Goal: Information Seeking & Learning: Learn about a topic

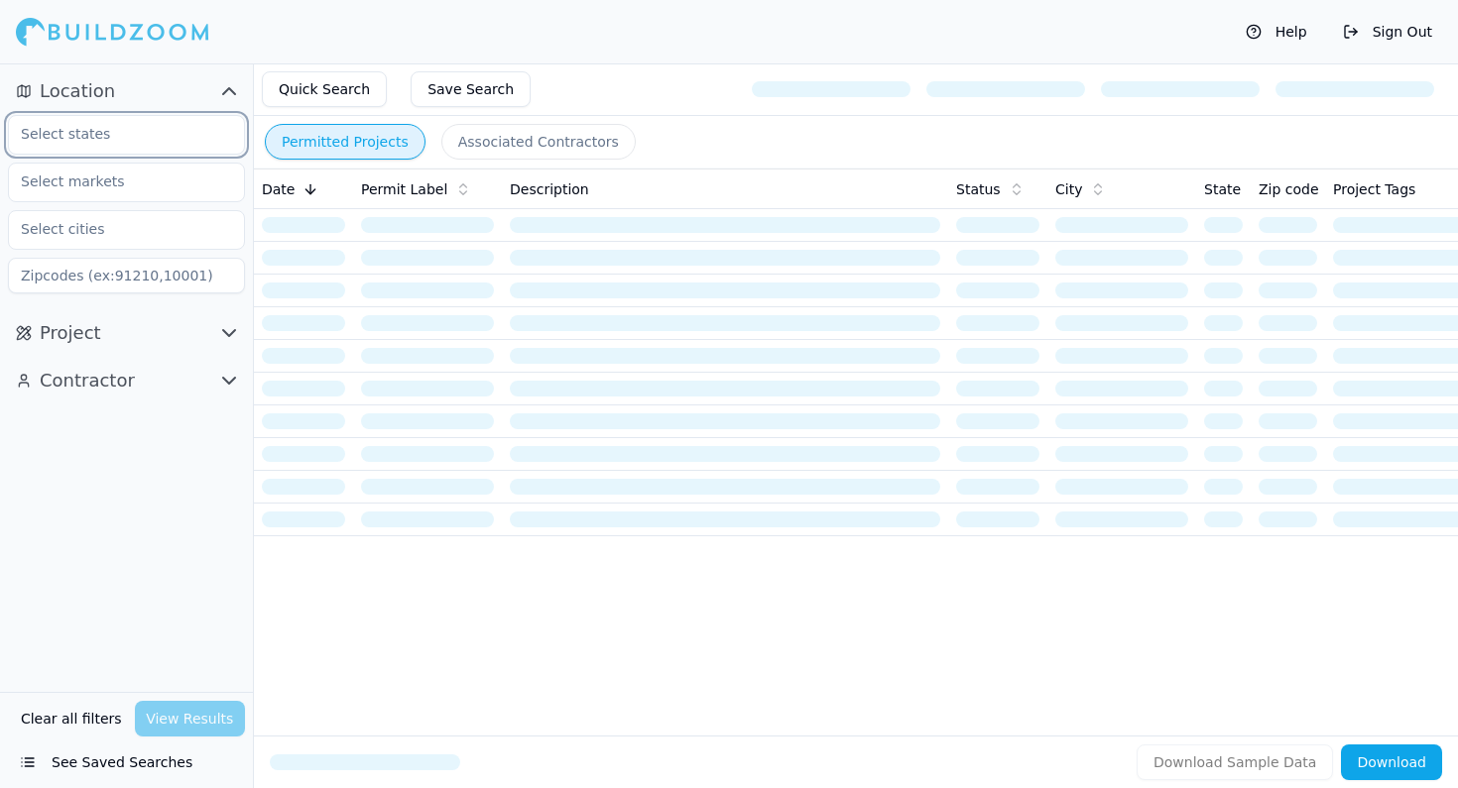
click at [143, 134] on input "text" at bounding box center [114, 134] width 210 height 36
click at [101, 186] on div "[US_STATE]" at bounding box center [126, 180] width 227 height 32
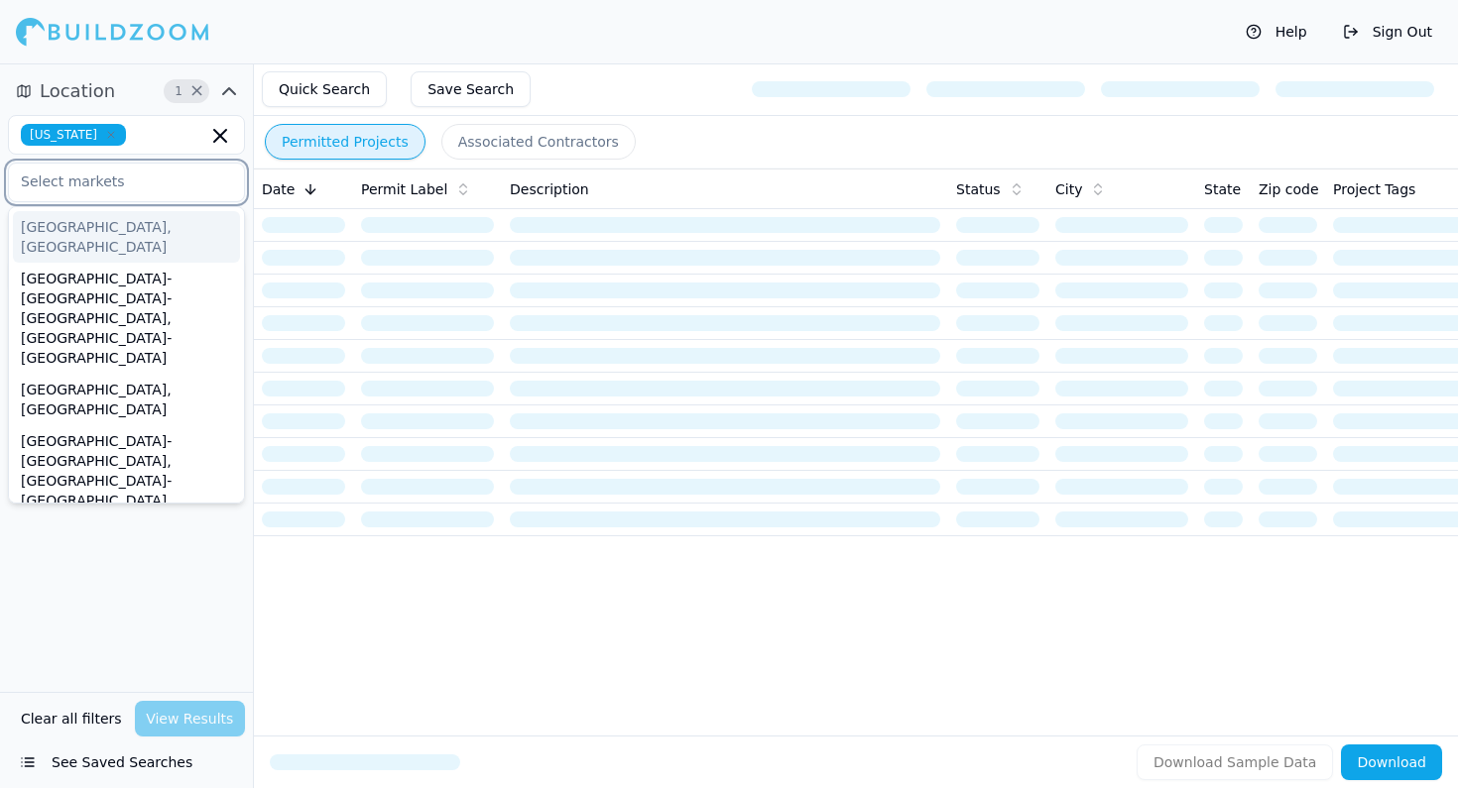
click at [101, 186] on input "text" at bounding box center [114, 182] width 210 height 36
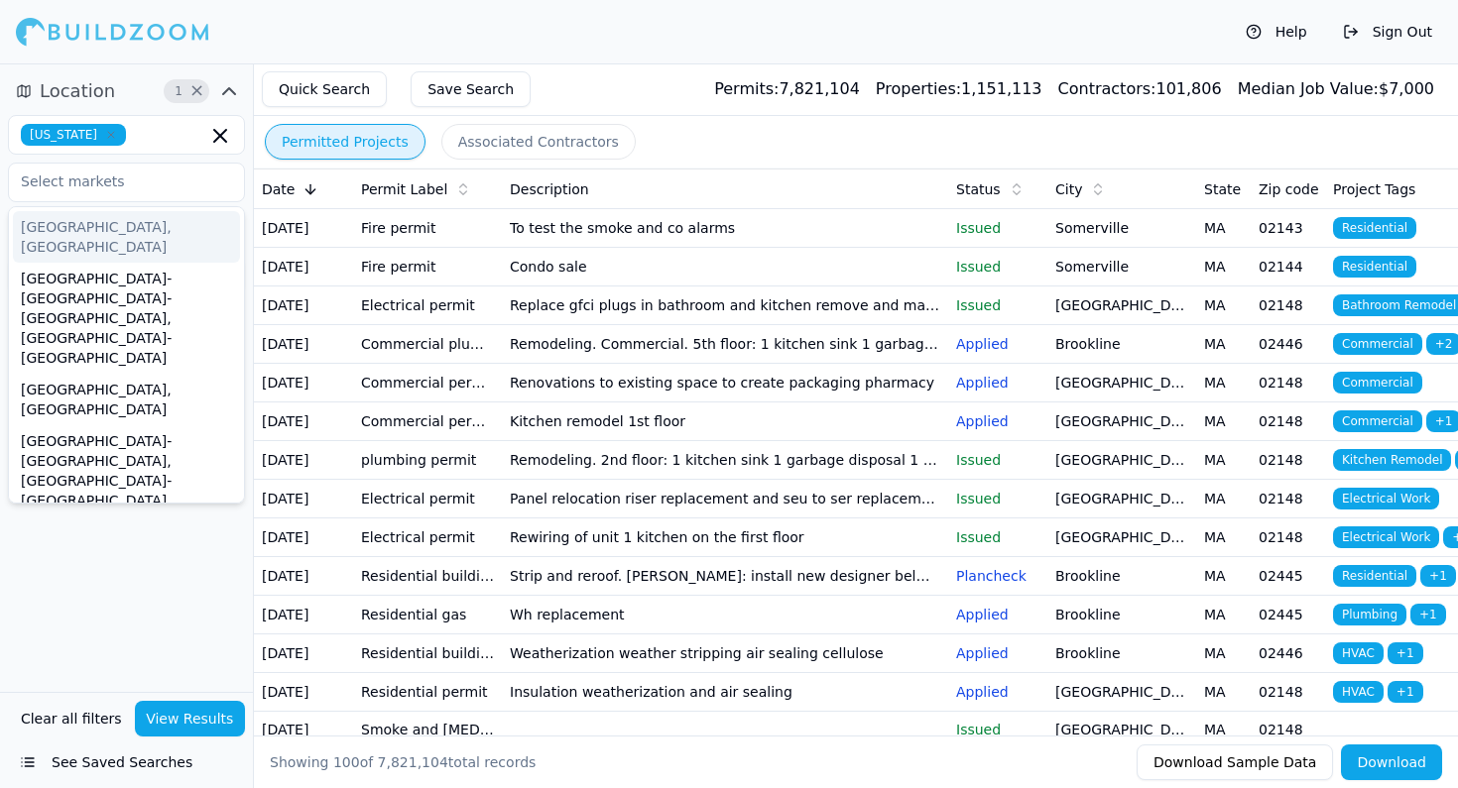
click at [391, 37] on div "Help Sign Out" at bounding box center [729, 31] width 1458 height 63
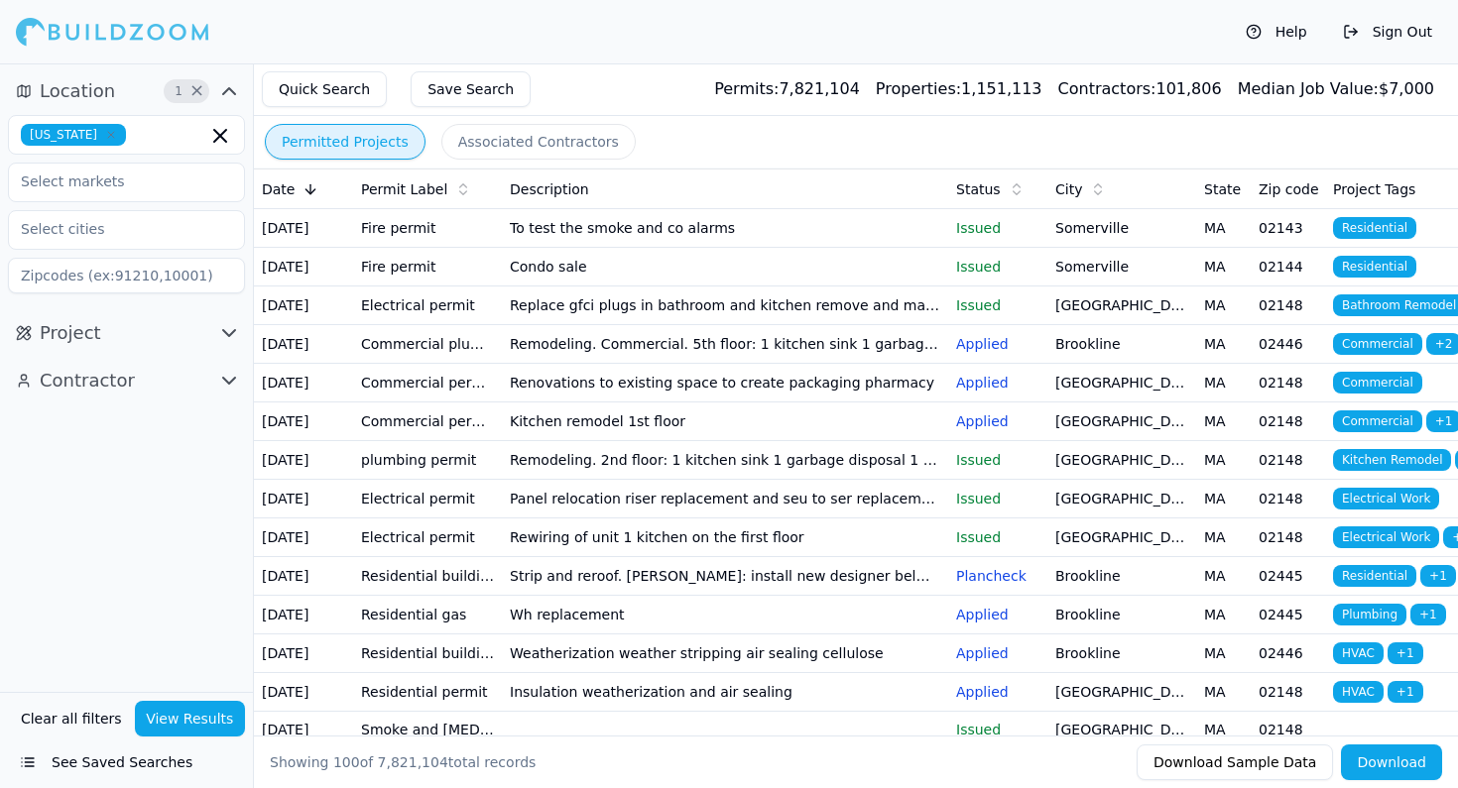
click at [965, 203] on th "Status" at bounding box center [997, 190] width 99 height 40
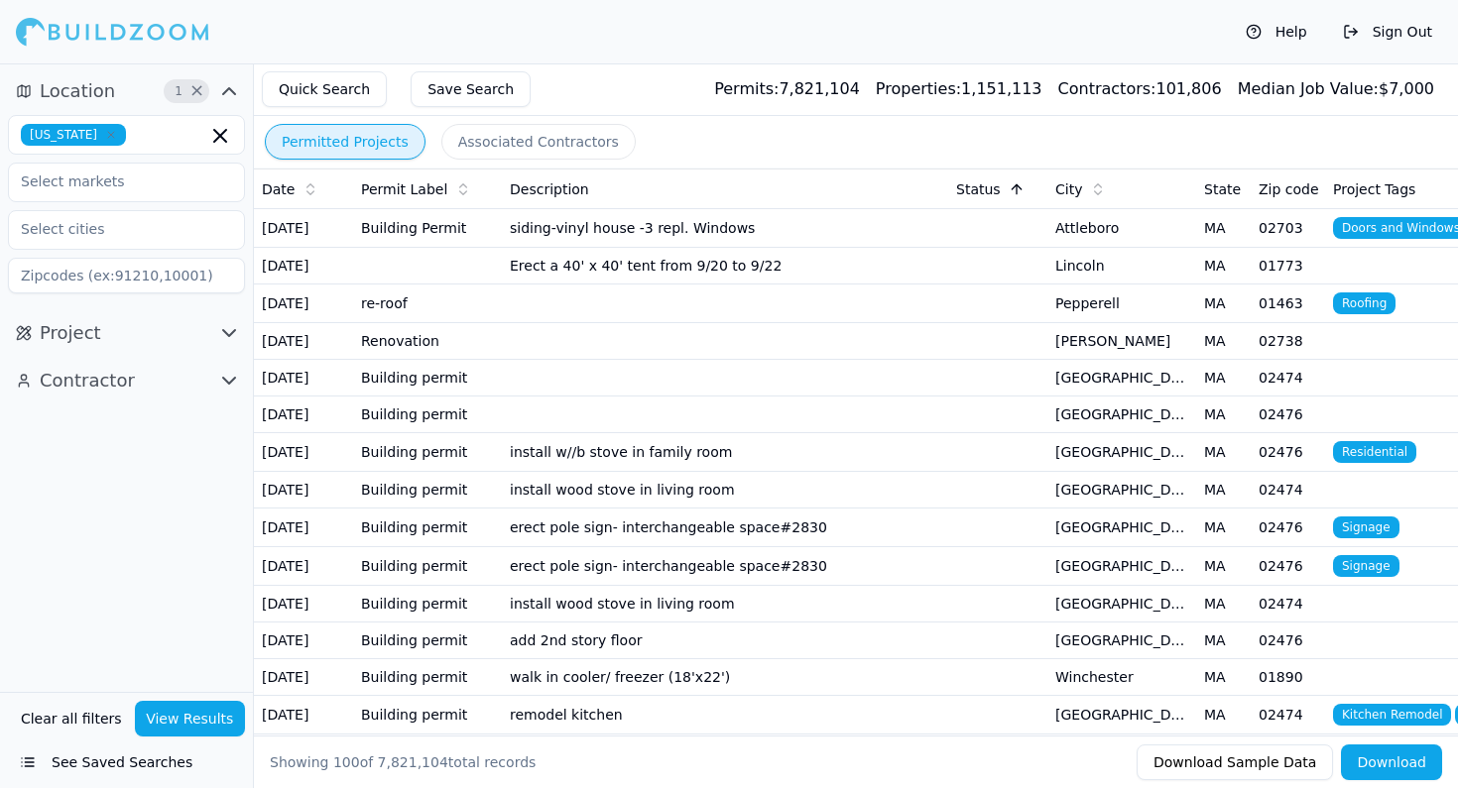
click at [98, 322] on button "Project" at bounding box center [126, 333] width 237 height 32
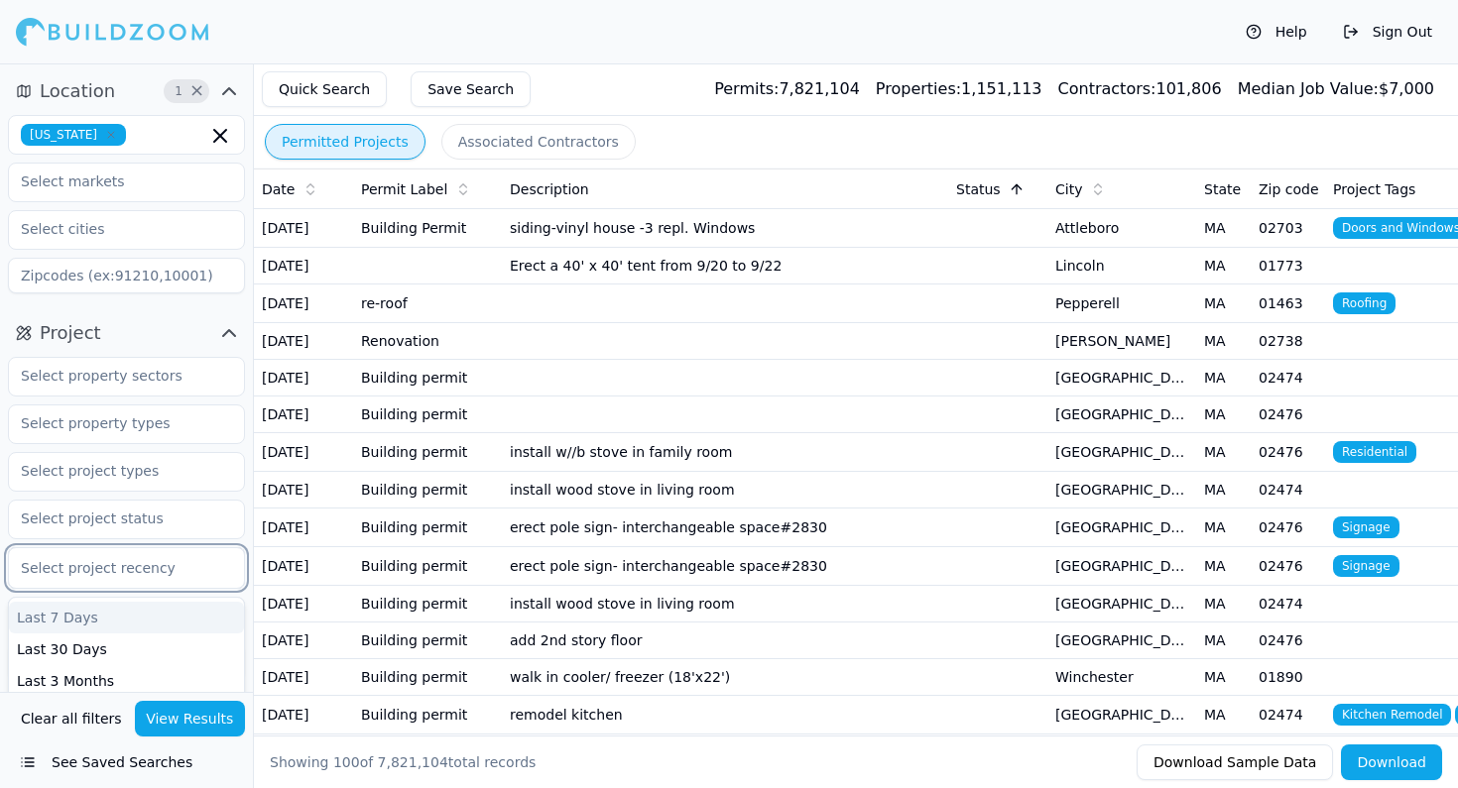
click at [130, 565] on div at bounding box center [126, 568] width 211 height 20
click at [99, 676] on div "Last 6 Months" at bounding box center [126, 682] width 235 height 32
click at [173, 718] on button "View Results" at bounding box center [190, 719] width 111 height 36
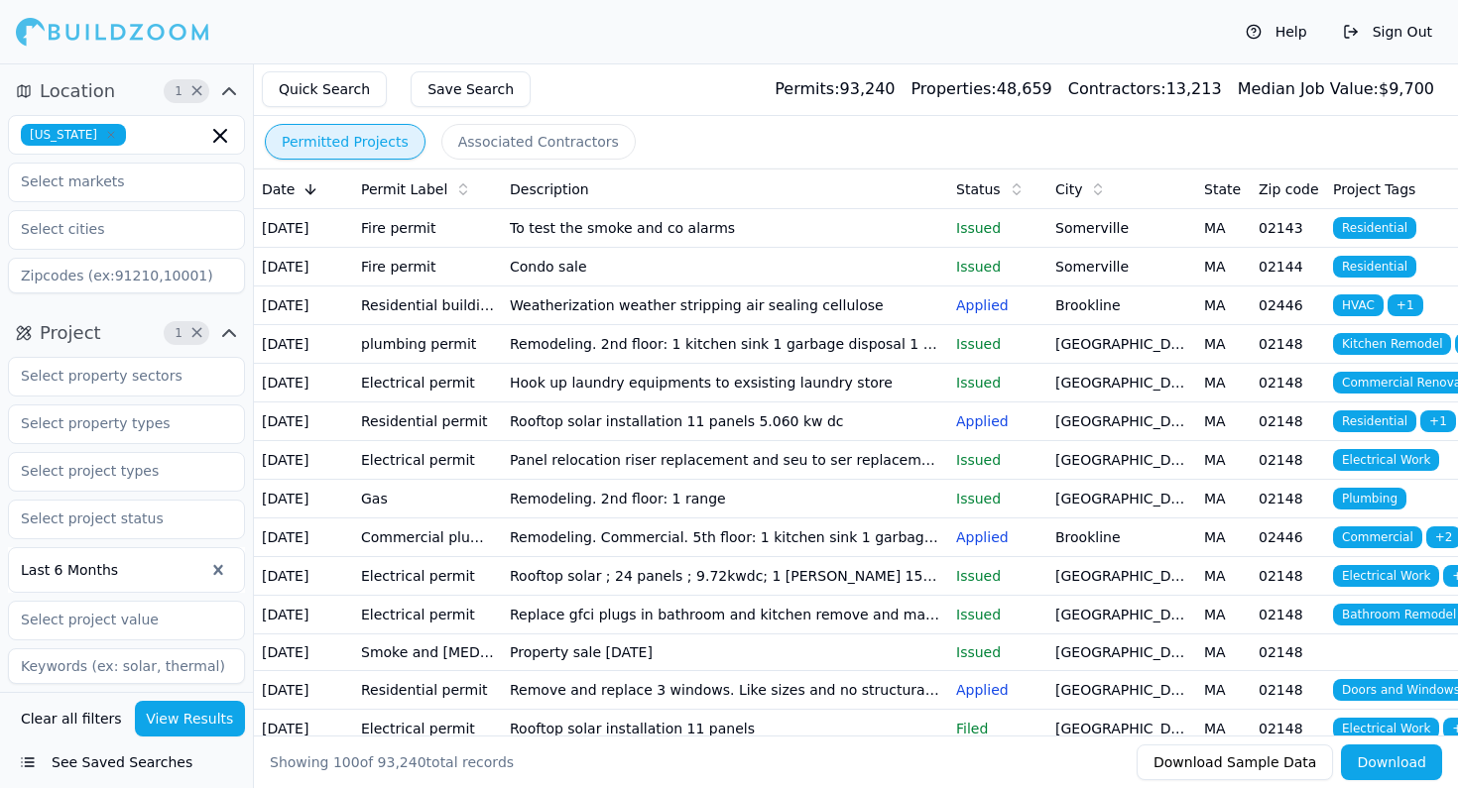
drag, startPoint x: 348, startPoint y: 226, endPoint x: 416, endPoint y: 227, distance: 67.4
click at [416, 227] on tr "[DATE] Fire permit To test the smoke and co alarms Issued [GEOGRAPHIC_DATA] Res…" at bounding box center [864, 228] width 1220 height 39
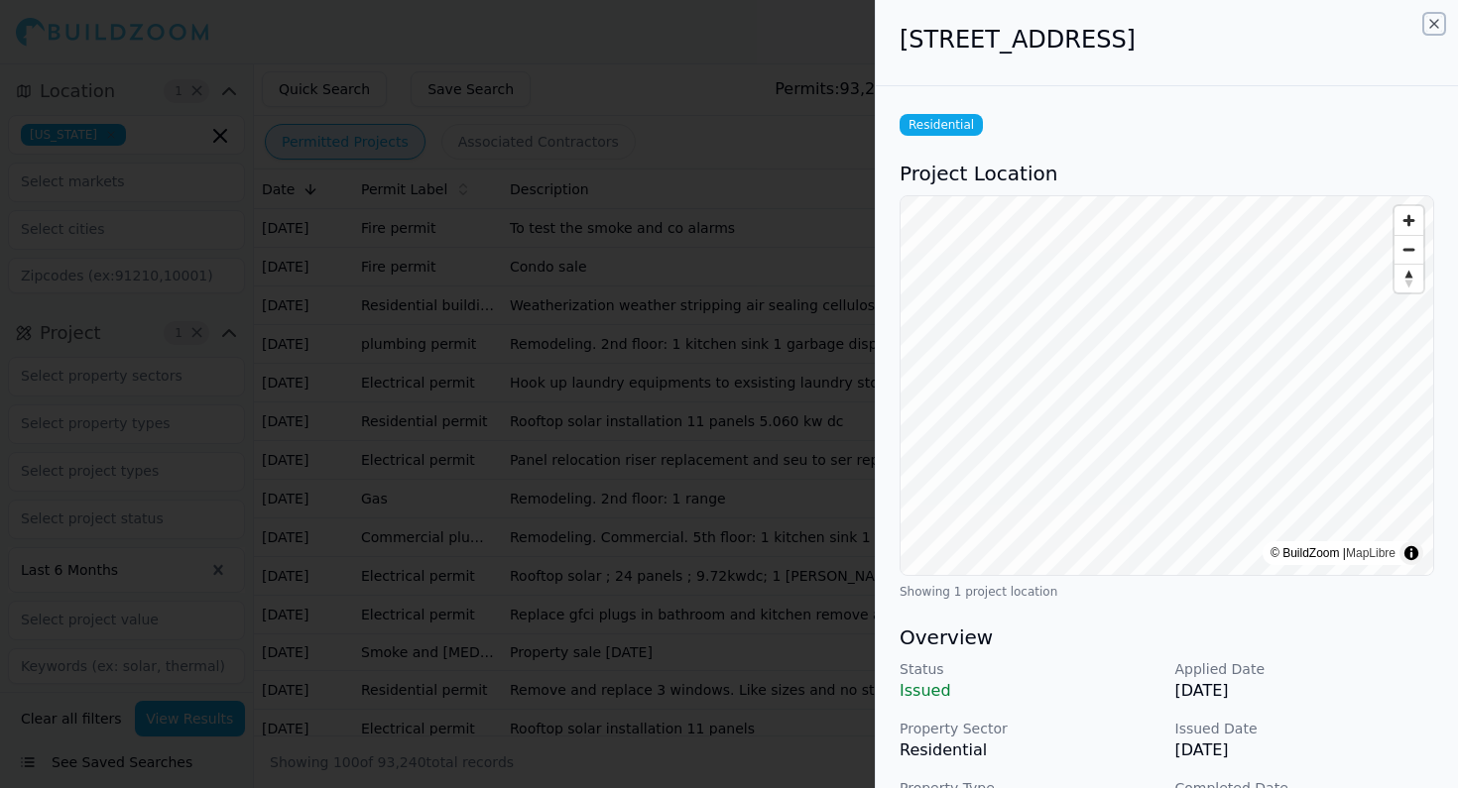
click at [1430, 27] on icon "button" at bounding box center [1434, 24] width 16 height 16
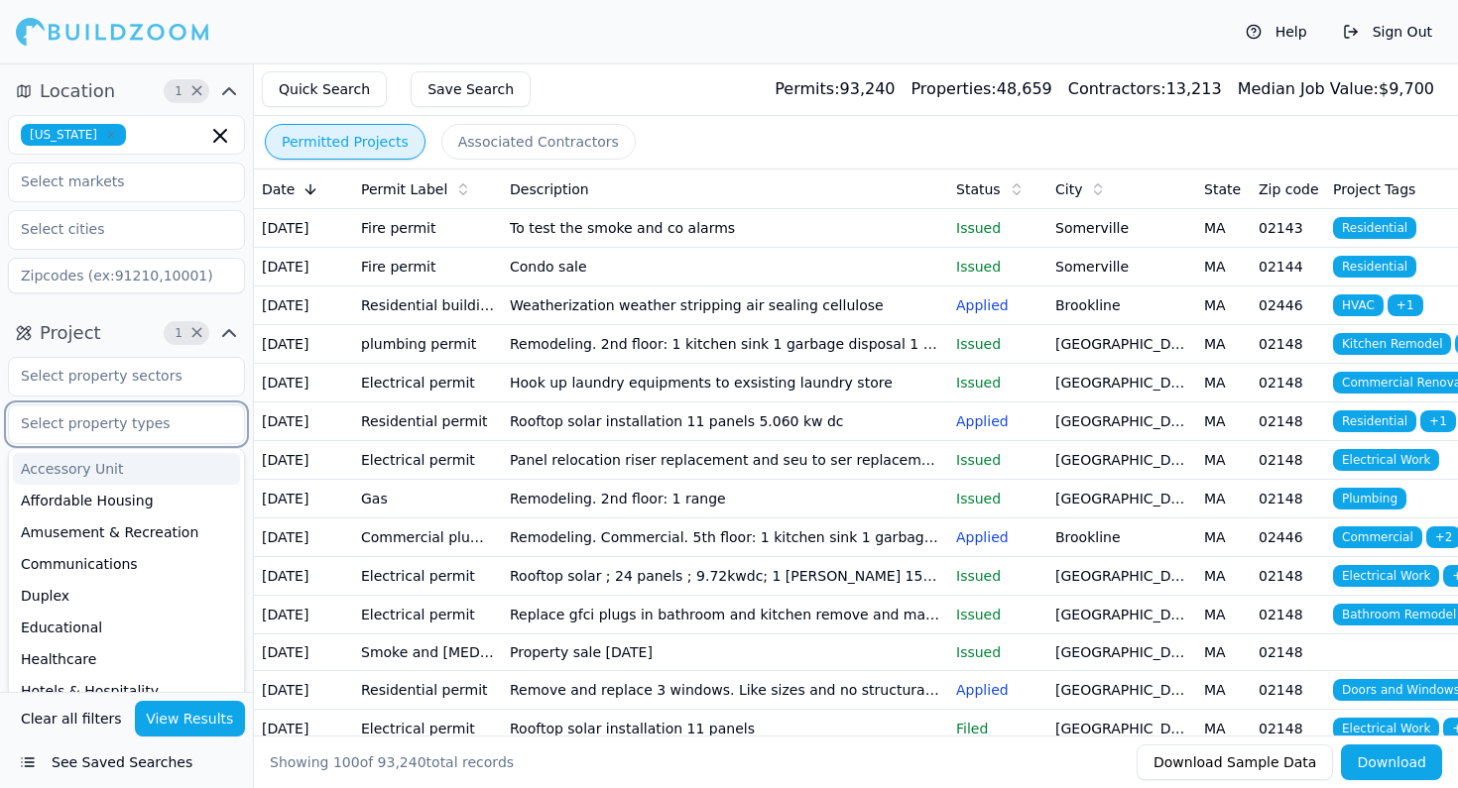
click at [136, 431] on input "text" at bounding box center [114, 424] width 210 height 36
click at [134, 430] on input "text" at bounding box center [114, 424] width 210 height 36
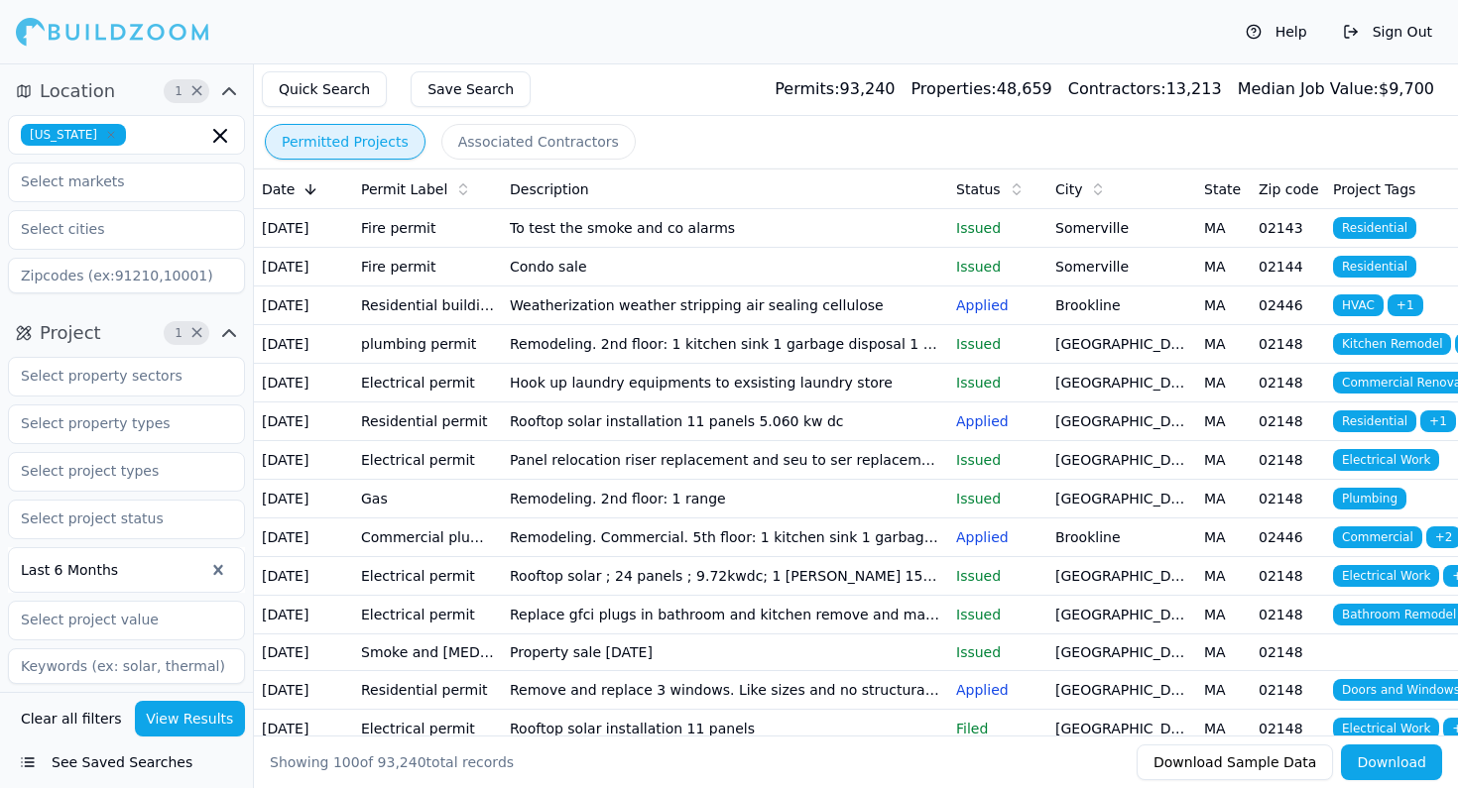
click at [228, 328] on icon "button" at bounding box center [229, 333] width 24 height 24
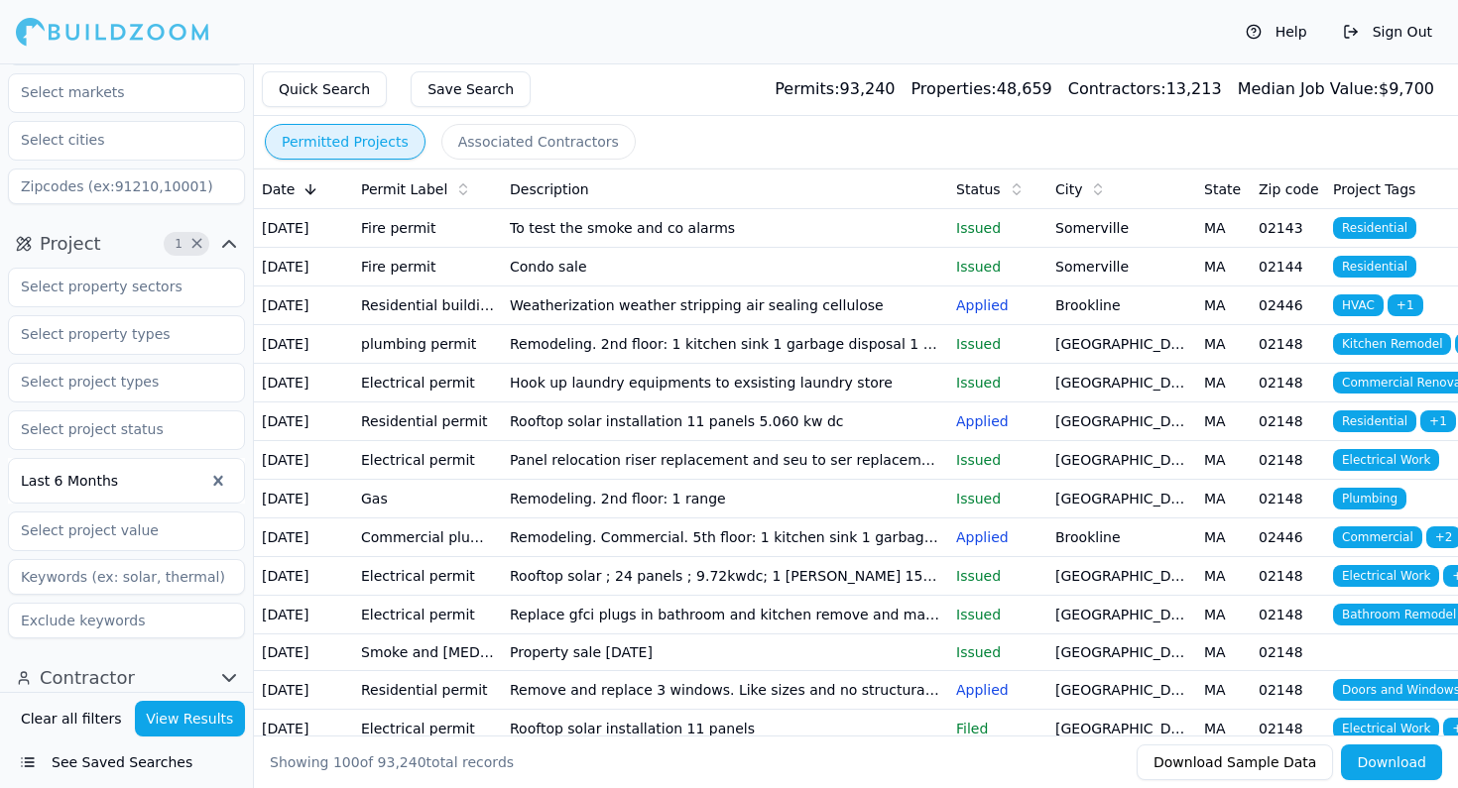
scroll to position [99, 0]
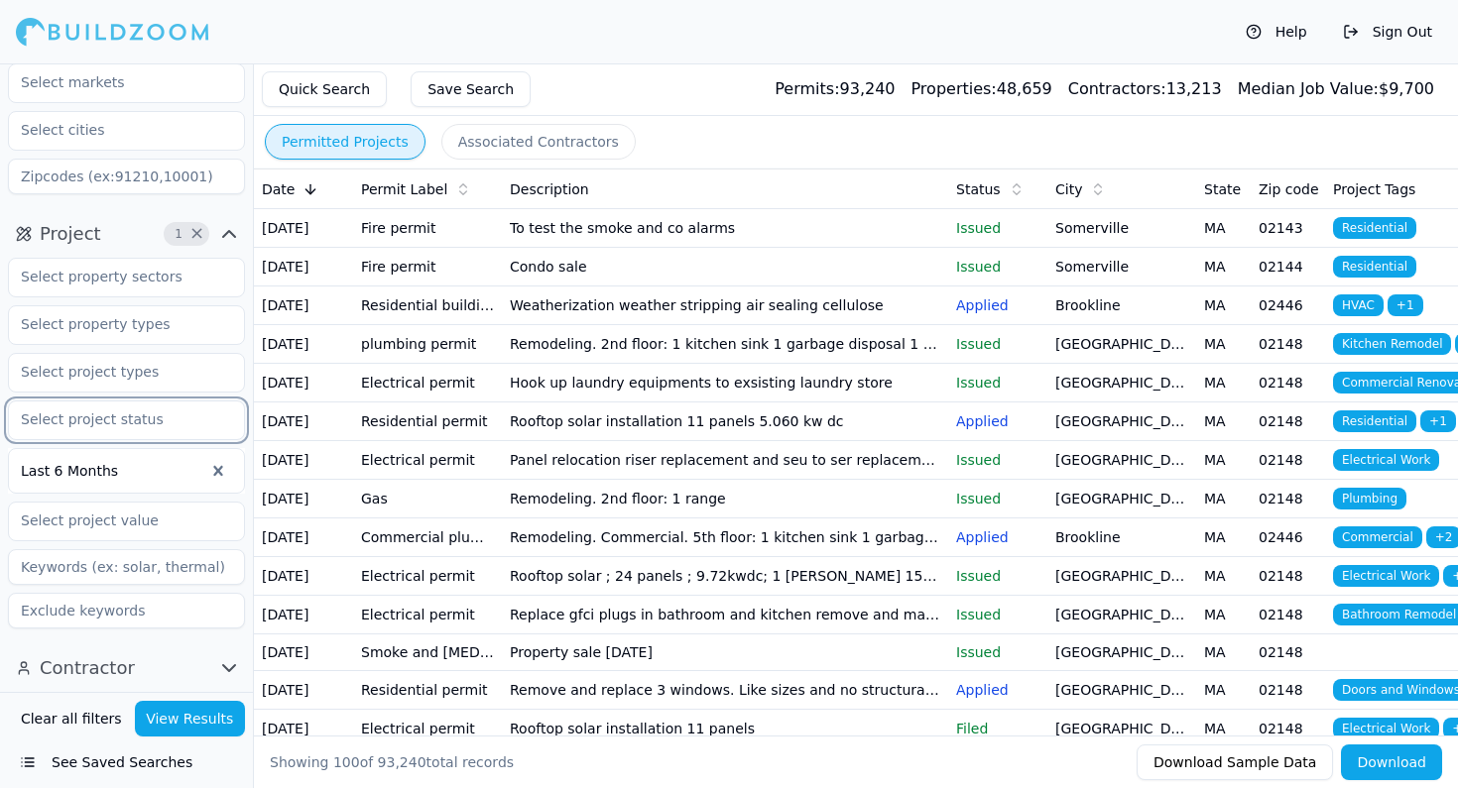
click at [107, 425] on input "text" at bounding box center [114, 420] width 210 height 36
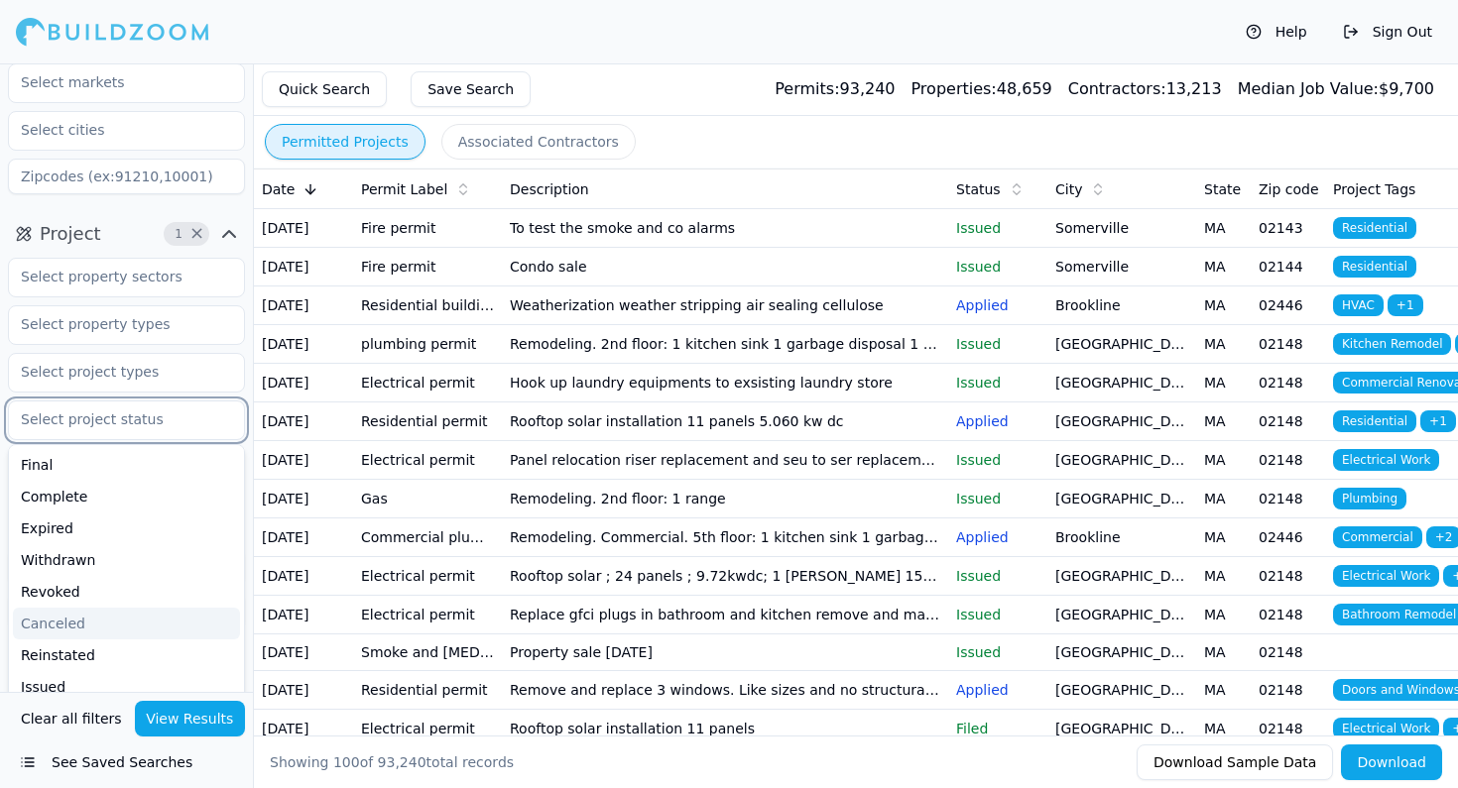
click at [86, 620] on div "Canceled" at bounding box center [126, 624] width 227 height 32
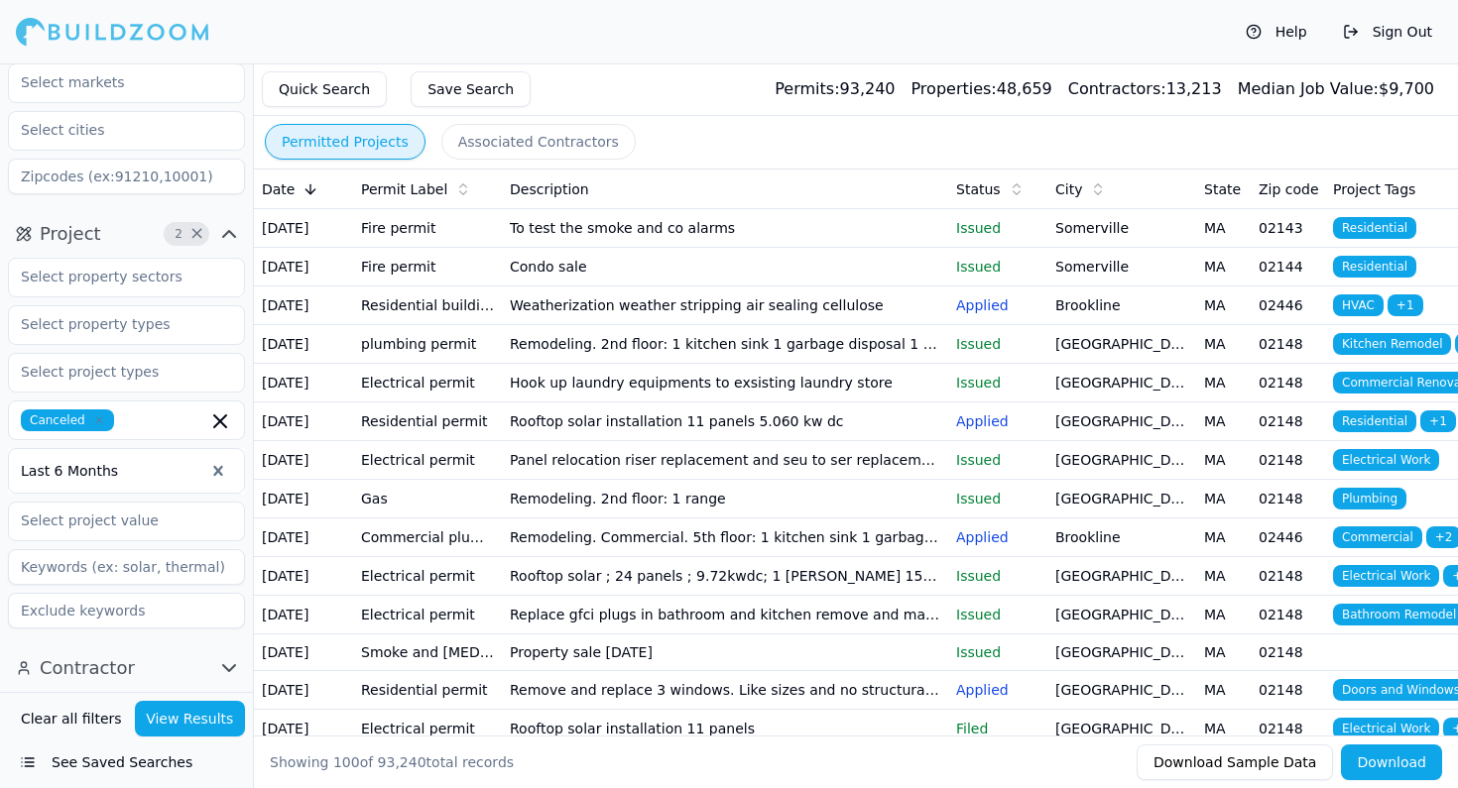
click at [164, 713] on button "View Results" at bounding box center [190, 719] width 111 height 36
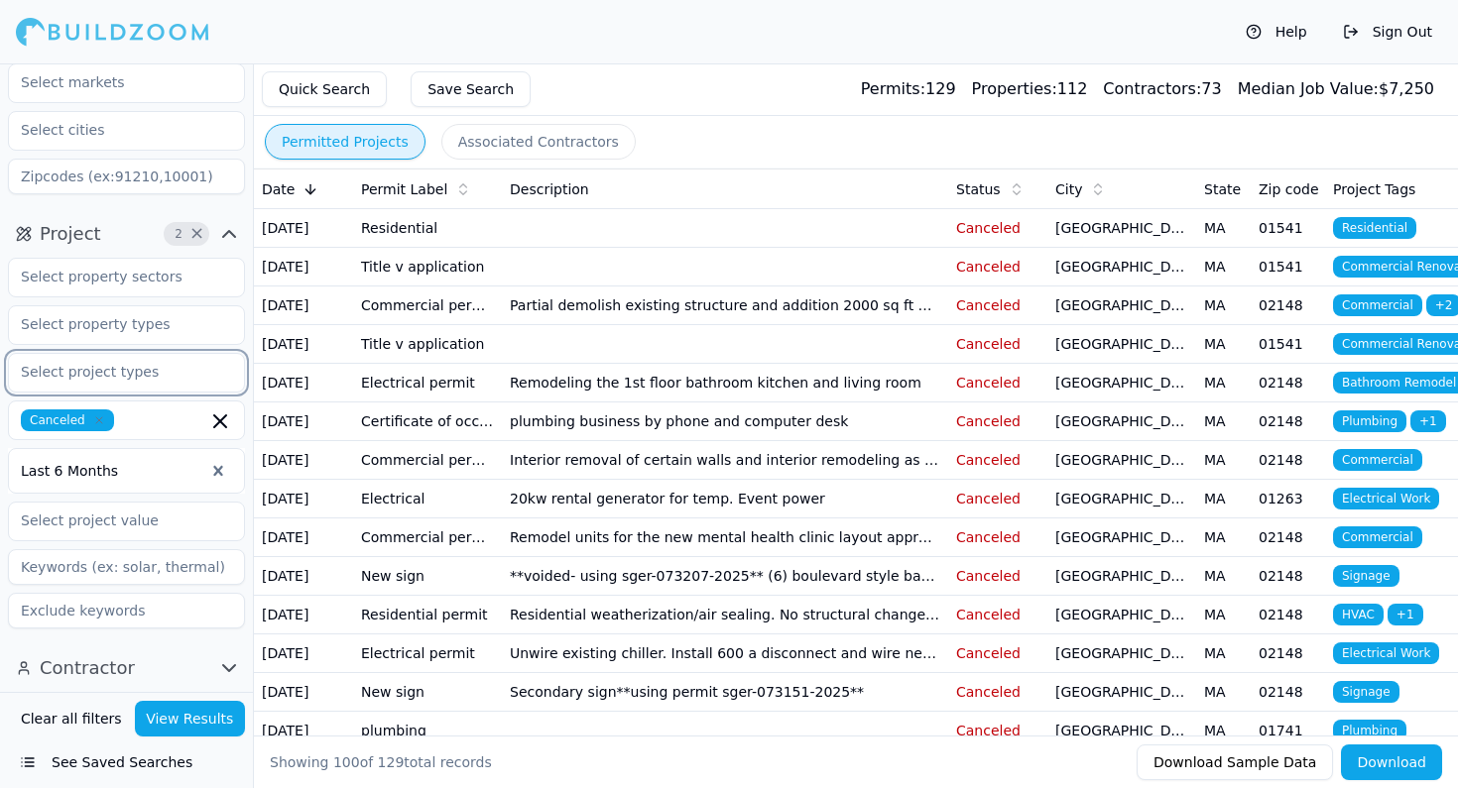
click at [100, 380] on input "text" at bounding box center [114, 372] width 210 height 36
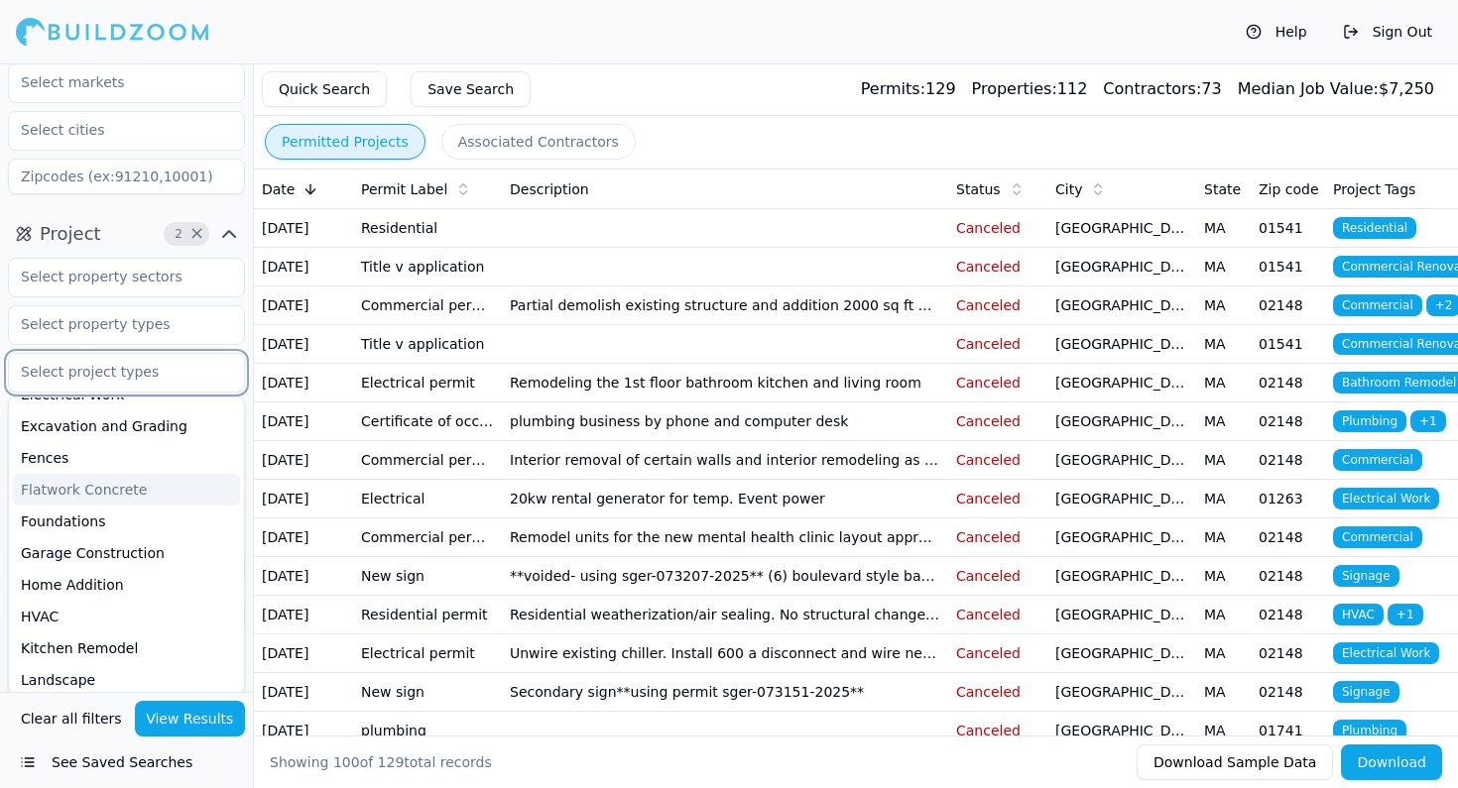
scroll to position [252, 0]
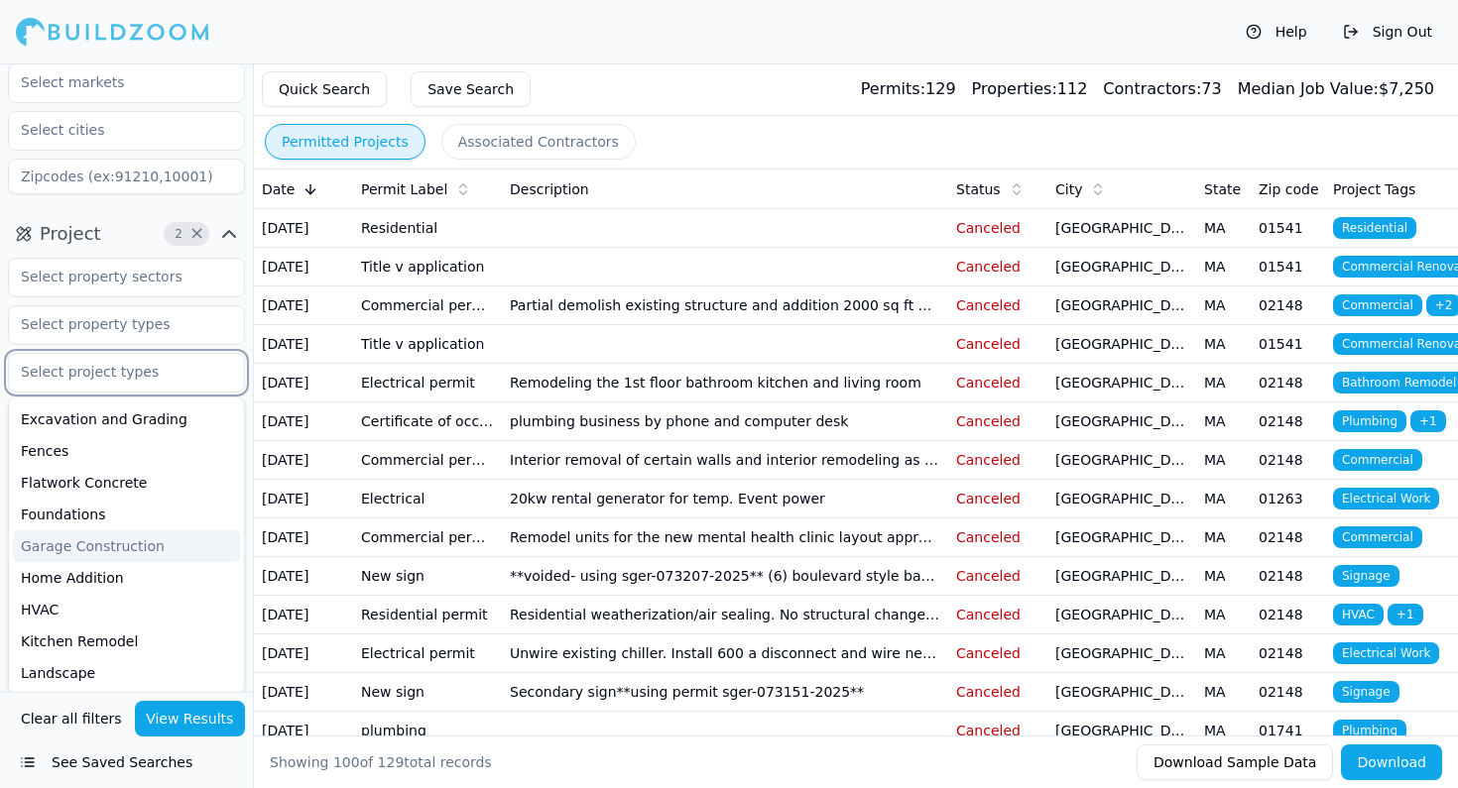
click at [125, 551] on div "Garage Construction" at bounding box center [126, 547] width 227 height 32
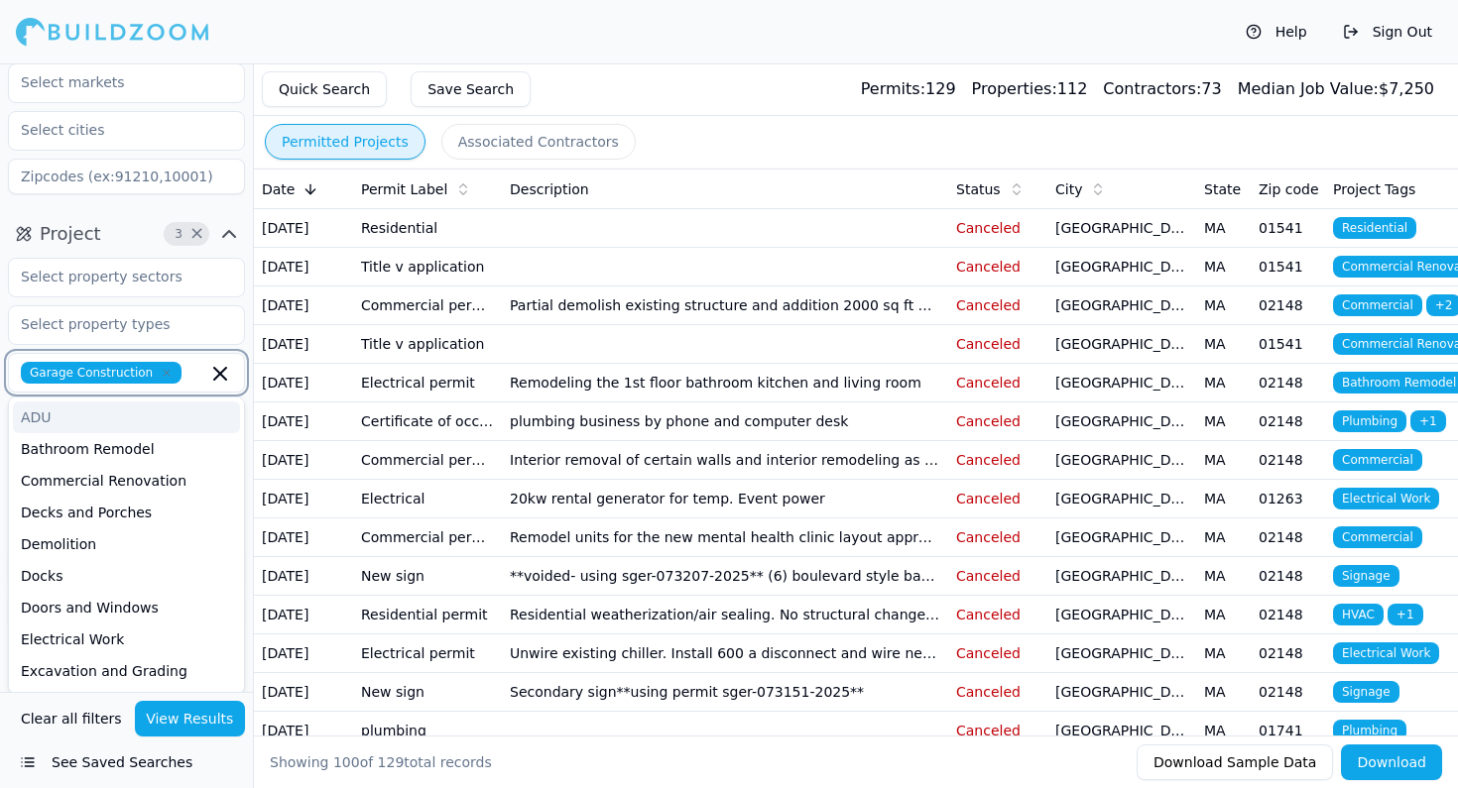
click at [47, 421] on div "ADU" at bounding box center [126, 418] width 227 height 32
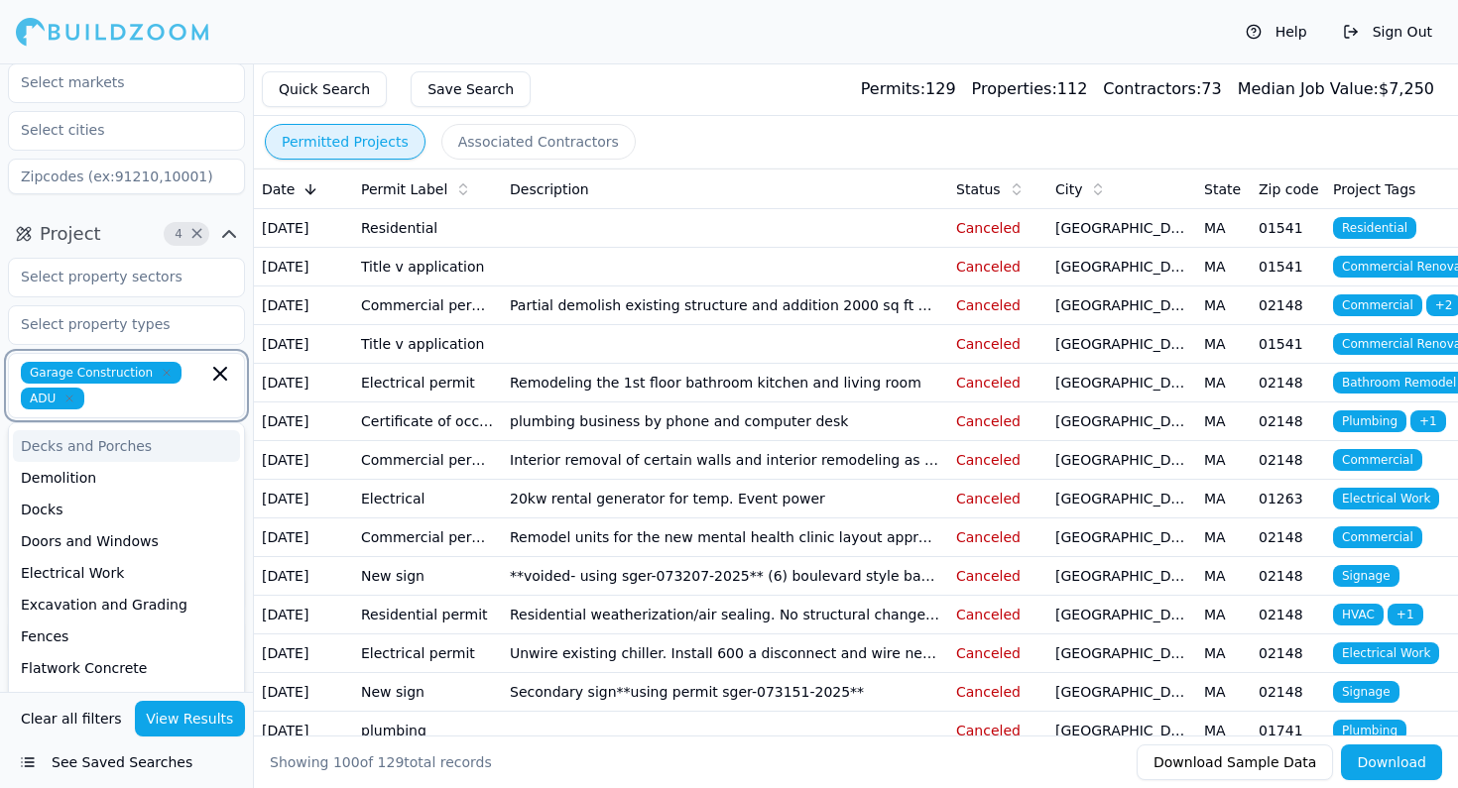
scroll to position [62, 0]
click at [101, 545] on div "Doors and Windows" at bounding box center [126, 540] width 227 height 32
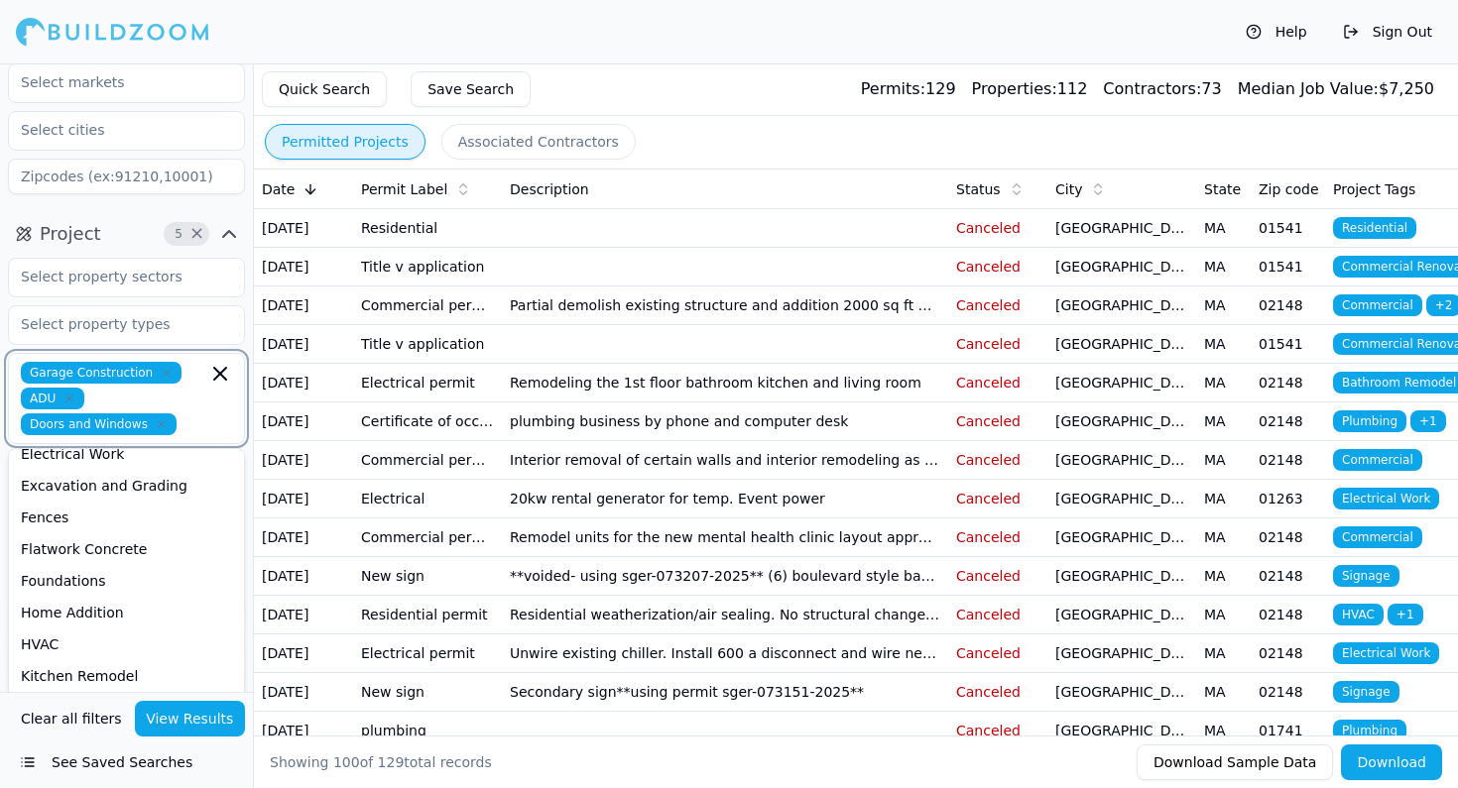
scroll to position [183, 0]
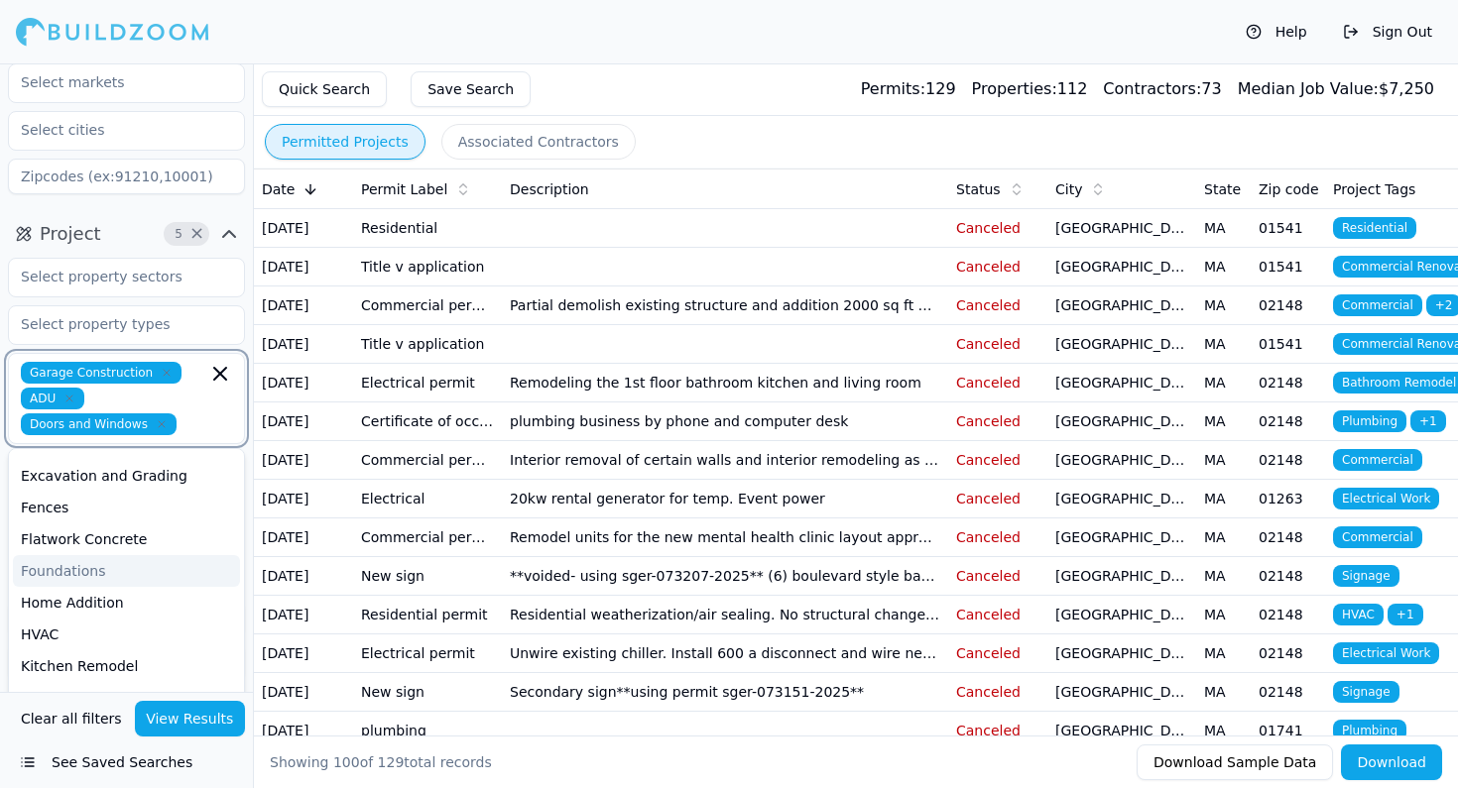
click at [94, 564] on div "Foundations" at bounding box center [126, 571] width 227 height 32
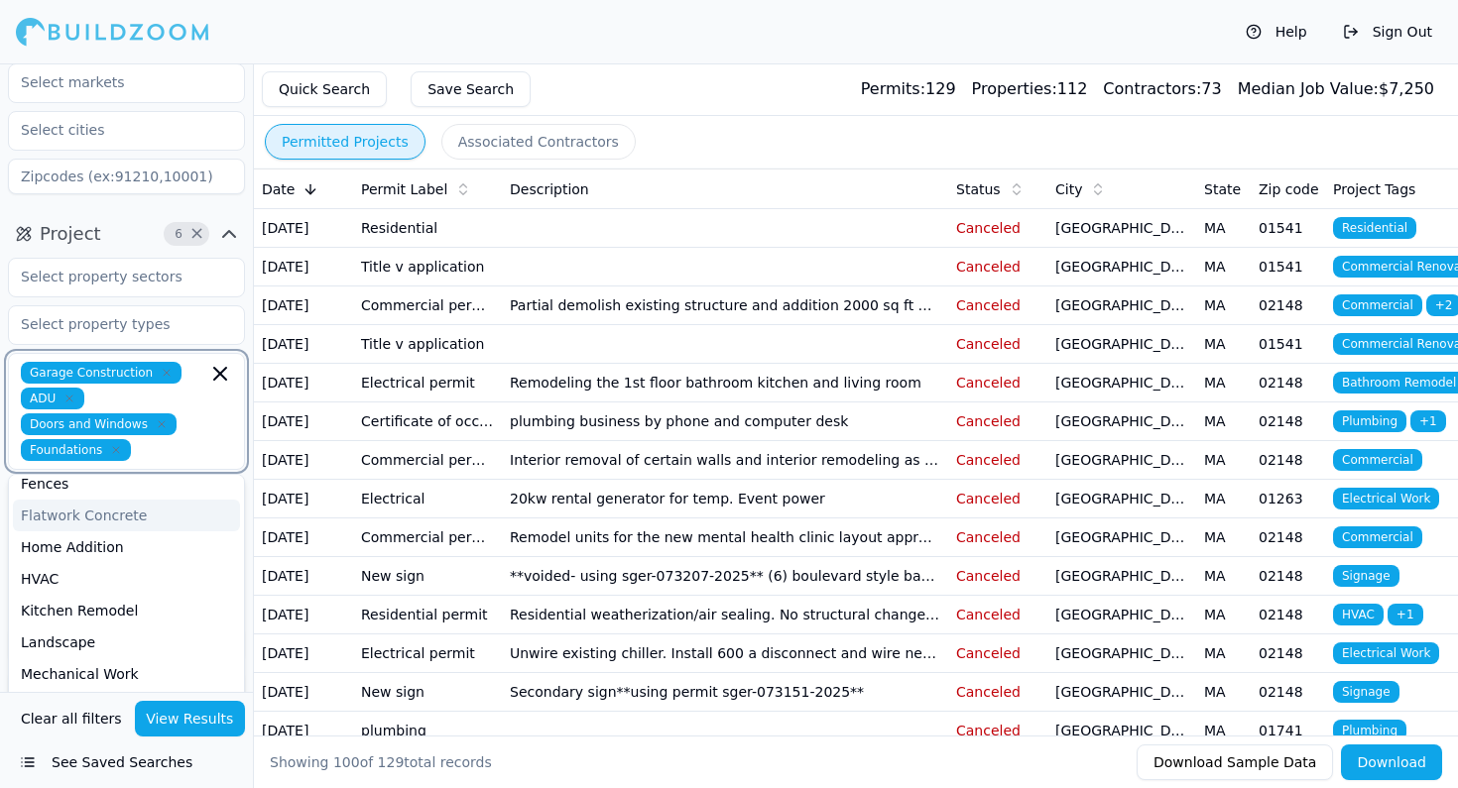
scroll to position [238, 0]
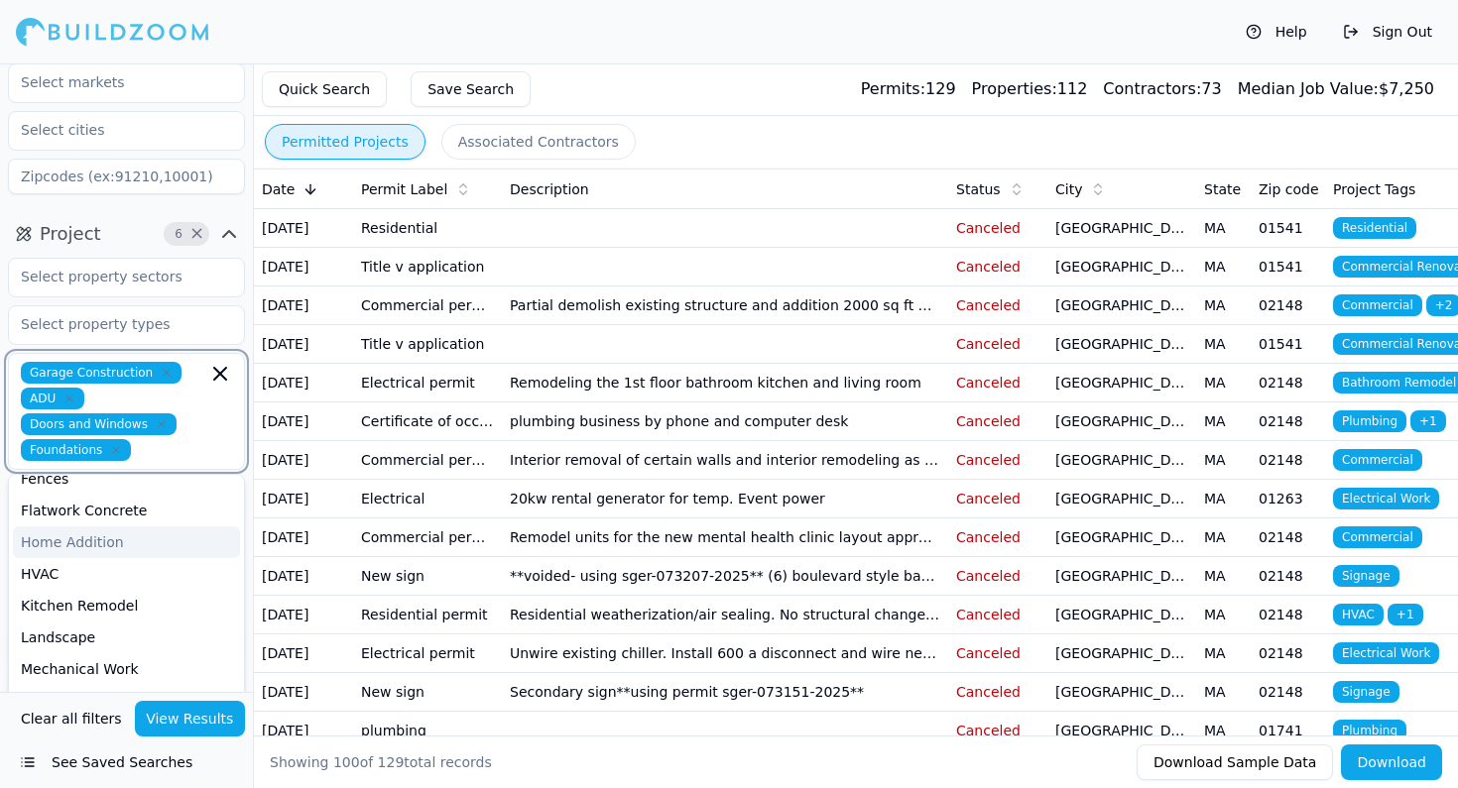
click at [103, 544] on div "Home Addition" at bounding box center [126, 543] width 227 height 32
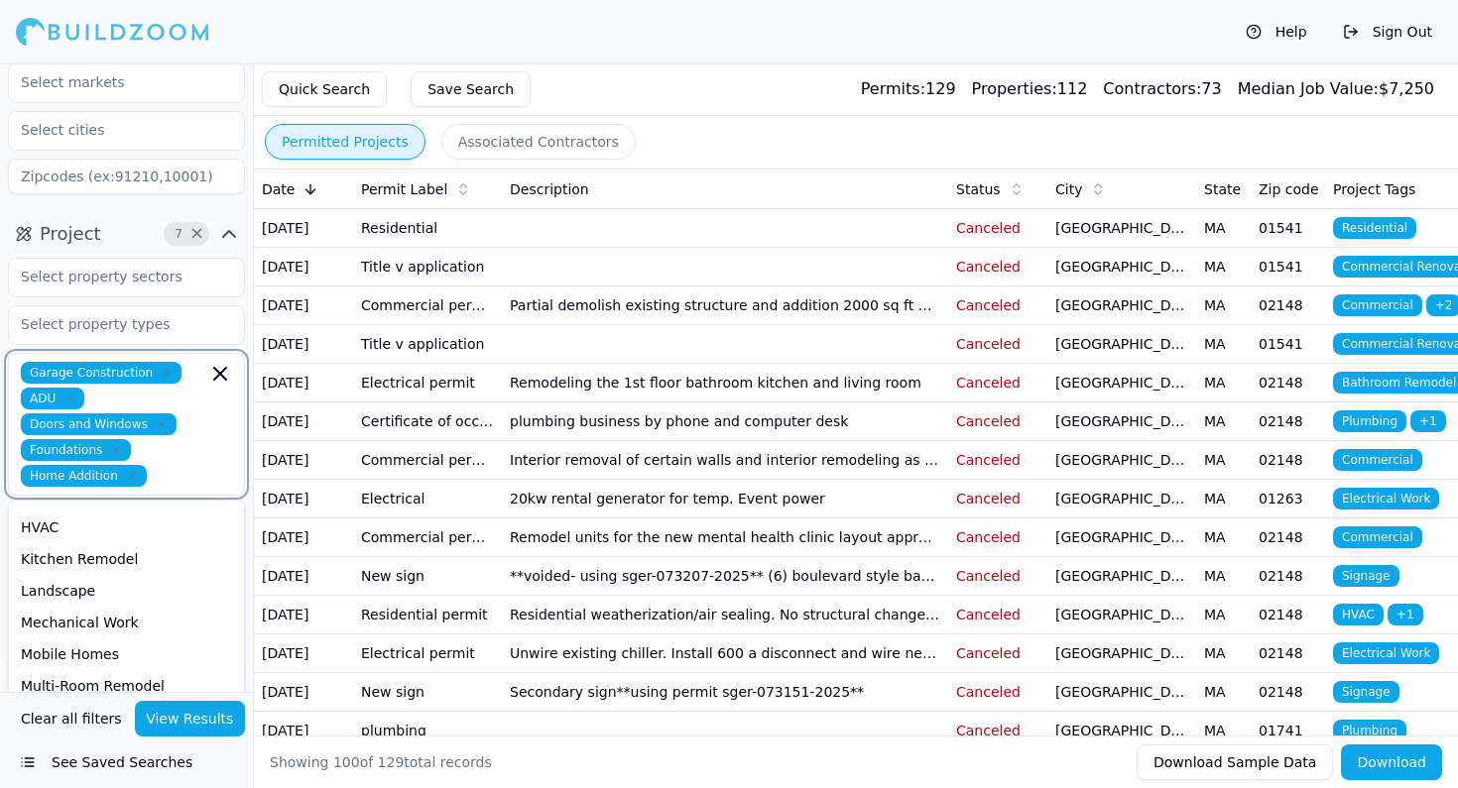
scroll to position [284, 0]
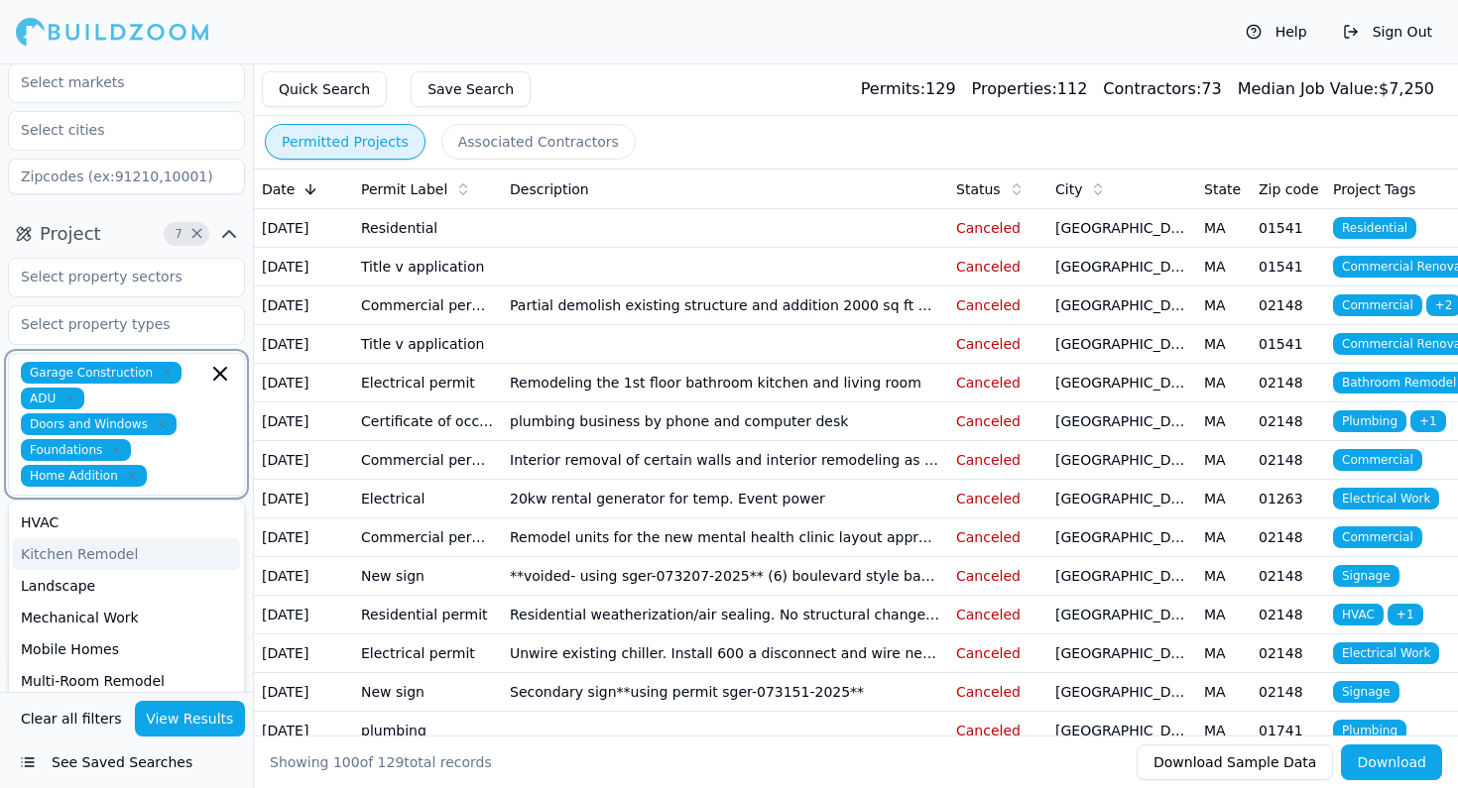
click at [107, 562] on div "Kitchen Remodel" at bounding box center [126, 554] width 227 height 32
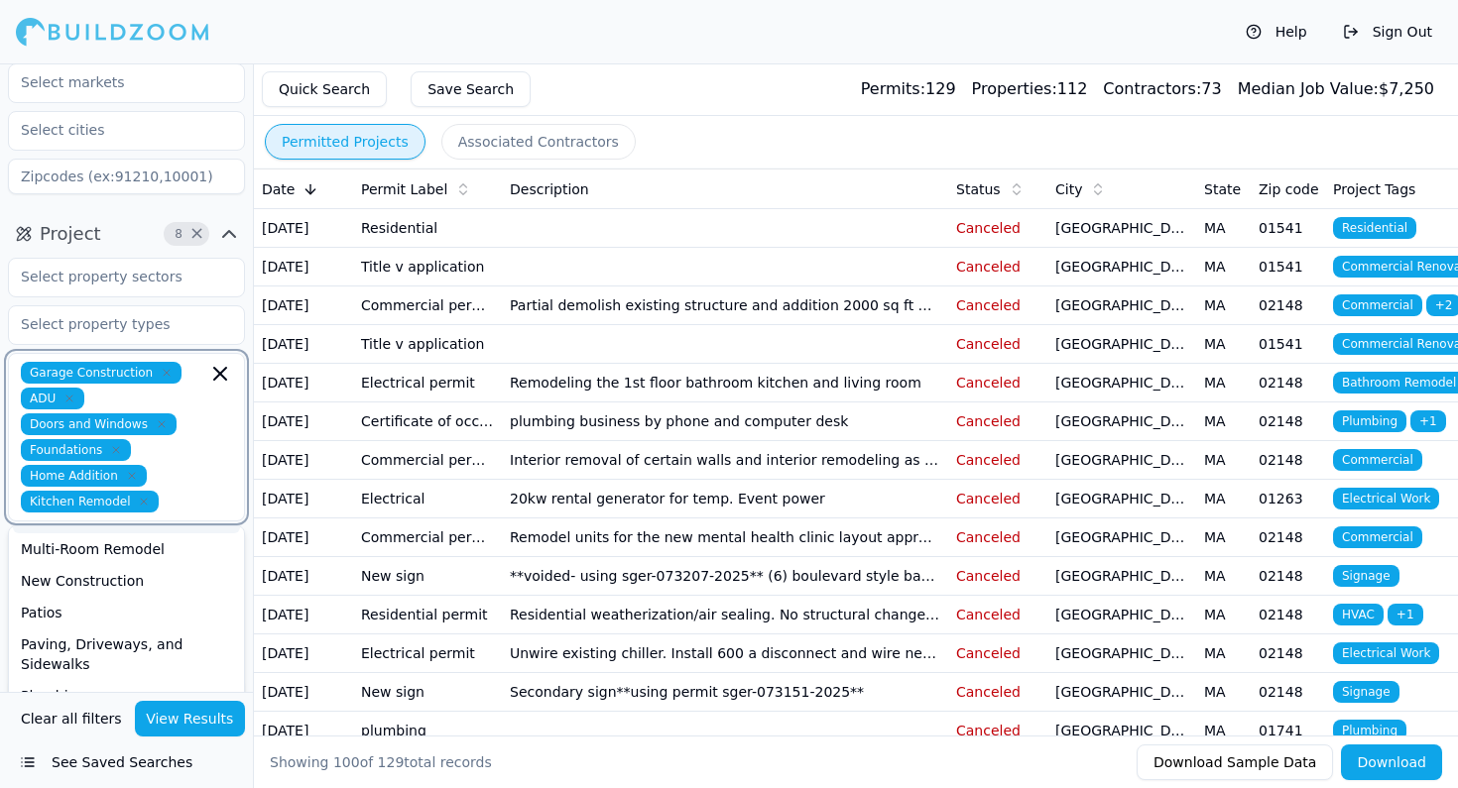
scroll to position [413, 0]
click at [99, 573] on div "New Construction" at bounding box center [126, 578] width 227 height 32
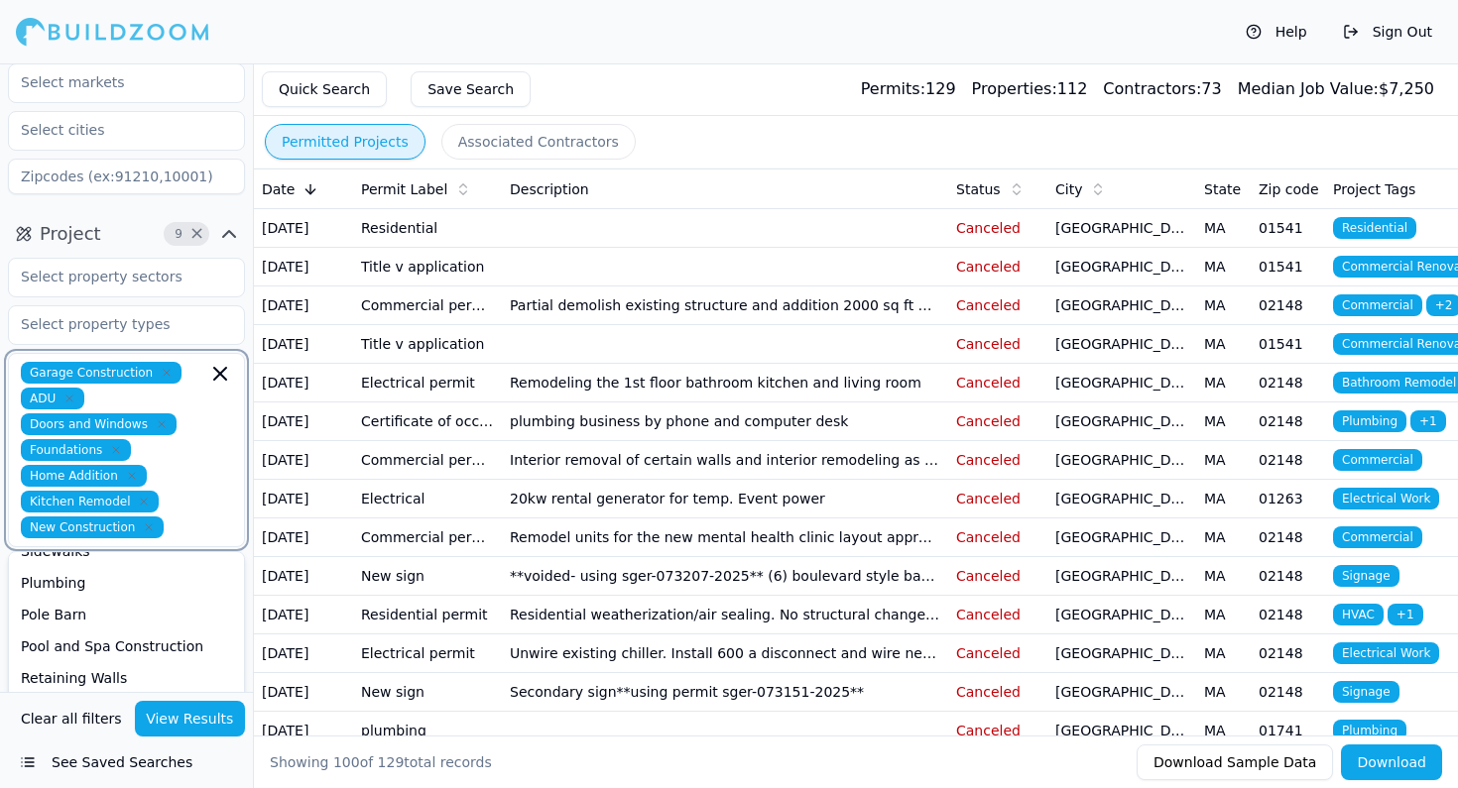
scroll to position [526, 0]
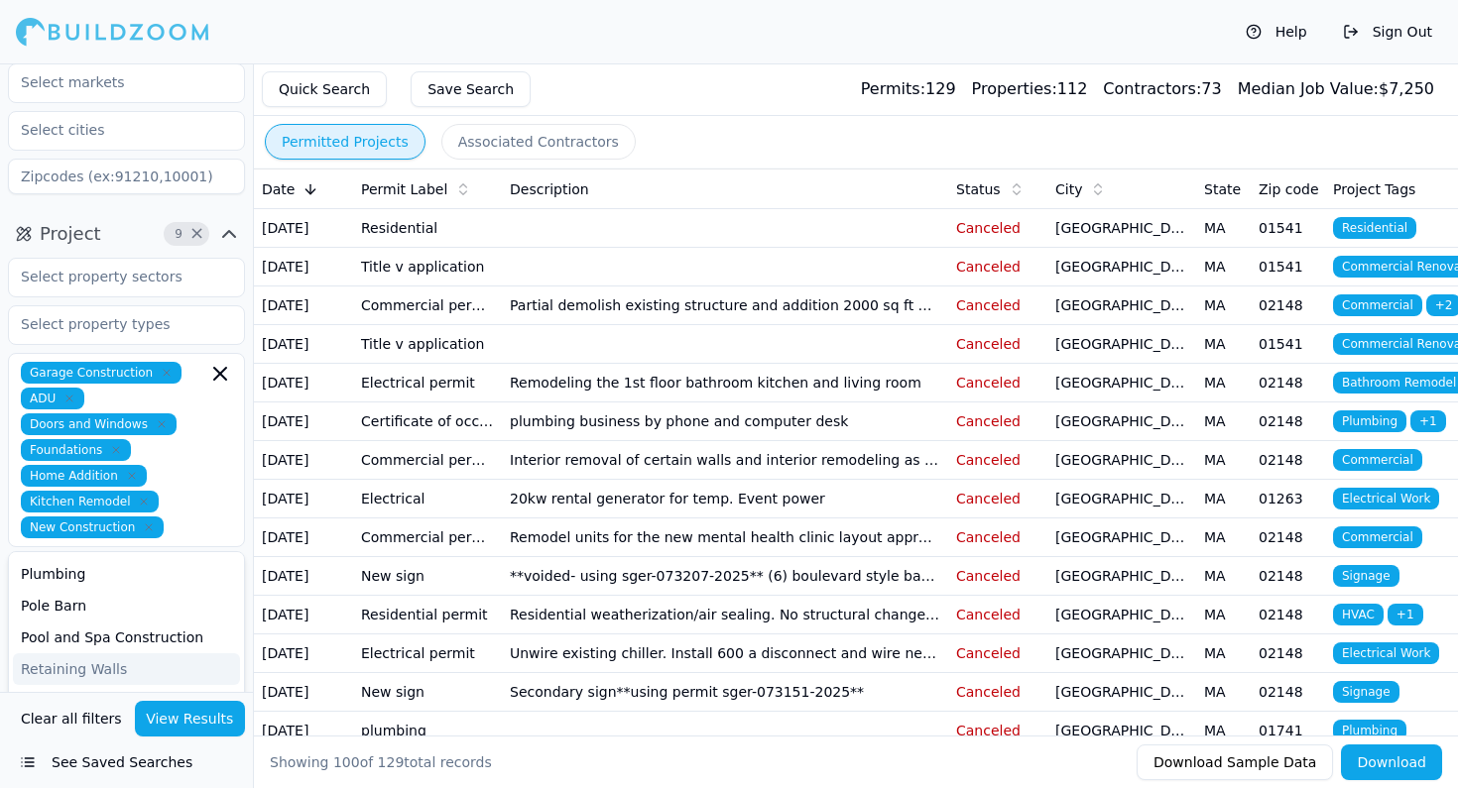
click at [172, 718] on button "View Results" at bounding box center [190, 719] width 111 height 36
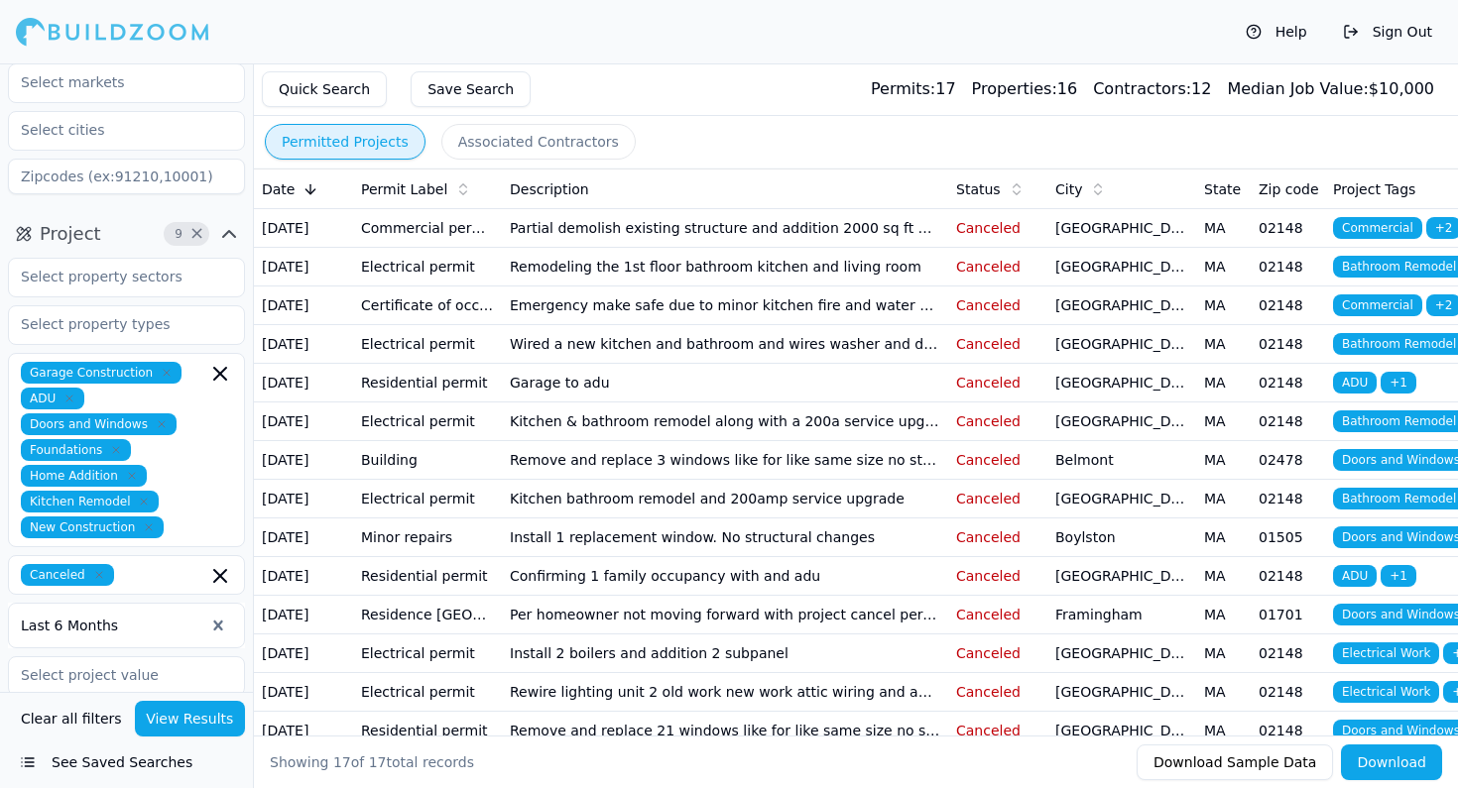
click at [1075, 196] on span "City" at bounding box center [1068, 189] width 27 height 20
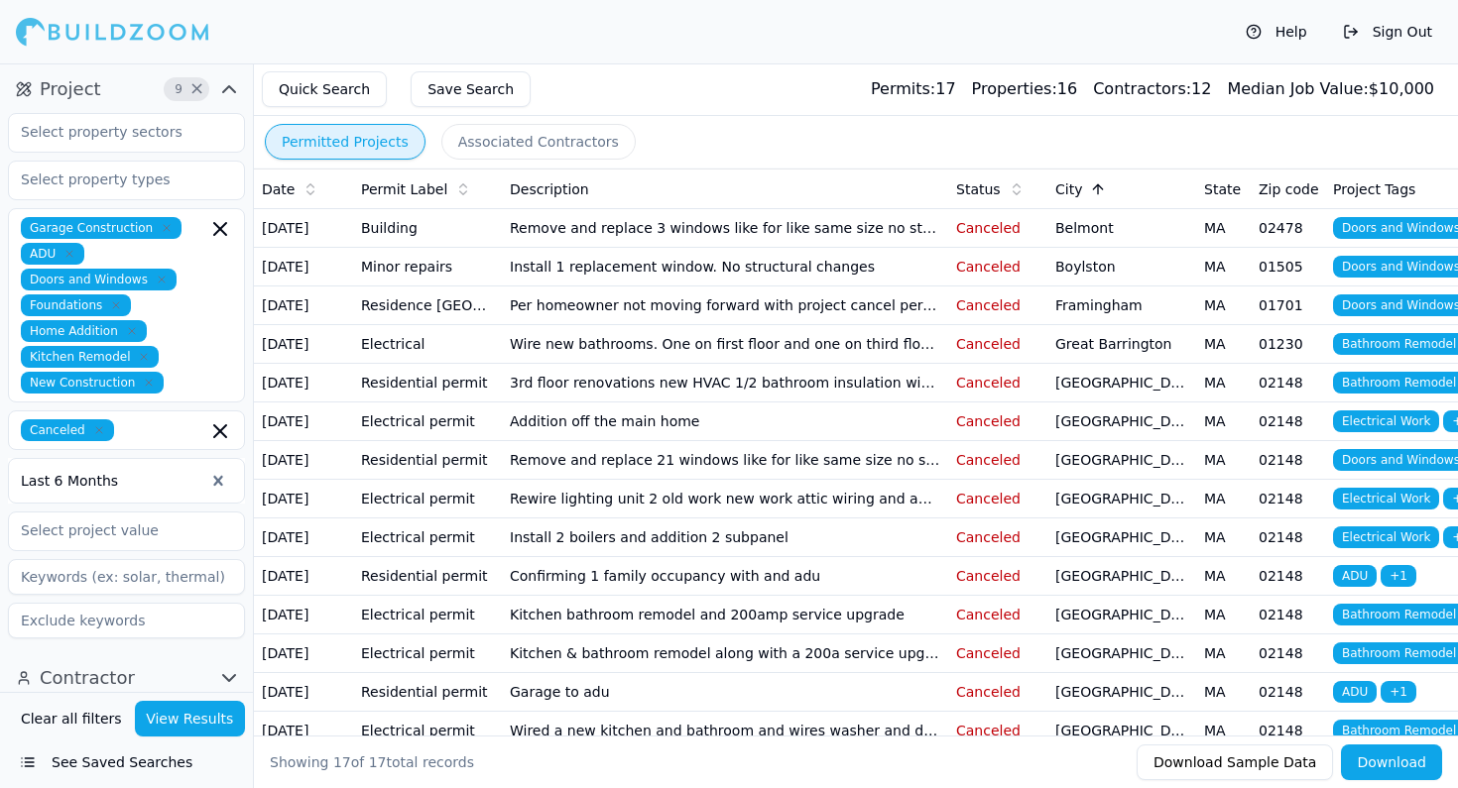
scroll to position [254, 0]
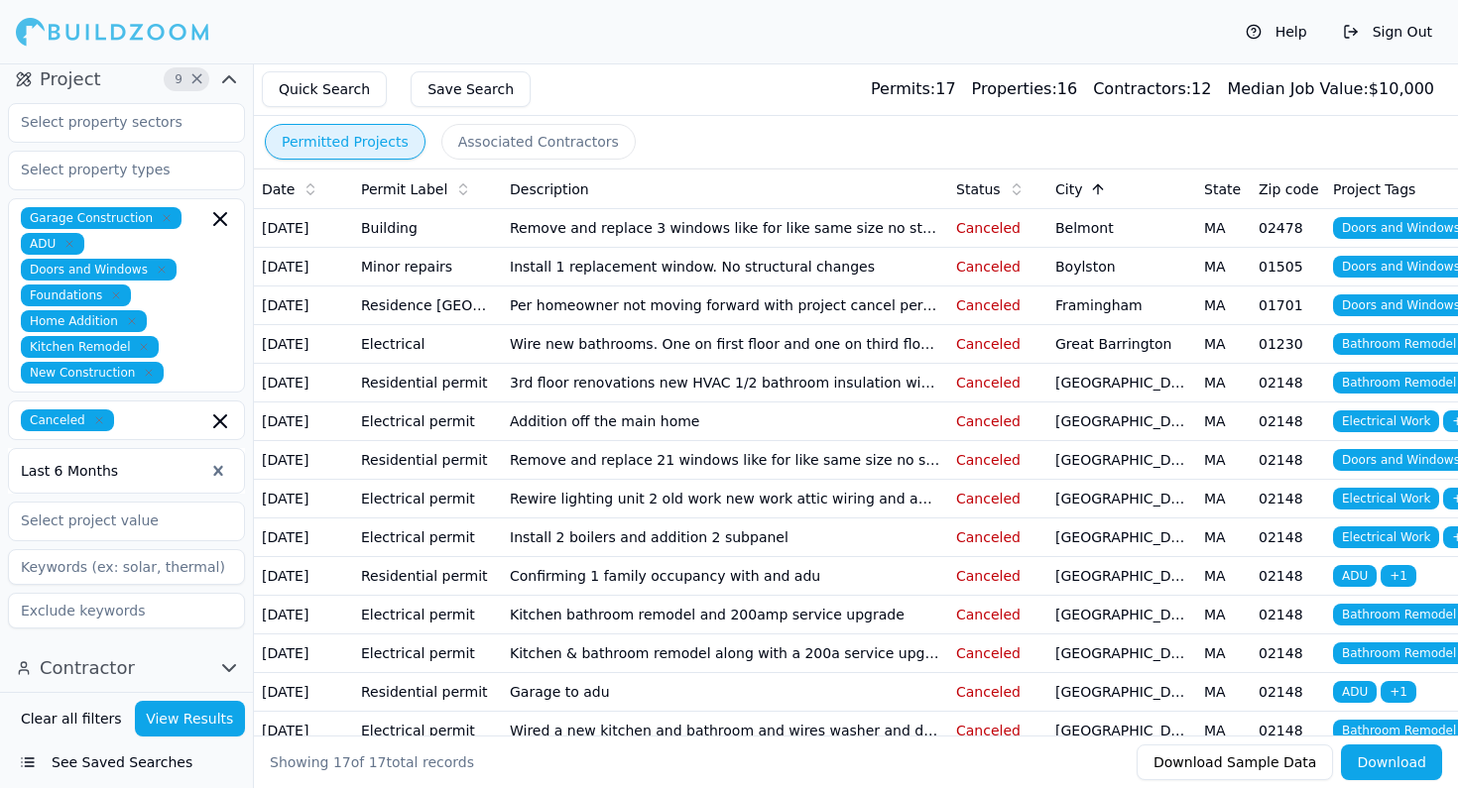
click at [96, 419] on icon "button" at bounding box center [99, 420] width 6 height 6
click at [198, 710] on button "View Results" at bounding box center [190, 719] width 111 height 36
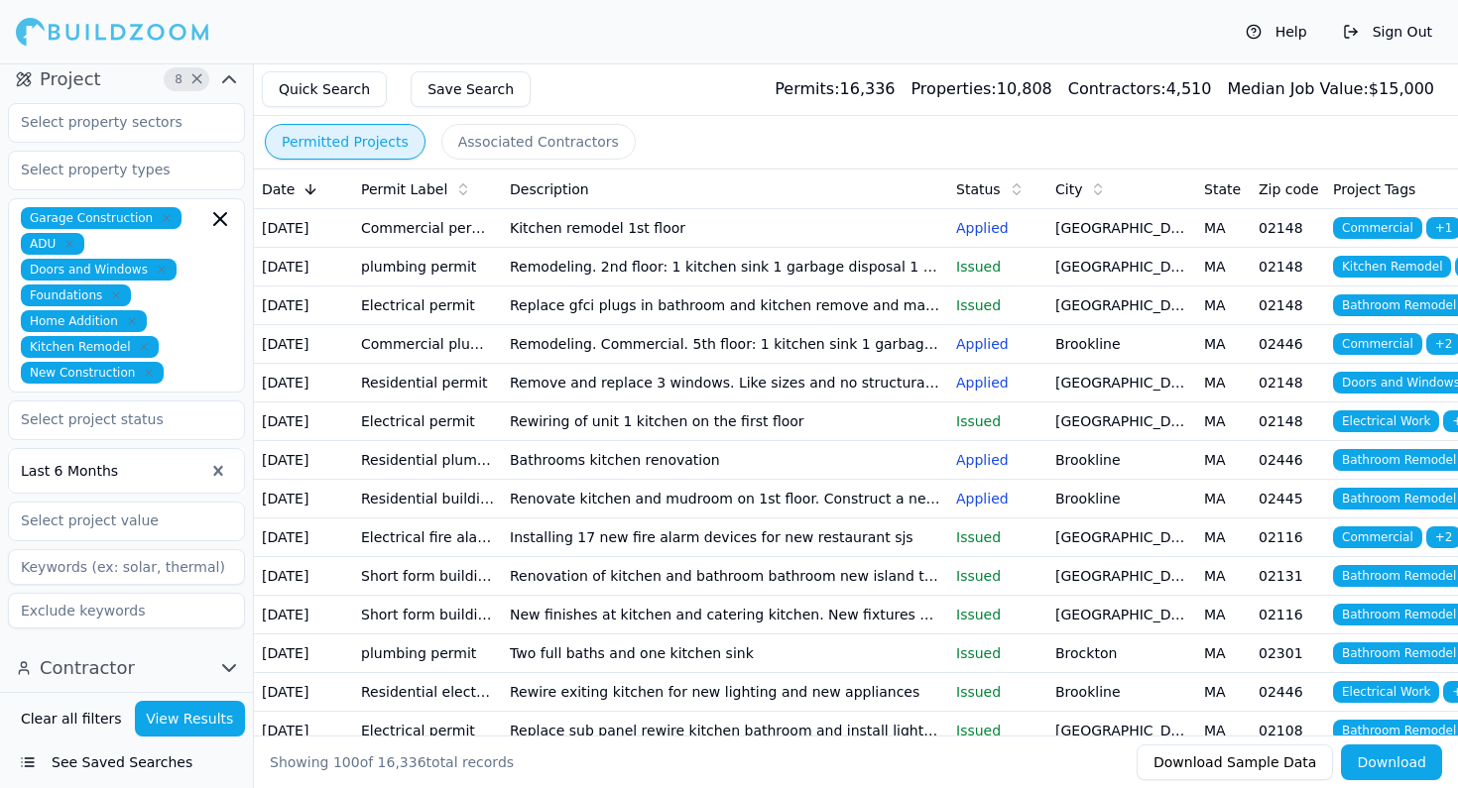
click at [408, 193] on span "Permit Label" at bounding box center [404, 189] width 86 height 20
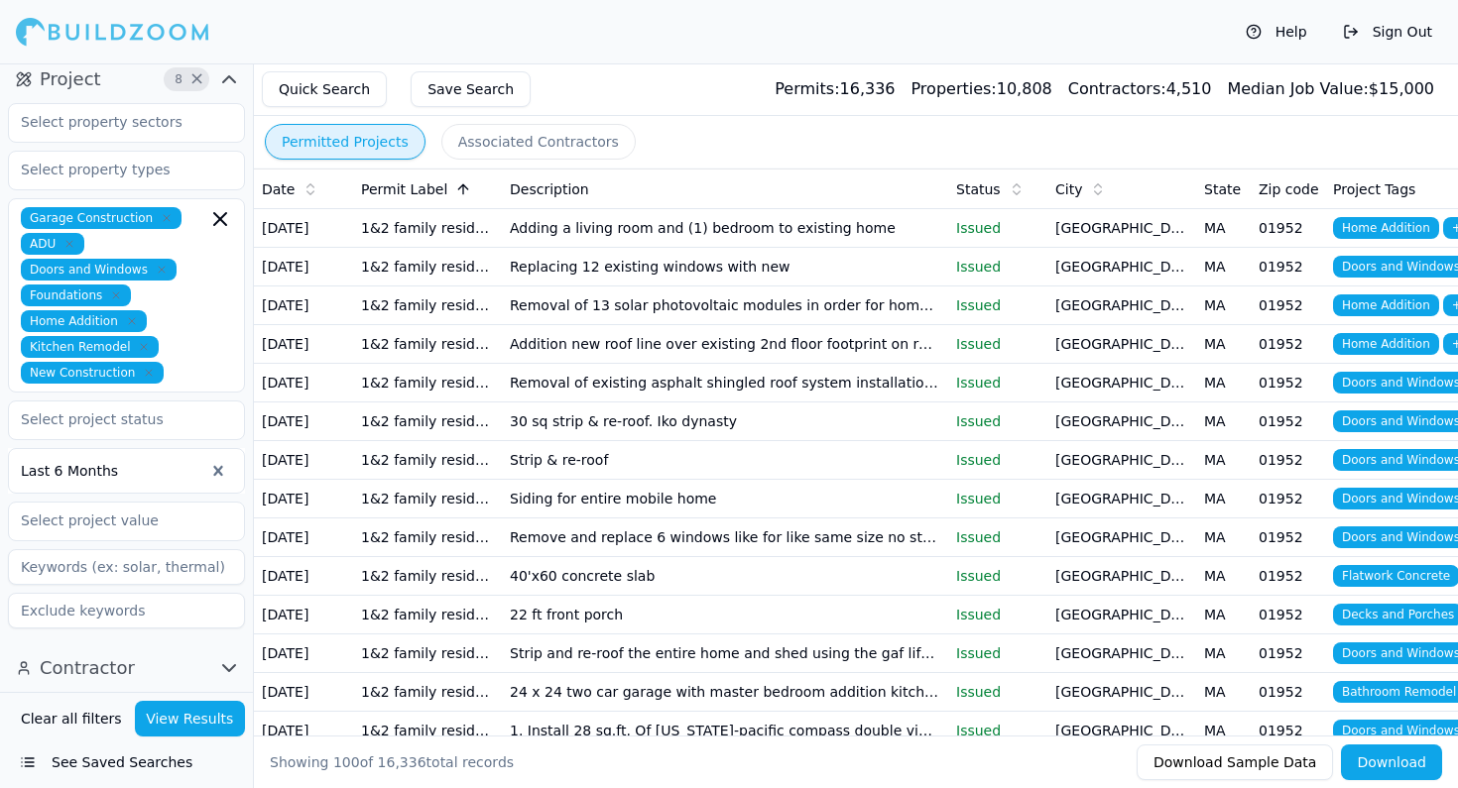
click at [1074, 184] on span "City" at bounding box center [1068, 189] width 27 height 20
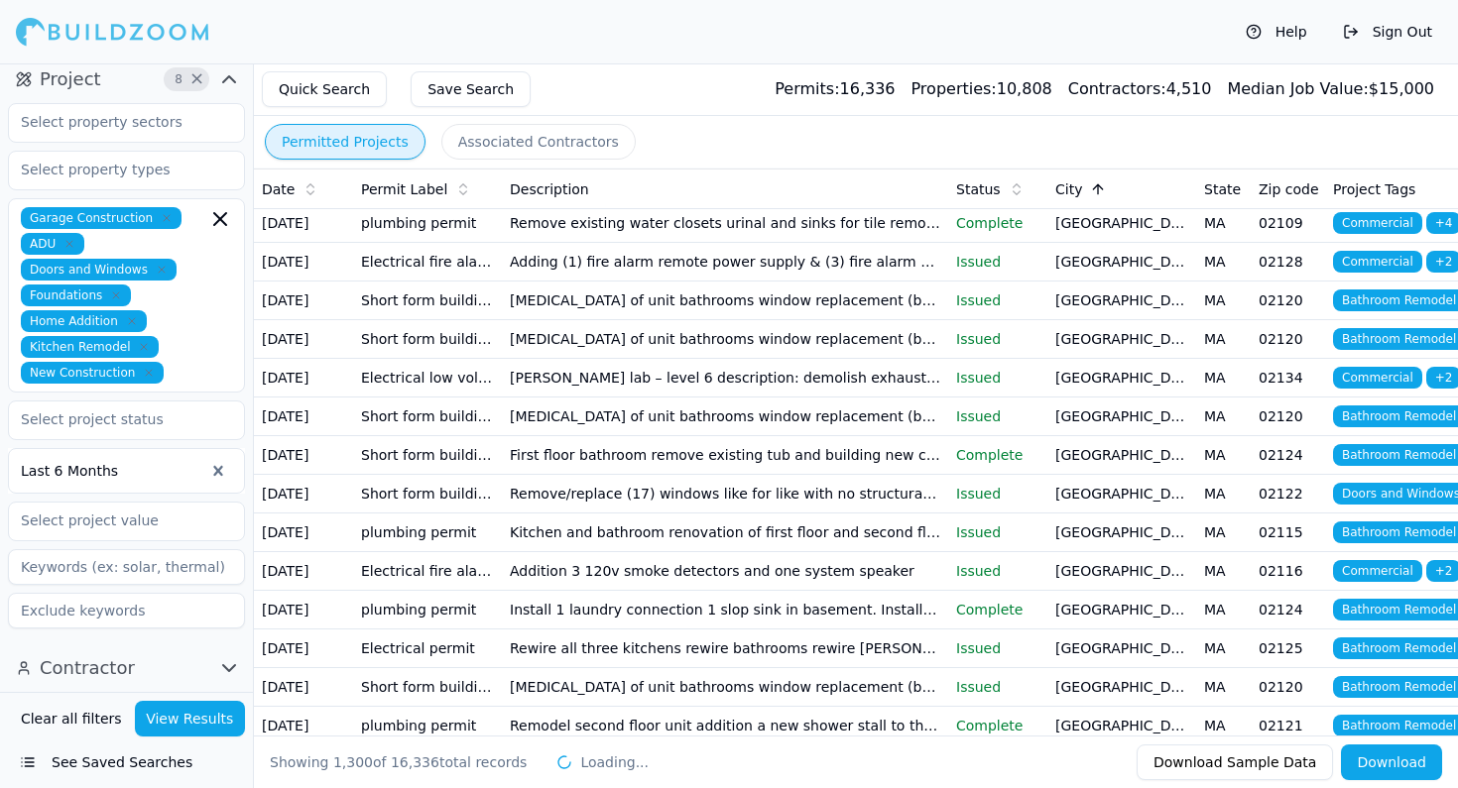
scroll to position [49864, 0]
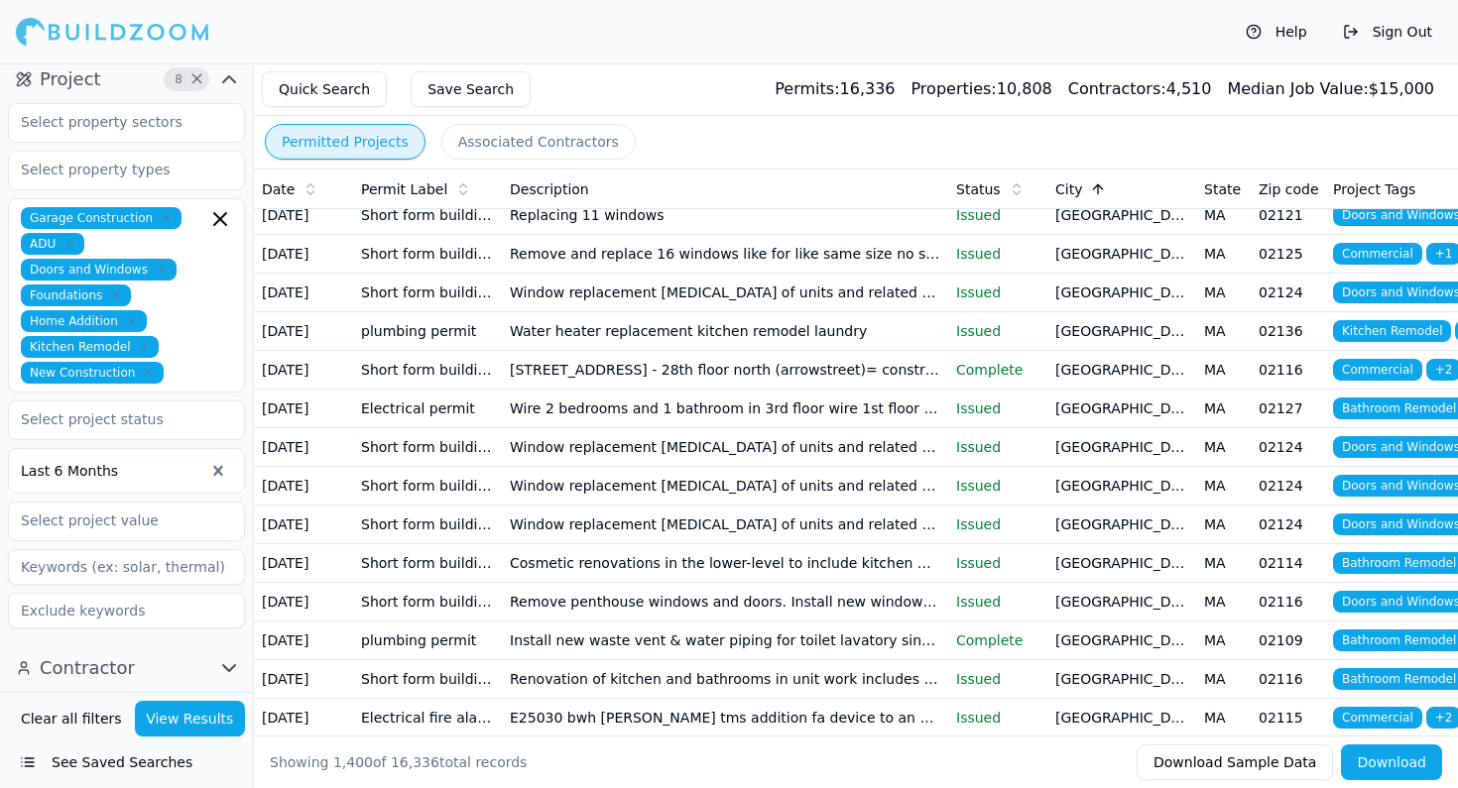
click at [363, 87] on button "Quick Search" at bounding box center [324, 89] width 125 height 36
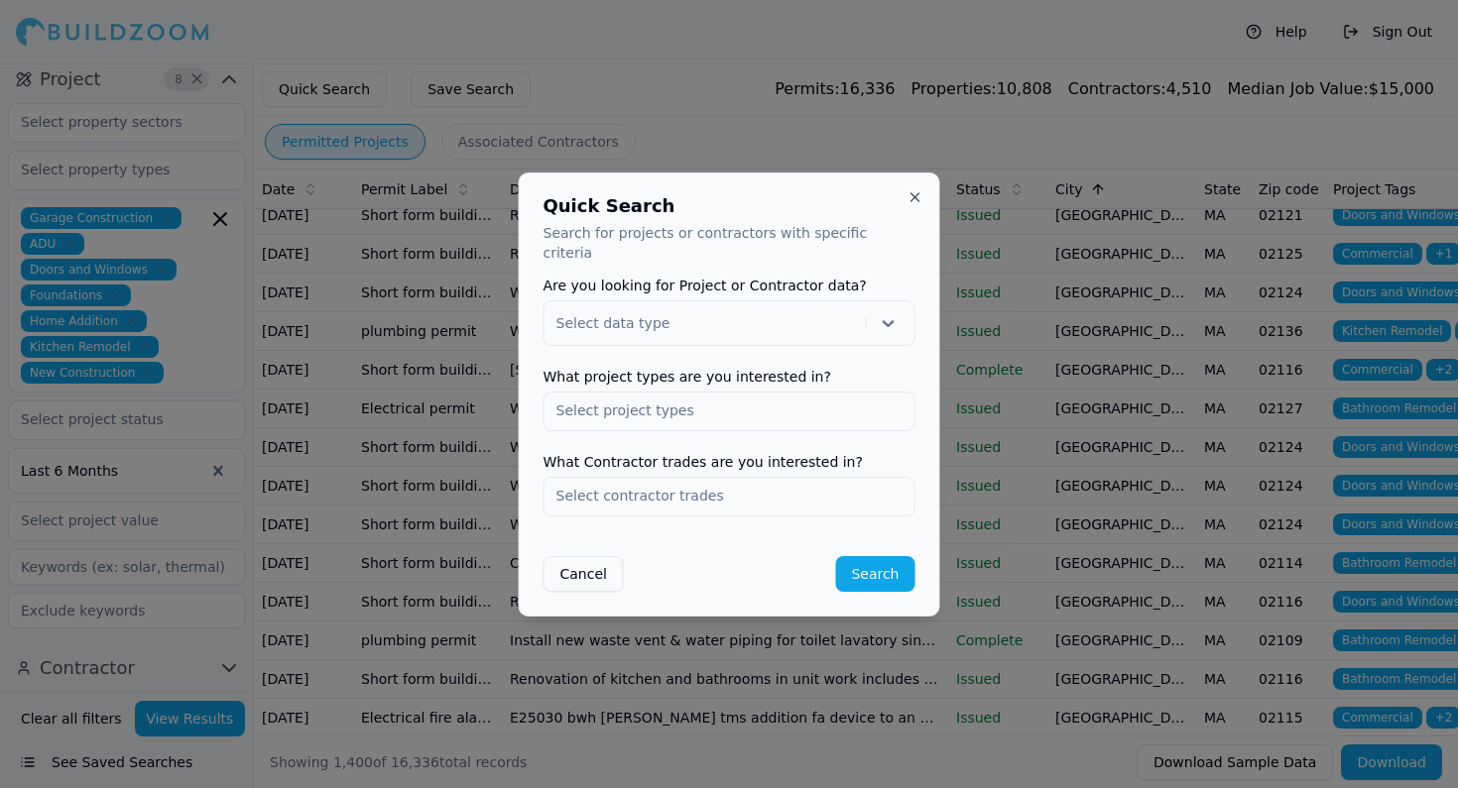
click at [643, 398] on input "text" at bounding box center [729, 411] width 370 height 36
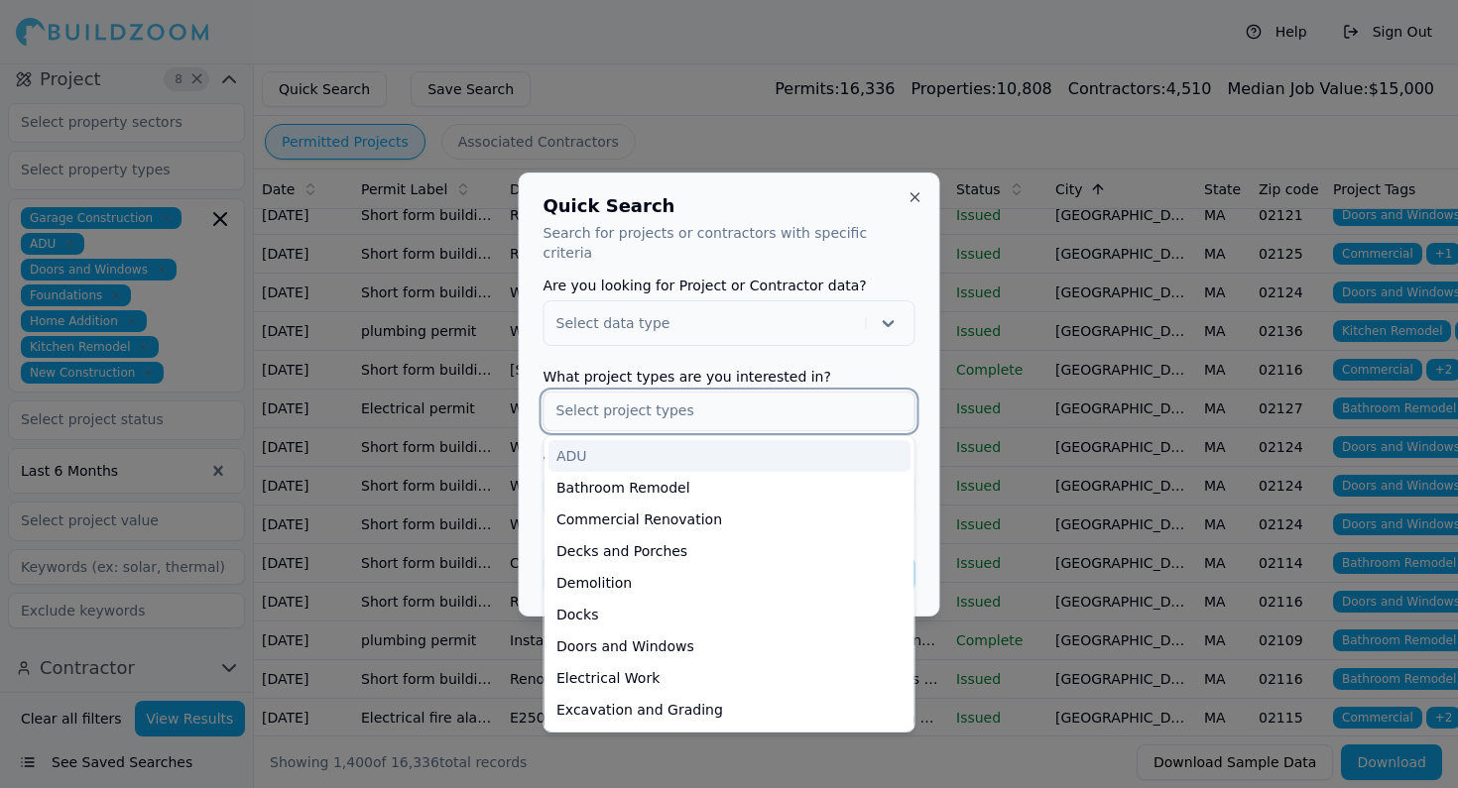
click at [643, 398] on input "text" at bounding box center [729, 411] width 370 height 36
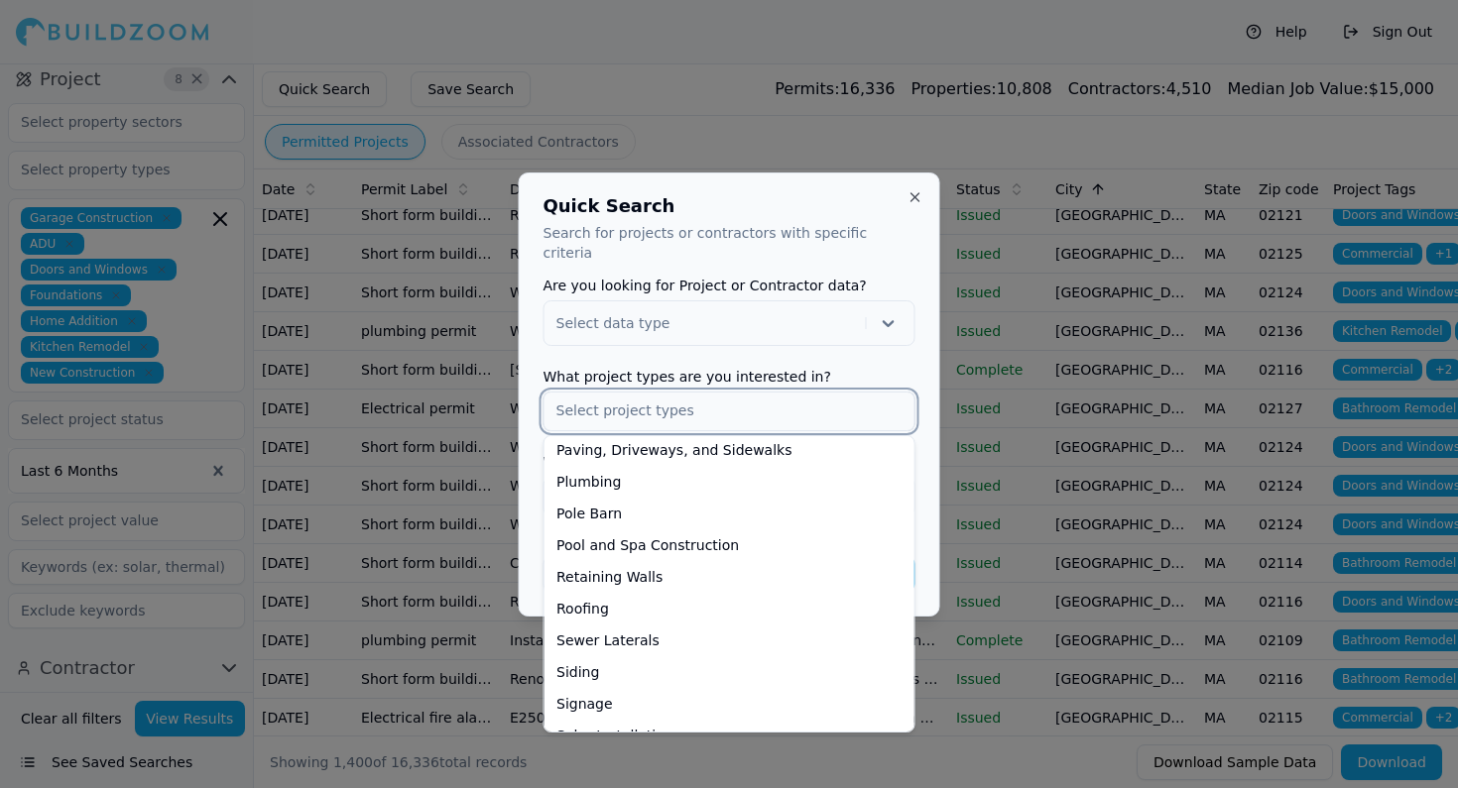
scroll to position [728, 0]
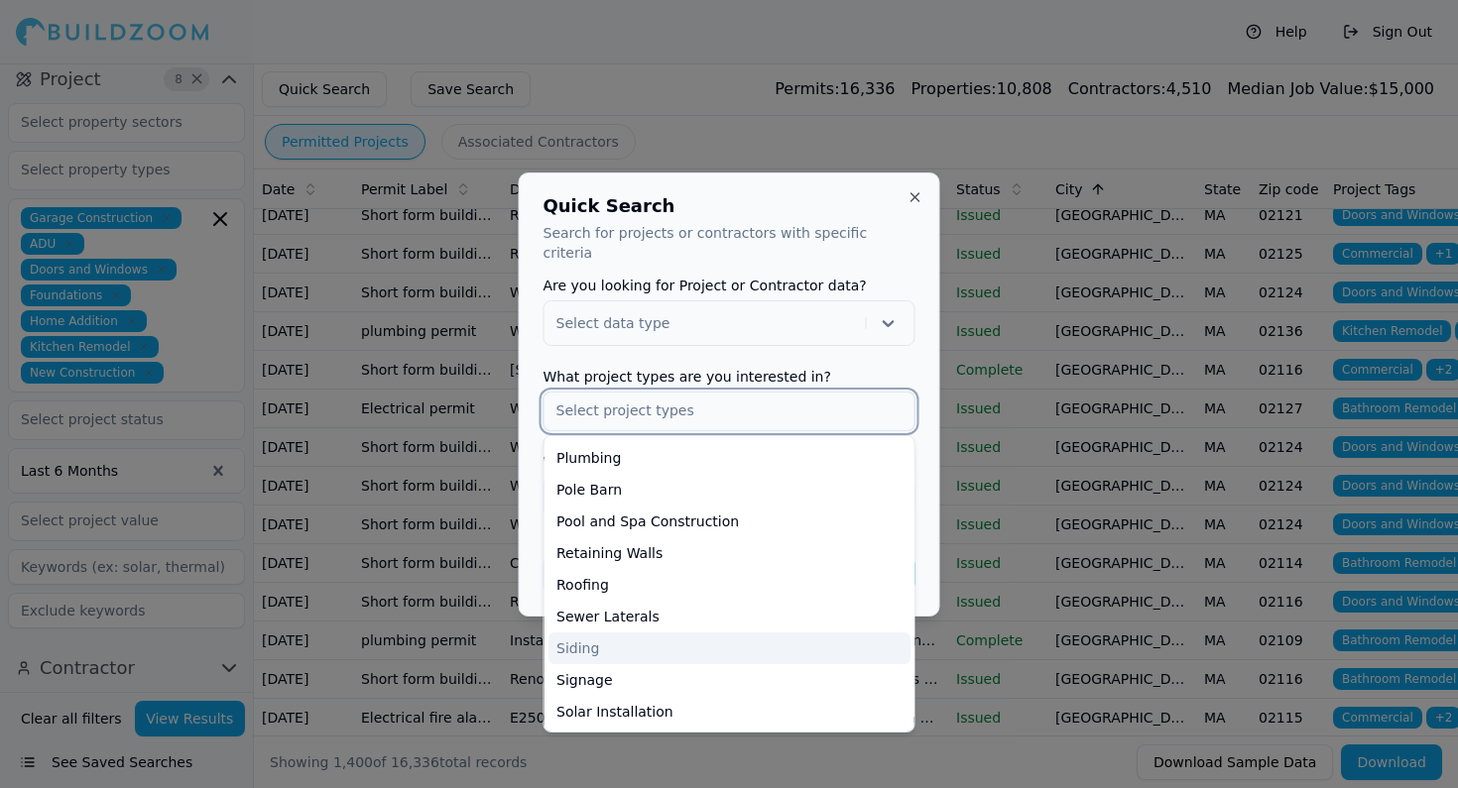
click at [587, 637] on div "Siding" at bounding box center [729, 649] width 362 height 32
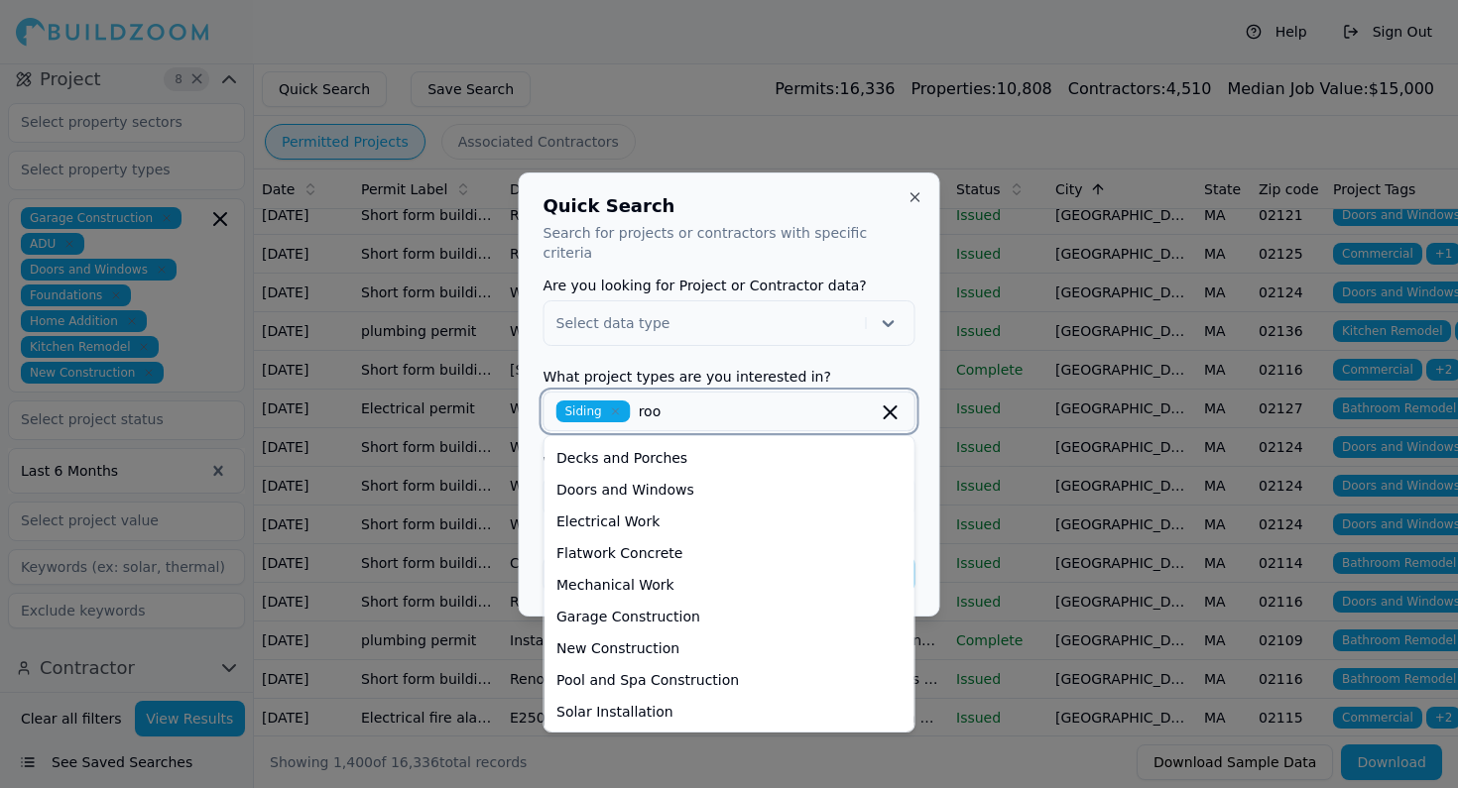
scroll to position [0, 0]
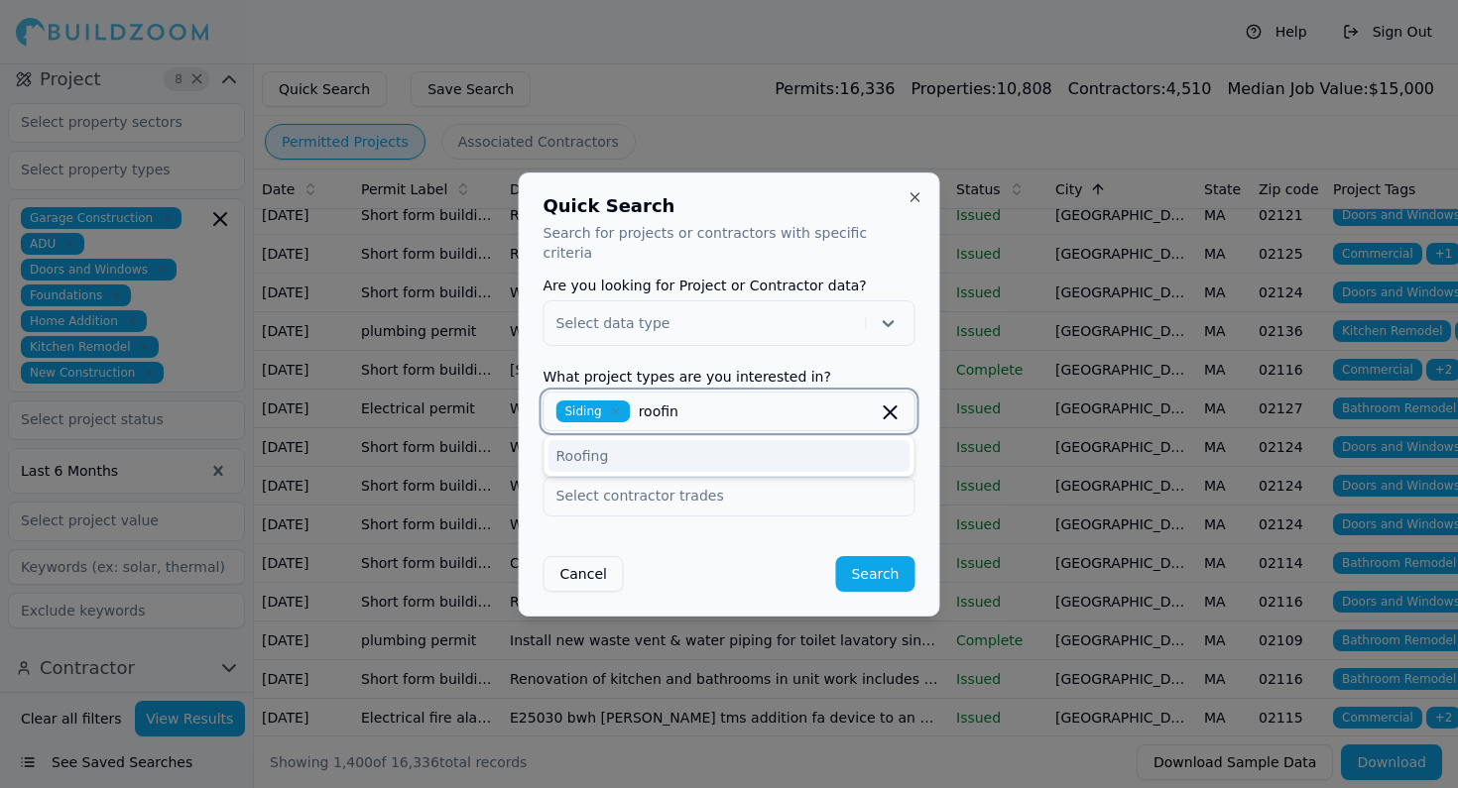
type input "roofing"
click at [625, 442] on div "Roofing" at bounding box center [729, 456] width 362 height 32
type input "g"
type input "roofing"
click at [631, 449] on div "Roofing" at bounding box center [729, 456] width 362 height 32
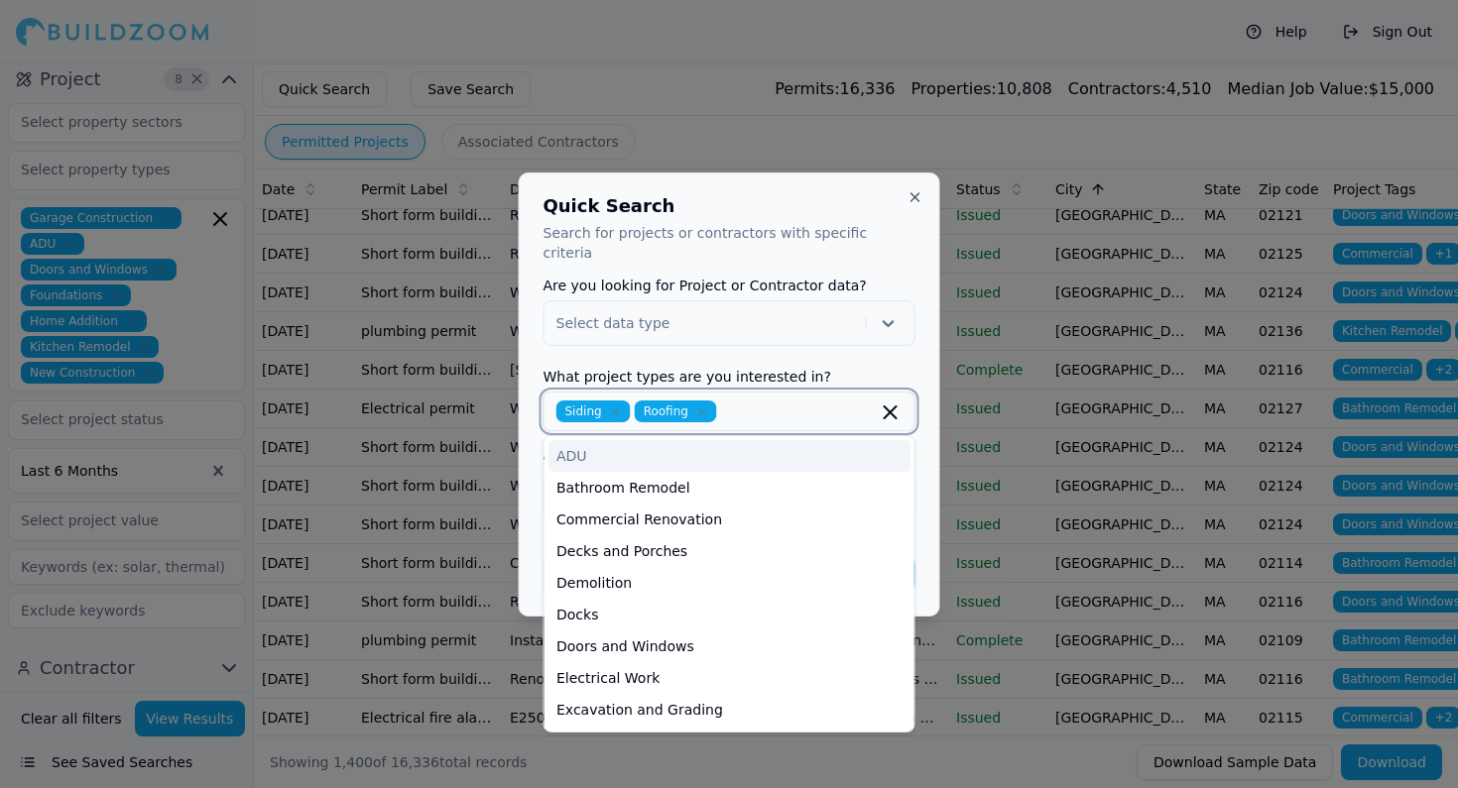
click at [603, 455] on div "ADU" at bounding box center [729, 456] width 362 height 32
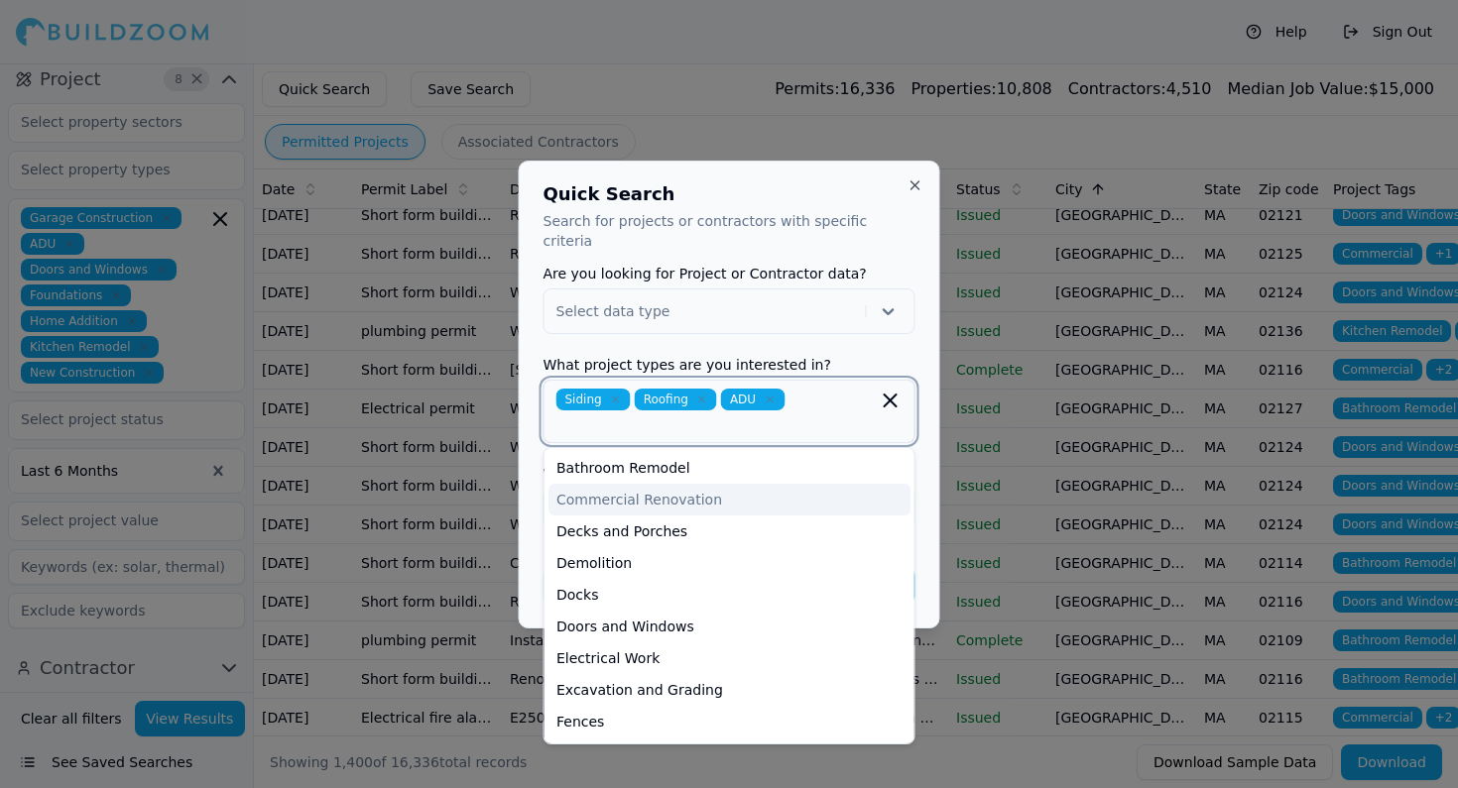
click at [652, 488] on div "Commercial Renovation" at bounding box center [729, 500] width 362 height 32
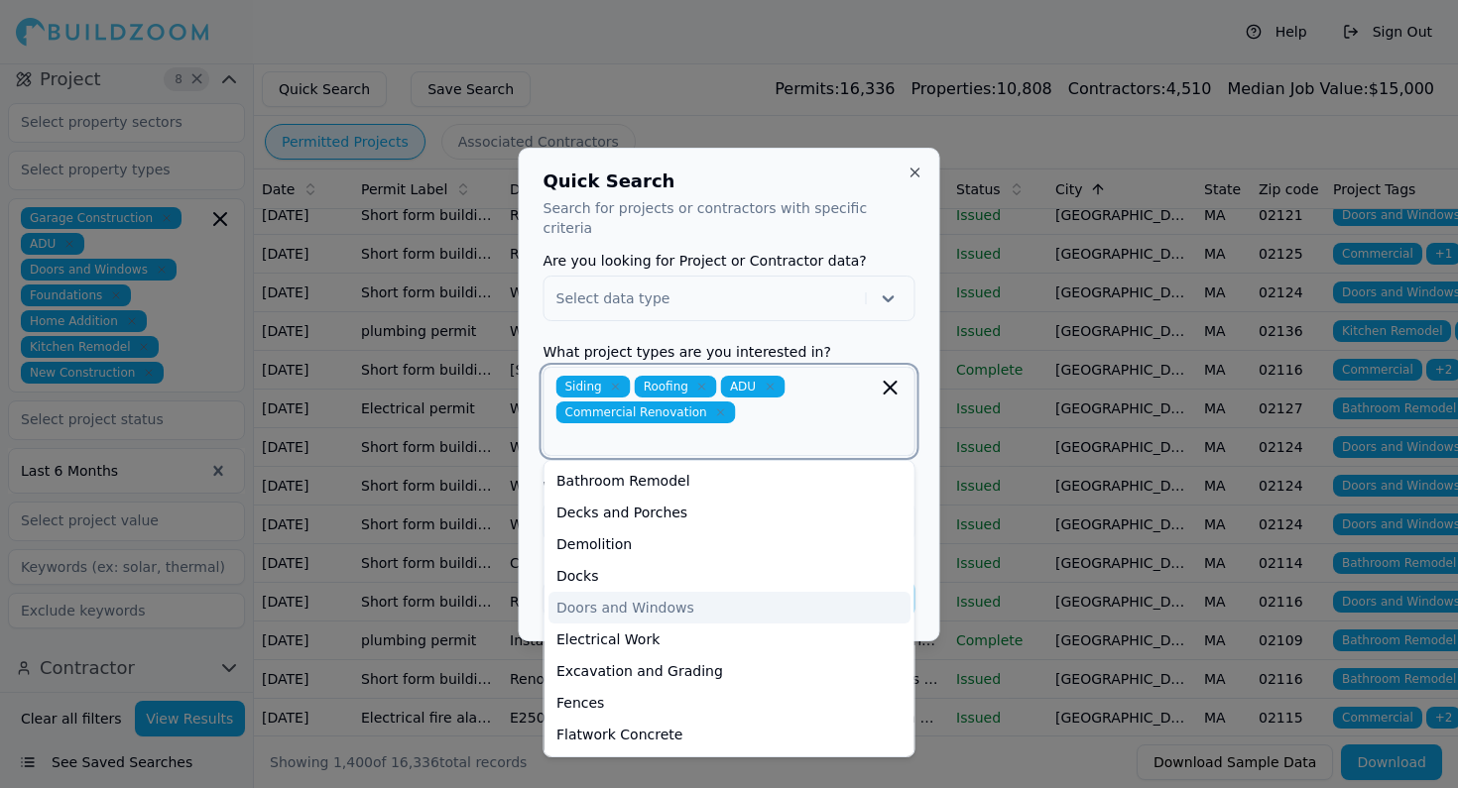
click at [658, 603] on div "Doors and Windows" at bounding box center [729, 608] width 362 height 32
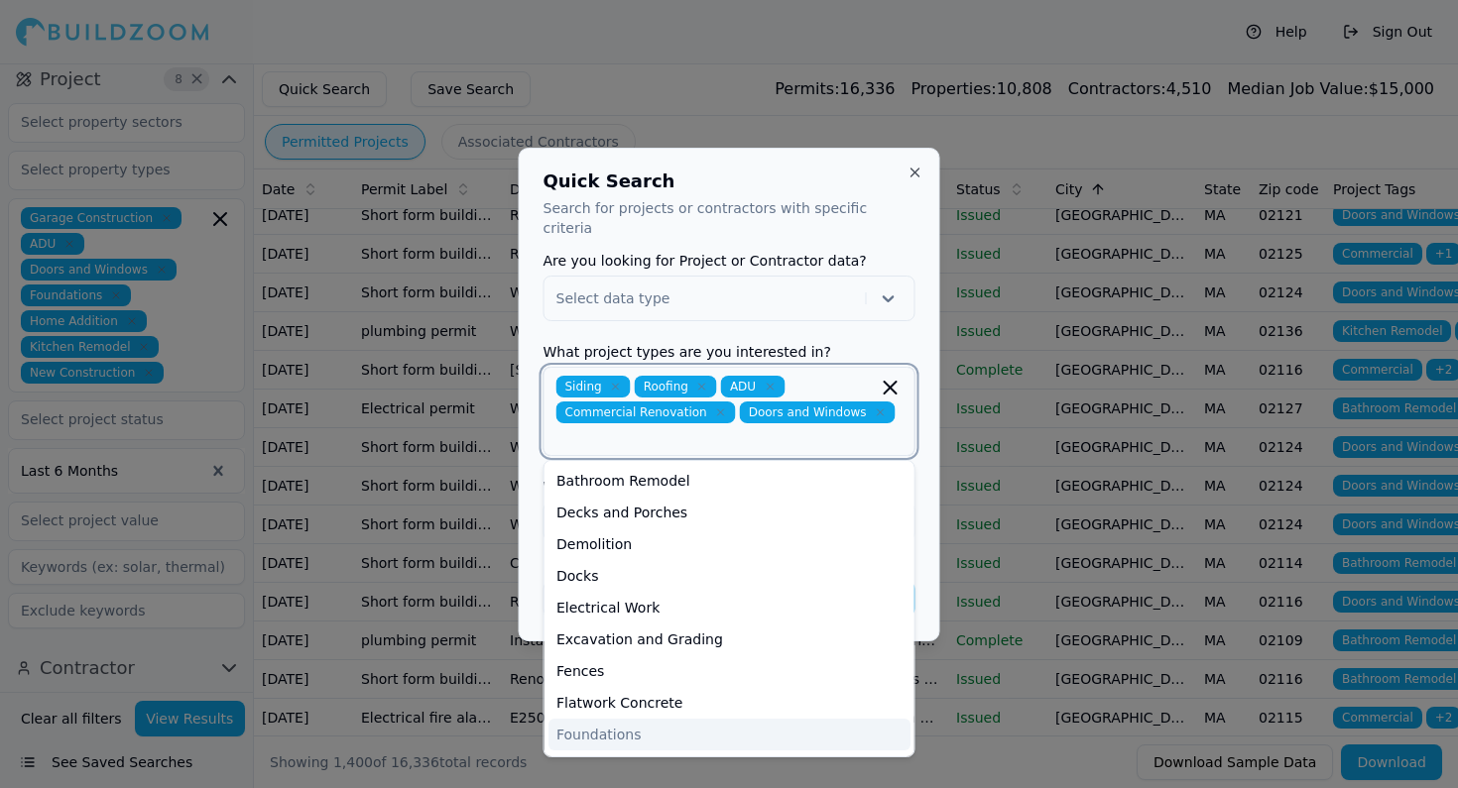
click at [627, 720] on div "Foundations" at bounding box center [729, 735] width 362 height 32
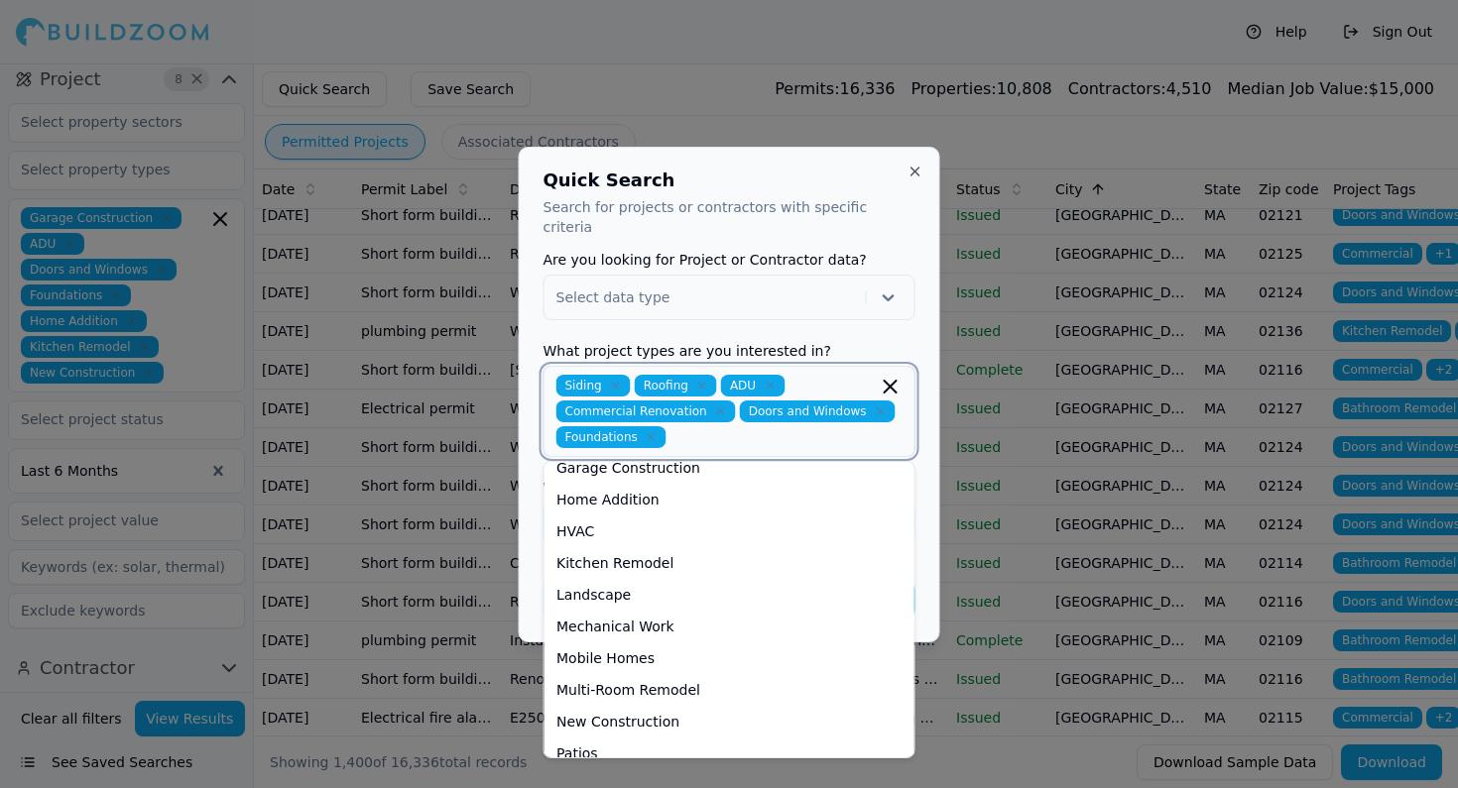
scroll to position [303, 0]
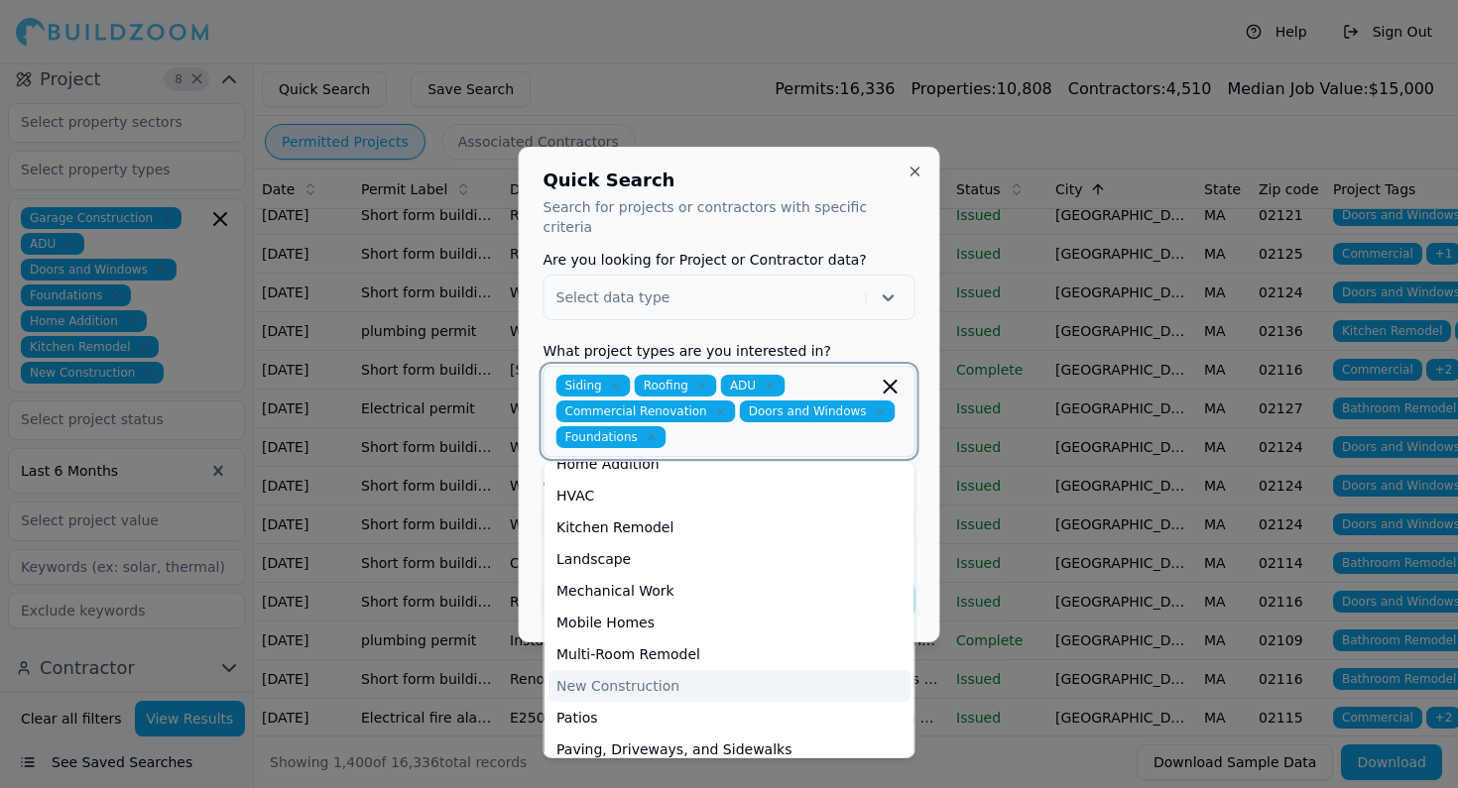
click at [649, 670] on div "New Construction" at bounding box center [729, 686] width 362 height 32
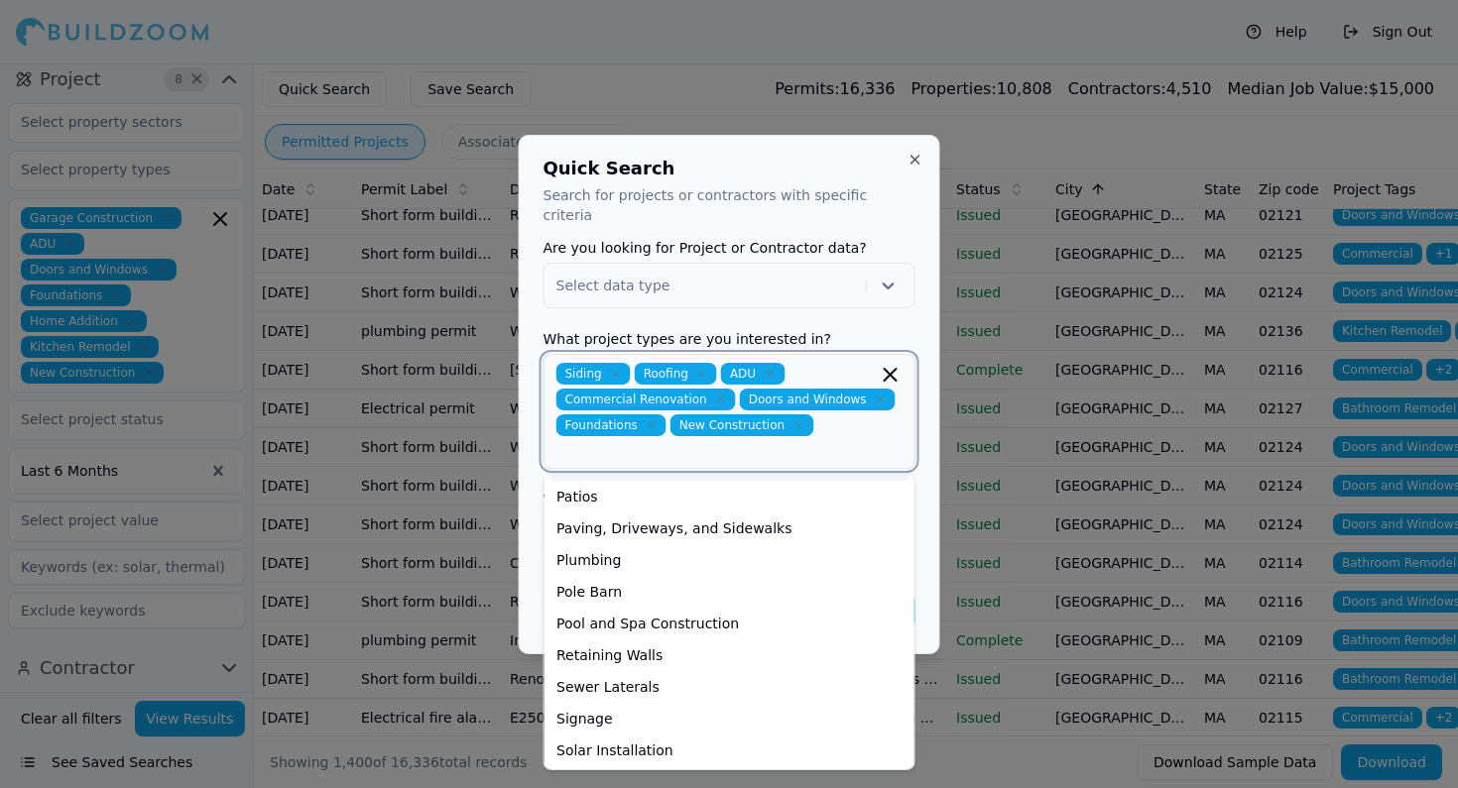
scroll to position [506, 0]
click at [612, 734] on div "Solar Installation" at bounding box center [729, 750] width 362 height 32
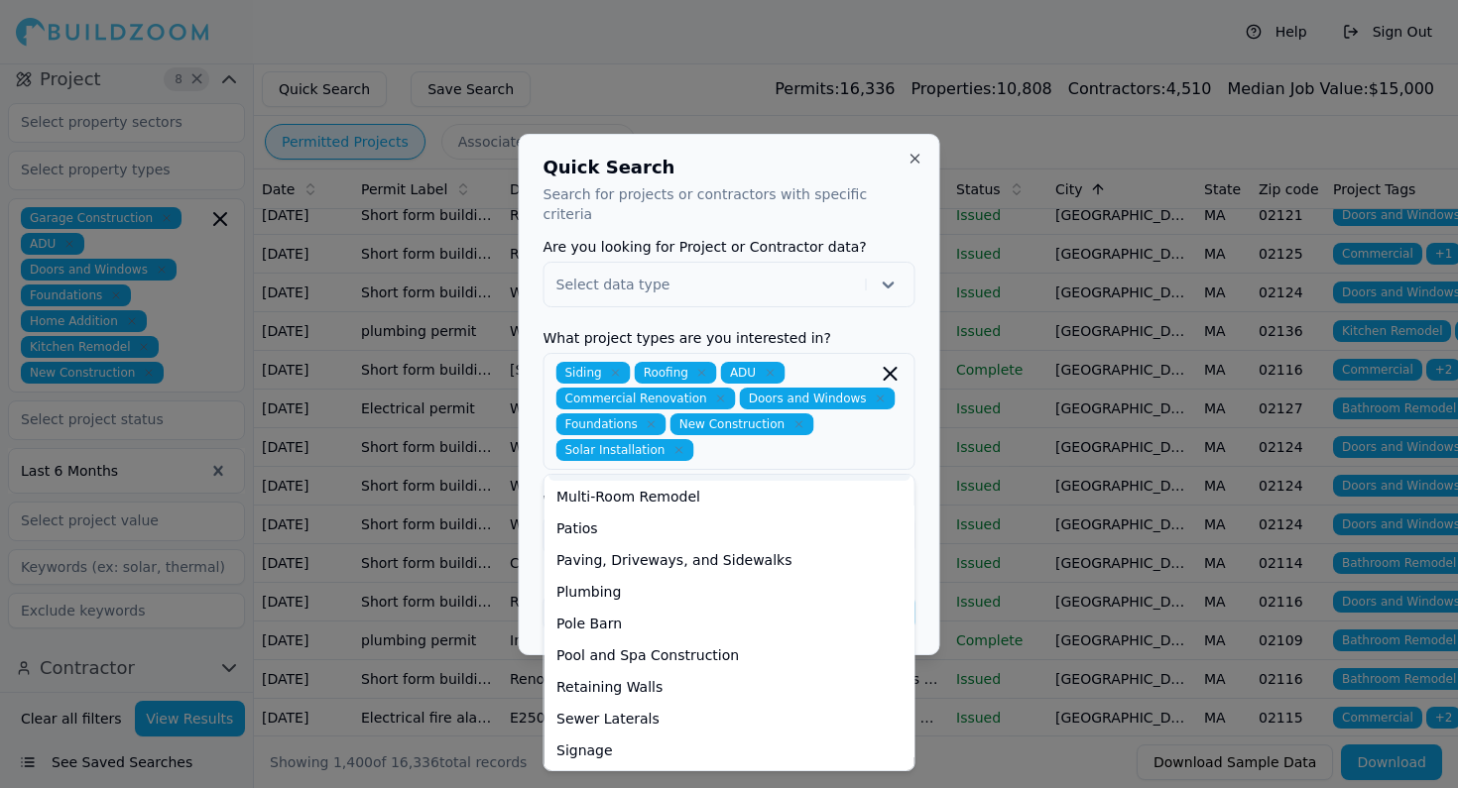
click at [925, 462] on div "Quick Search Search for projects or contractors with specific criteria Are you …" at bounding box center [729, 395] width 421 height 522
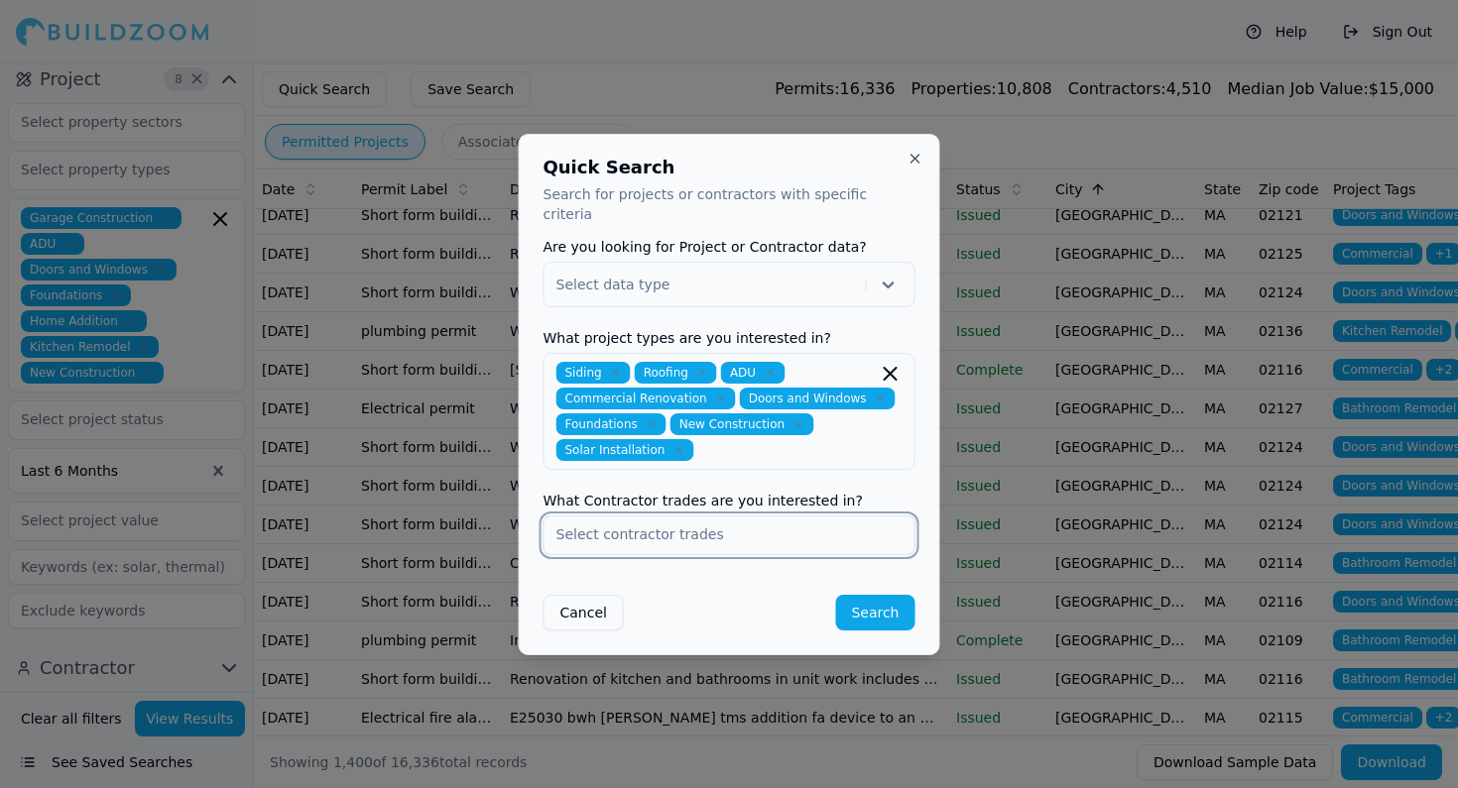
click at [638, 519] on input "text" at bounding box center [729, 535] width 370 height 36
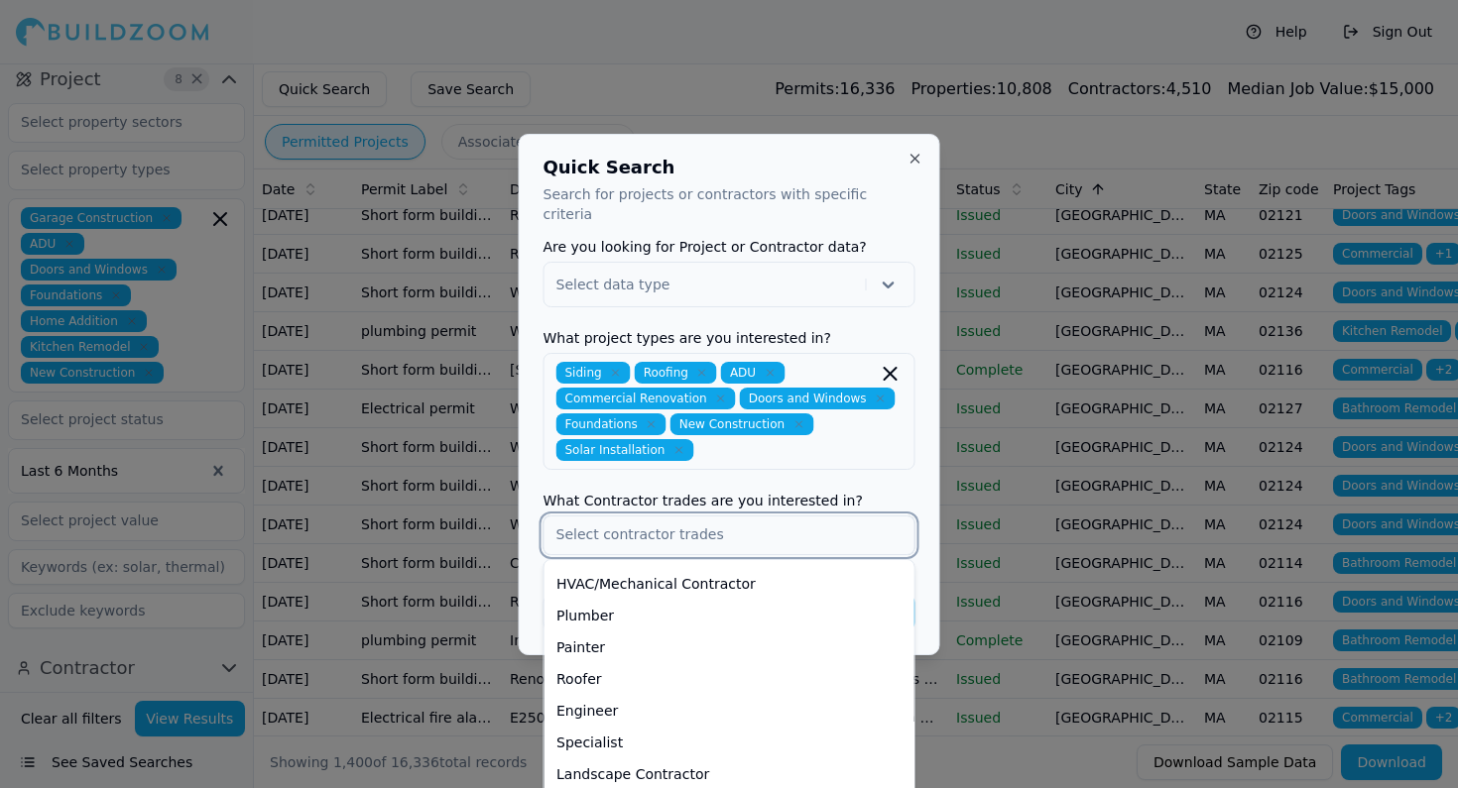
scroll to position [97, 0]
click at [582, 658] on div "Roofer" at bounding box center [729, 673] width 362 height 32
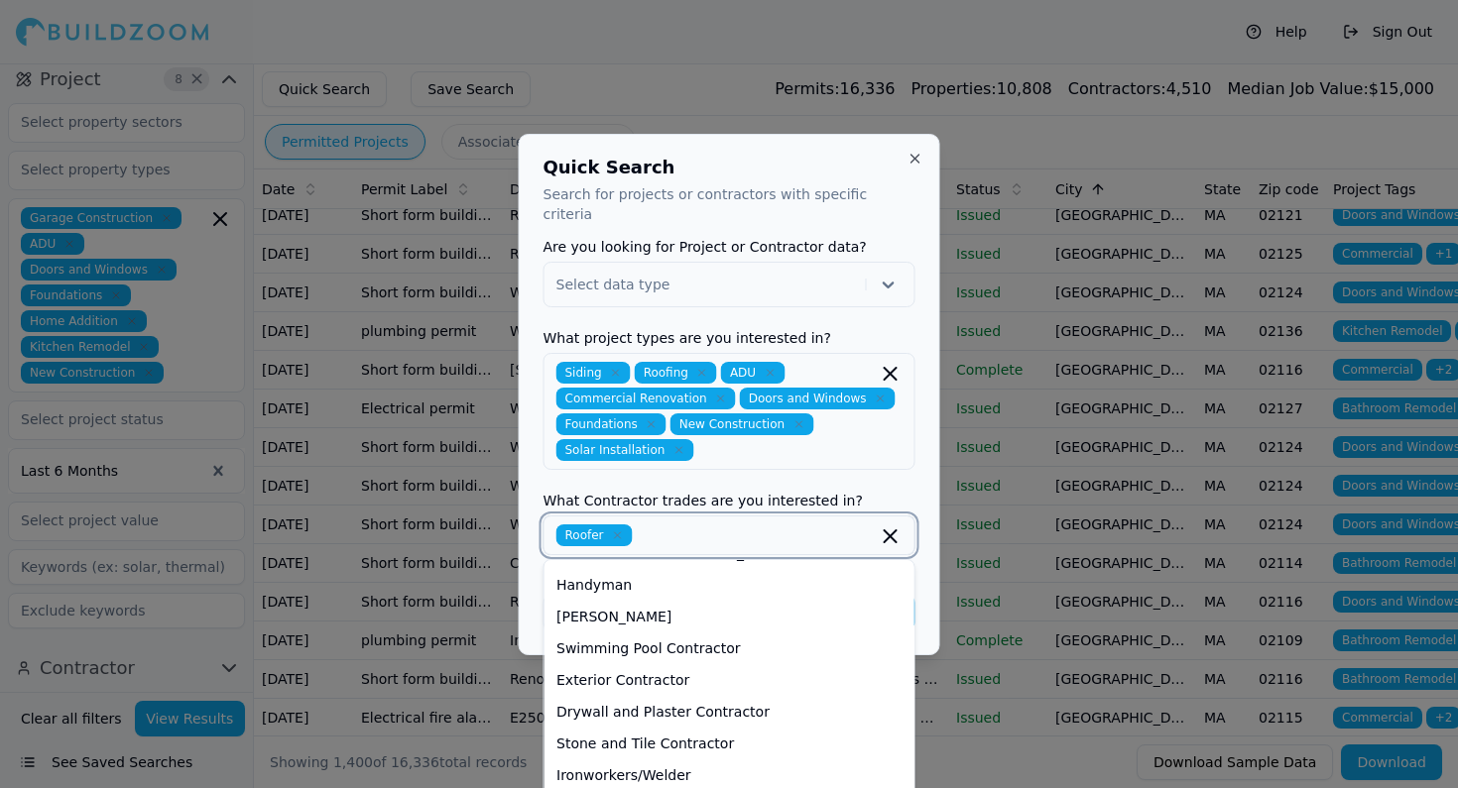
scroll to position [441, 0]
click at [635, 664] on div "Exterior Contractor" at bounding box center [729, 678] width 362 height 32
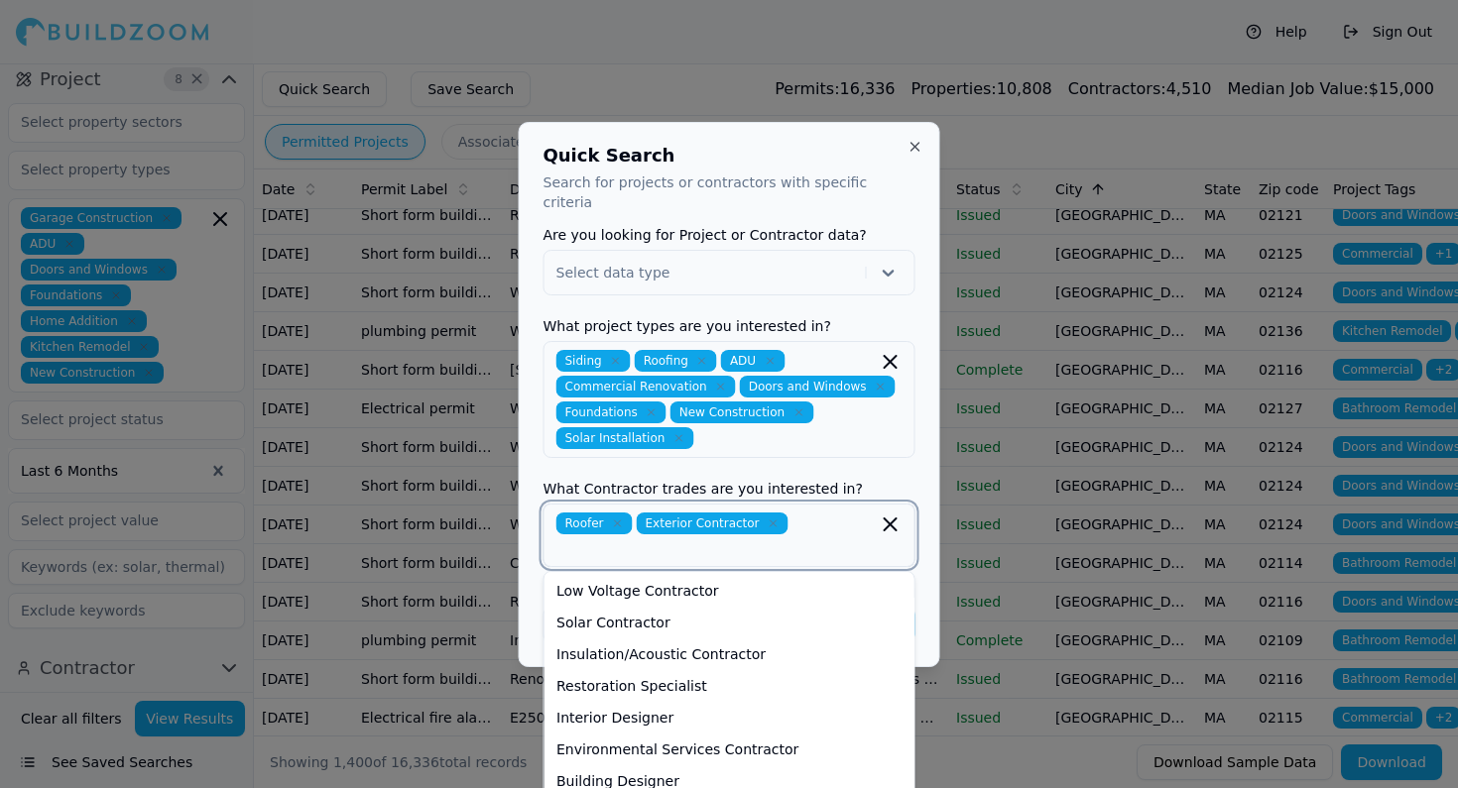
scroll to position [760, 0]
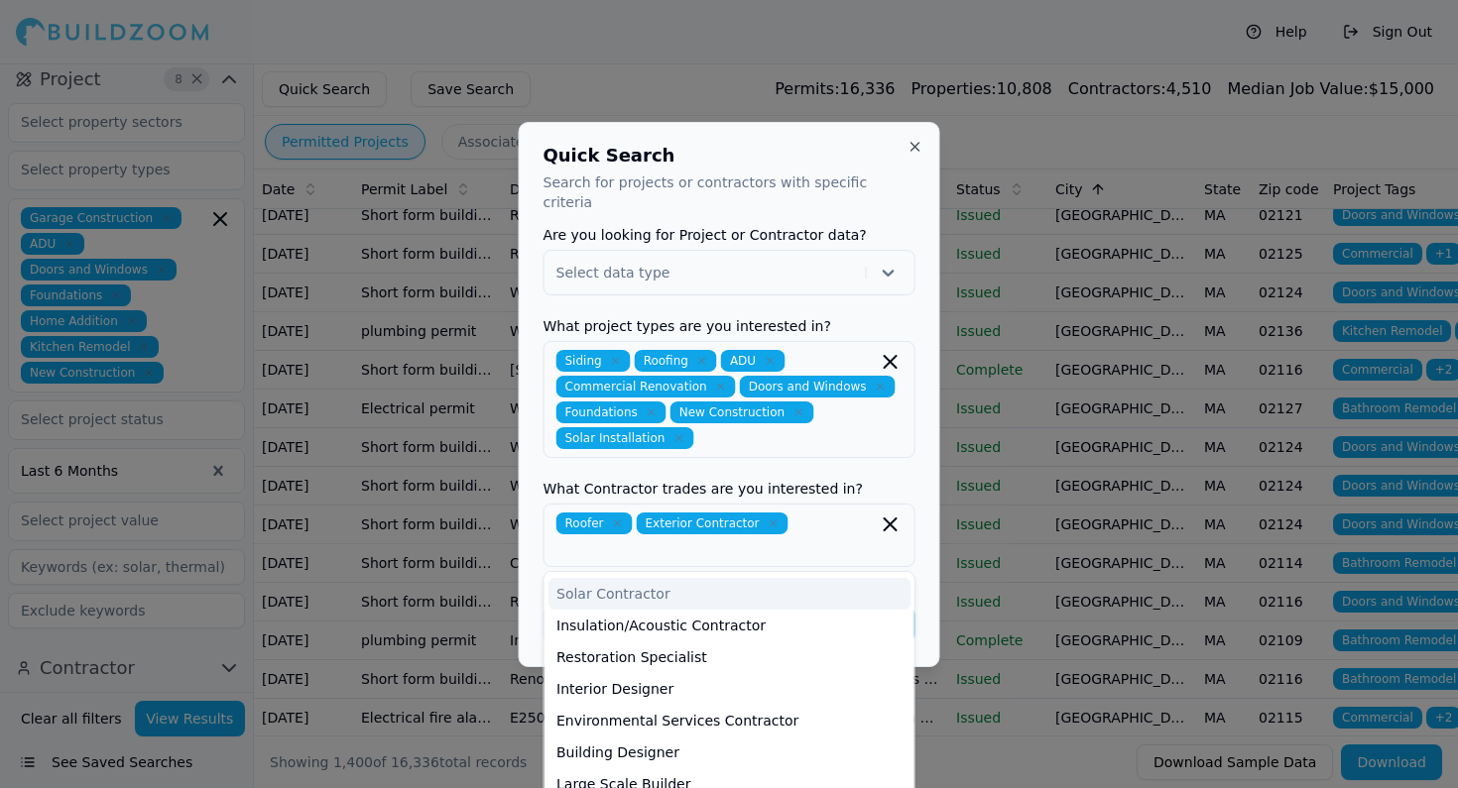
click at [857, 452] on form "Are you looking for Project or Contractor data? Select data type What project t…" at bounding box center [729, 435] width 372 height 415
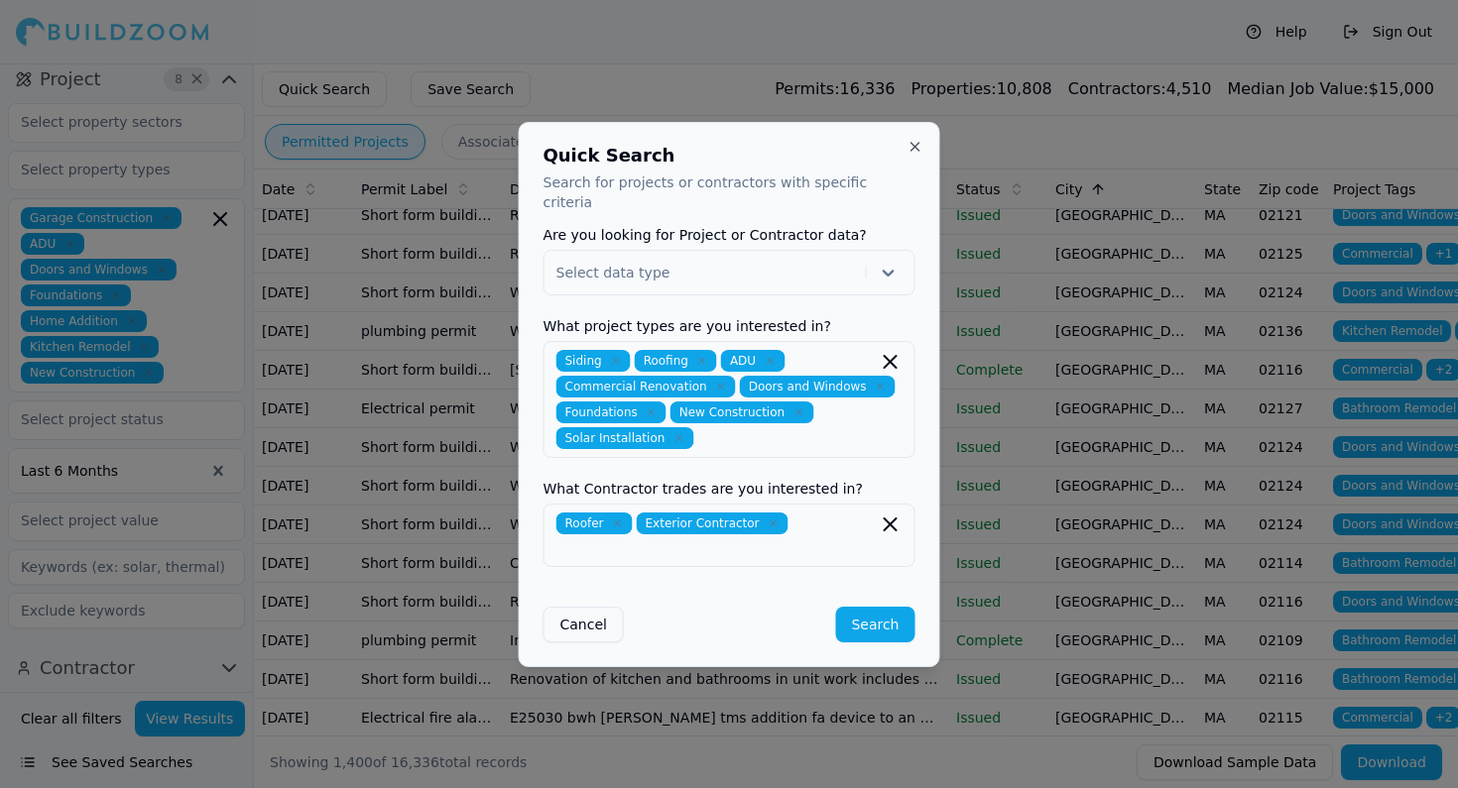
click at [873, 615] on button "Search" at bounding box center [874, 625] width 79 height 36
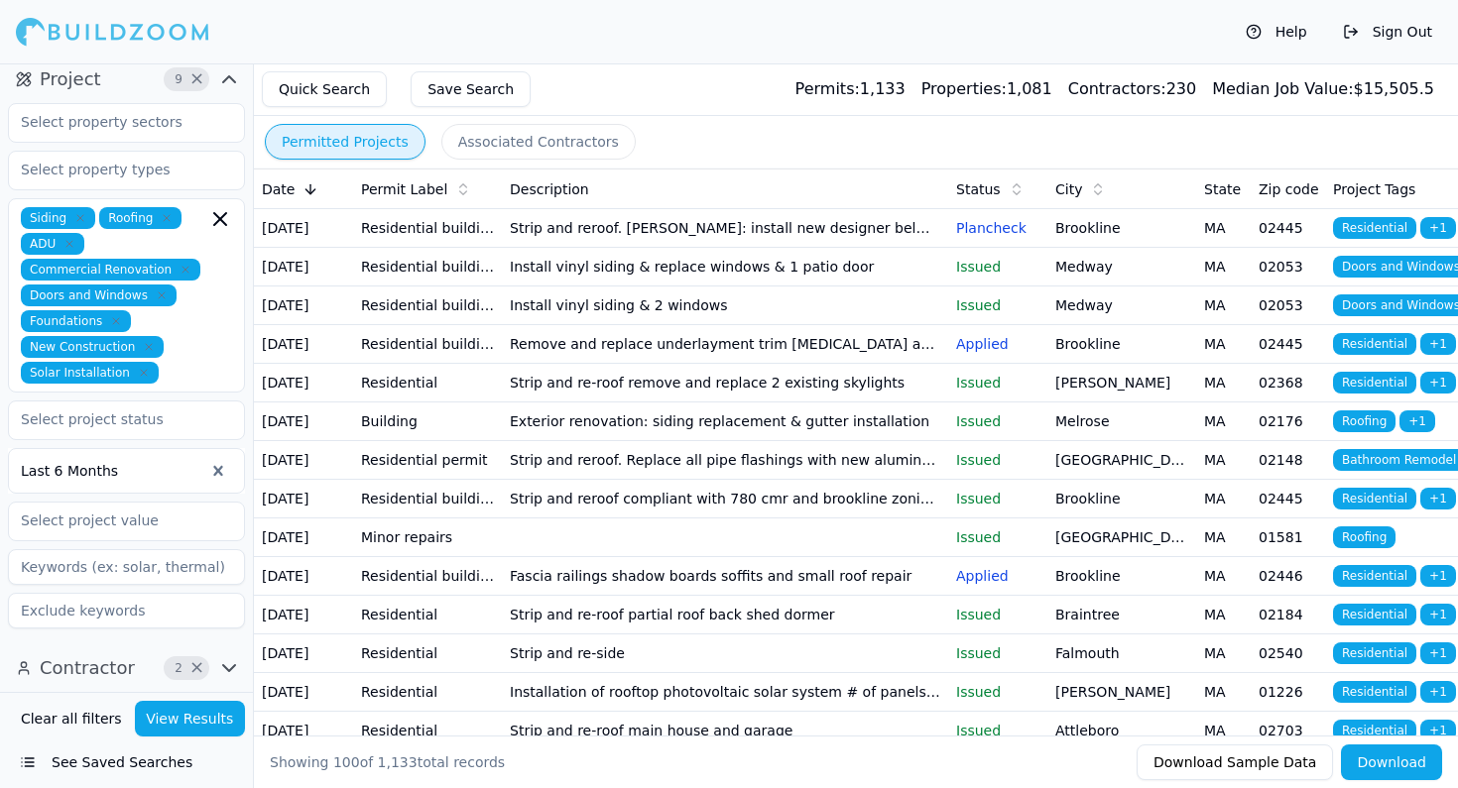
click at [346, 388] on td "[DATE]" at bounding box center [303, 383] width 99 height 39
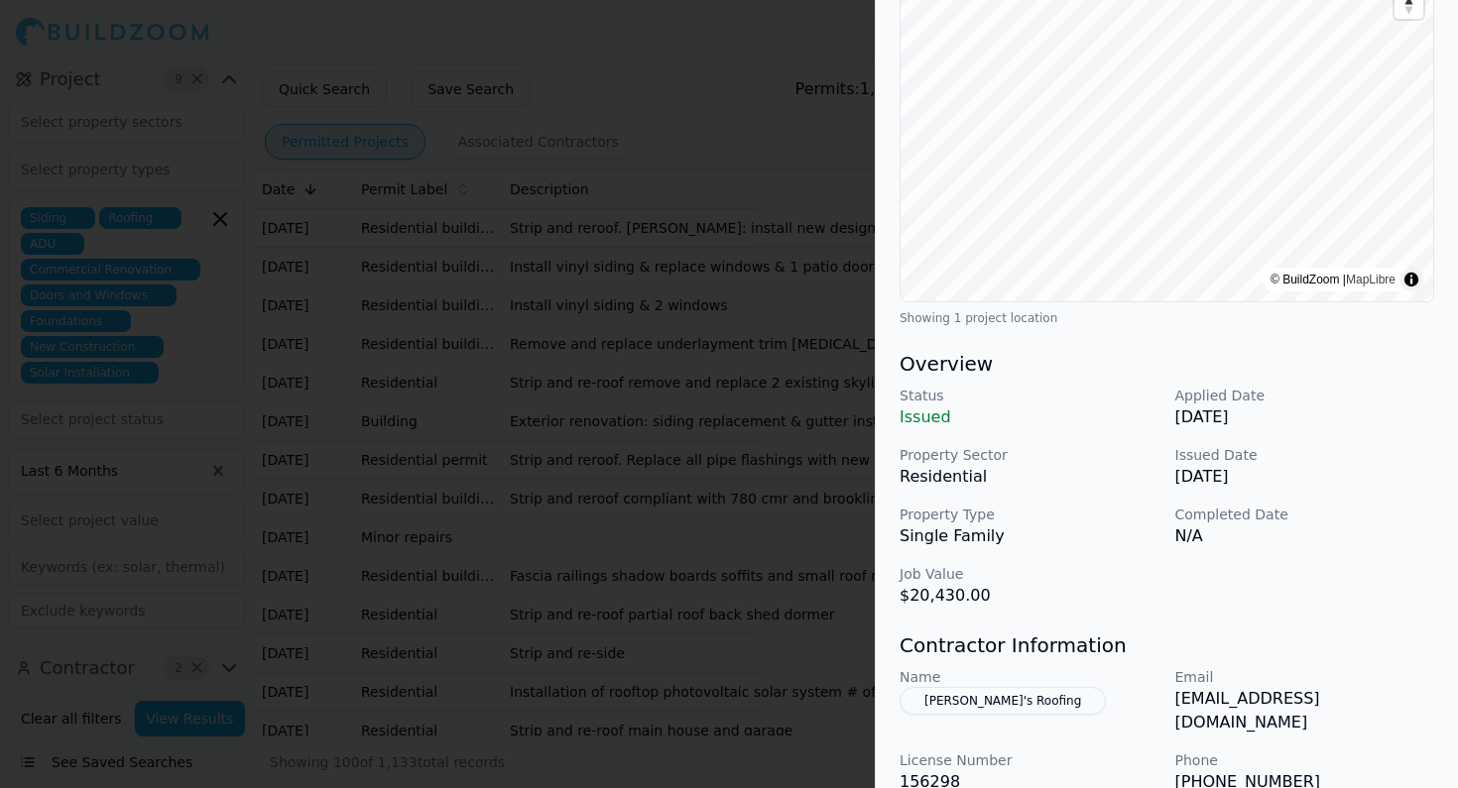
scroll to position [279, 0]
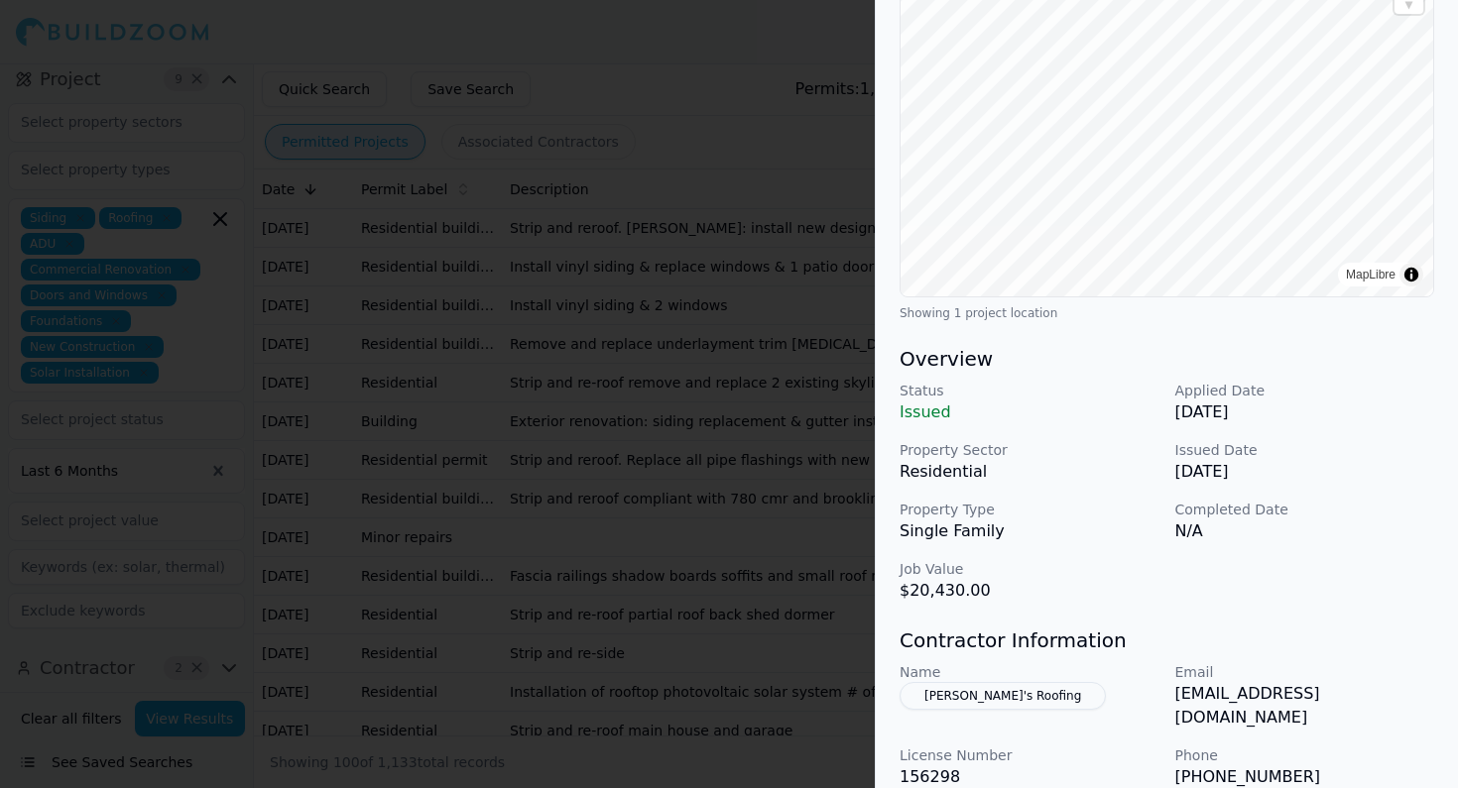
click at [756, 531] on div at bounding box center [729, 394] width 1458 height 788
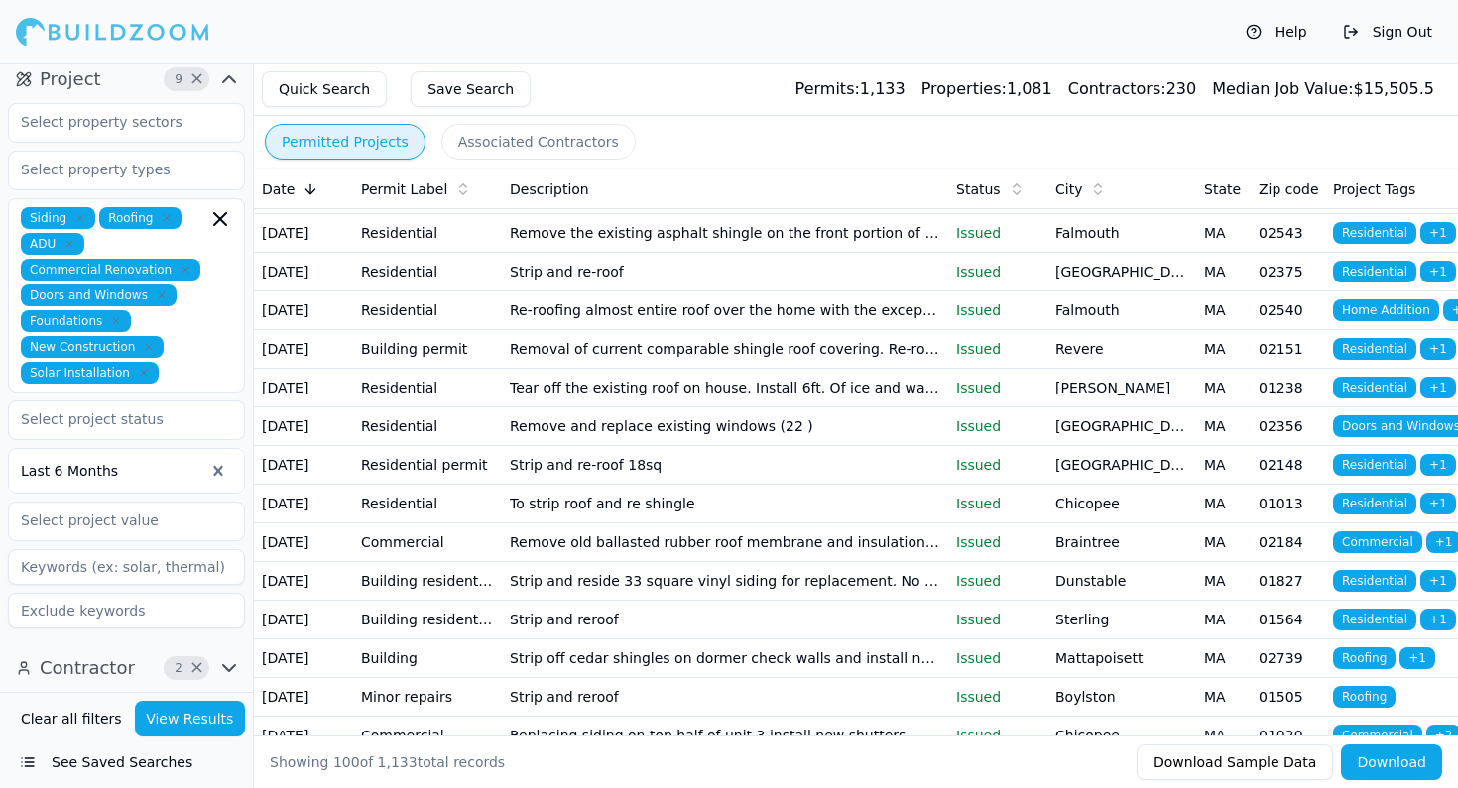
scroll to position [1195, 0]
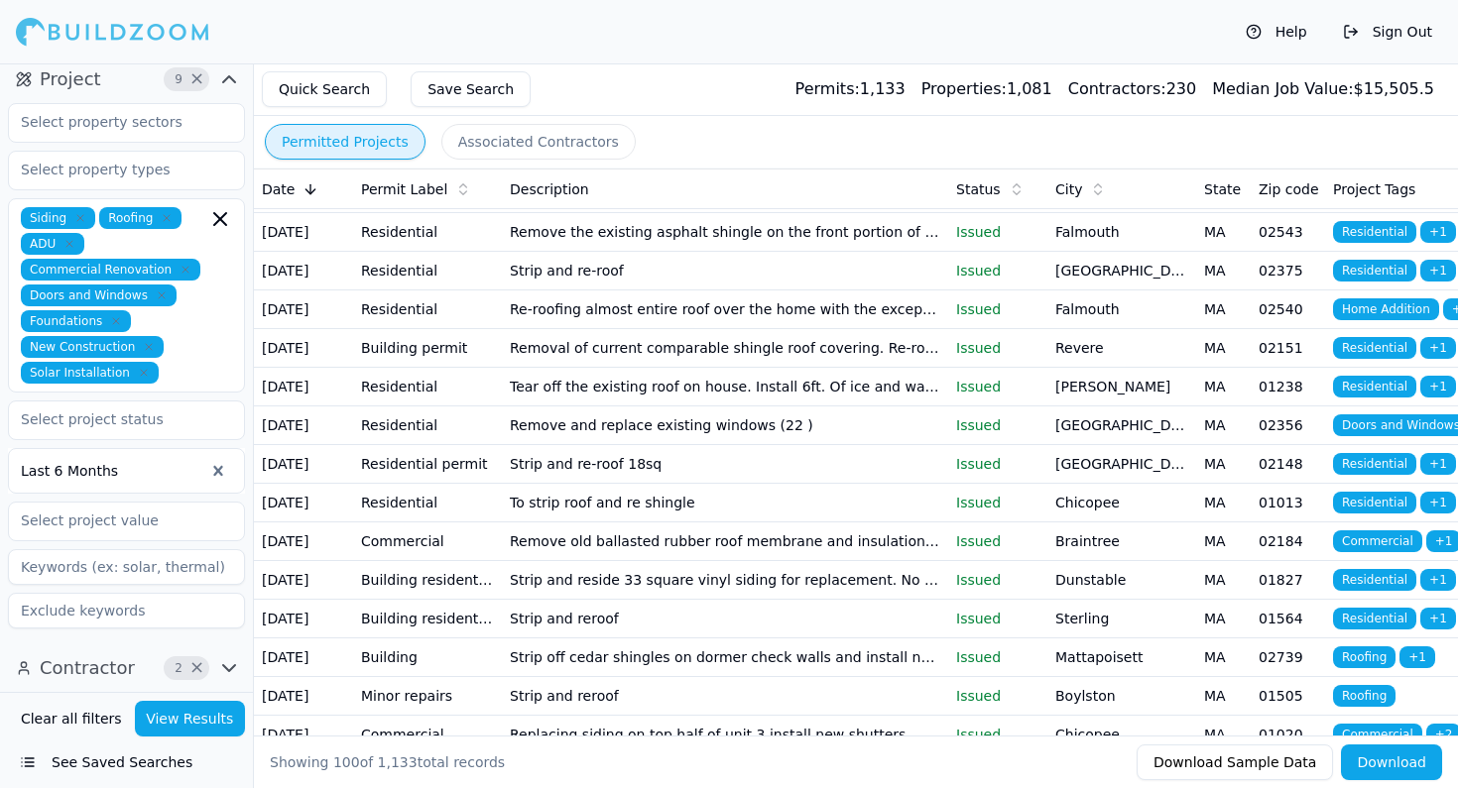
click at [1363, 307] on span "Home Addition" at bounding box center [1386, 309] width 106 height 22
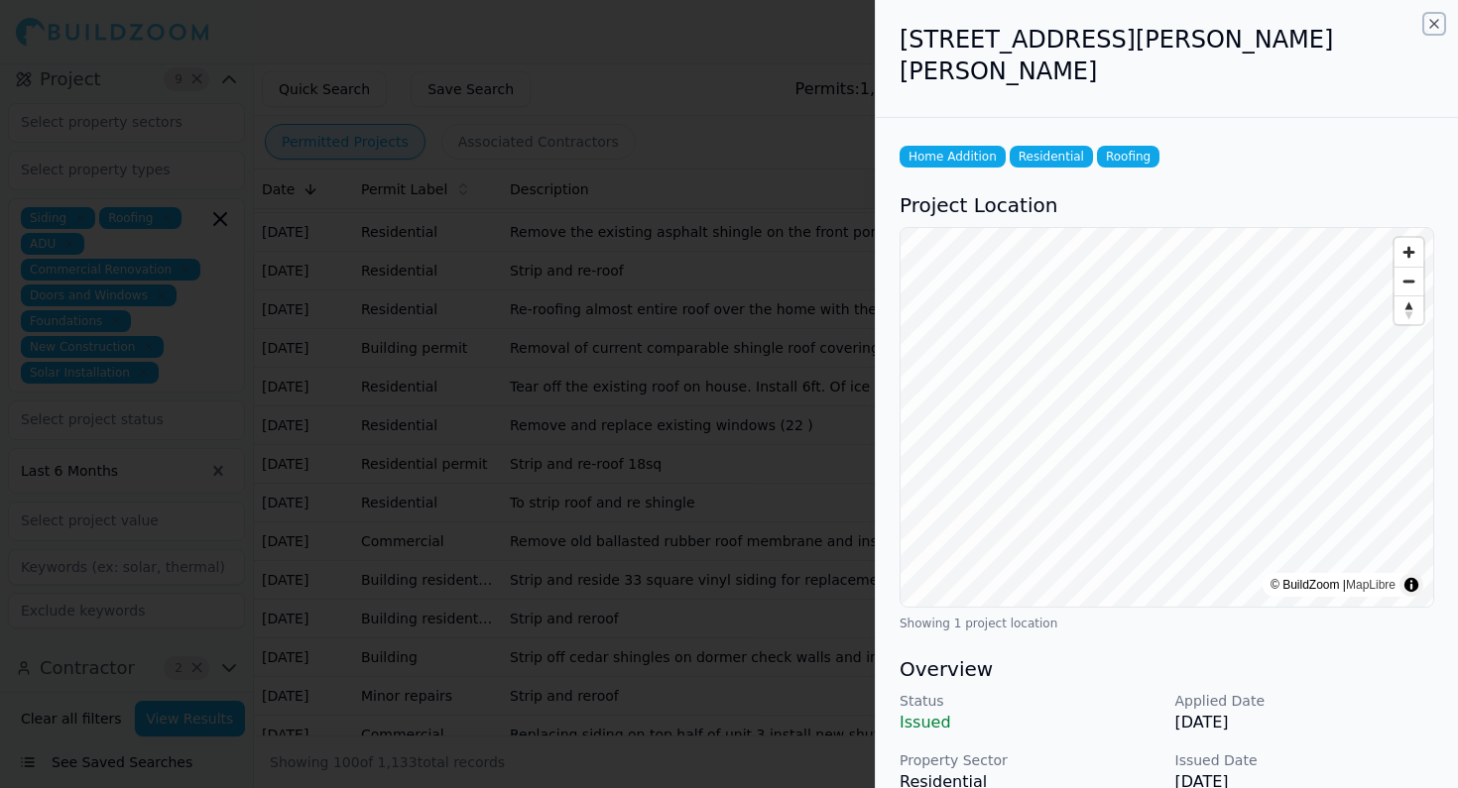
click at [1435, 24] on icon "button" at bounding box center [1434, 24] width 16 height 16
